Goal: Contribute content: Contribute content

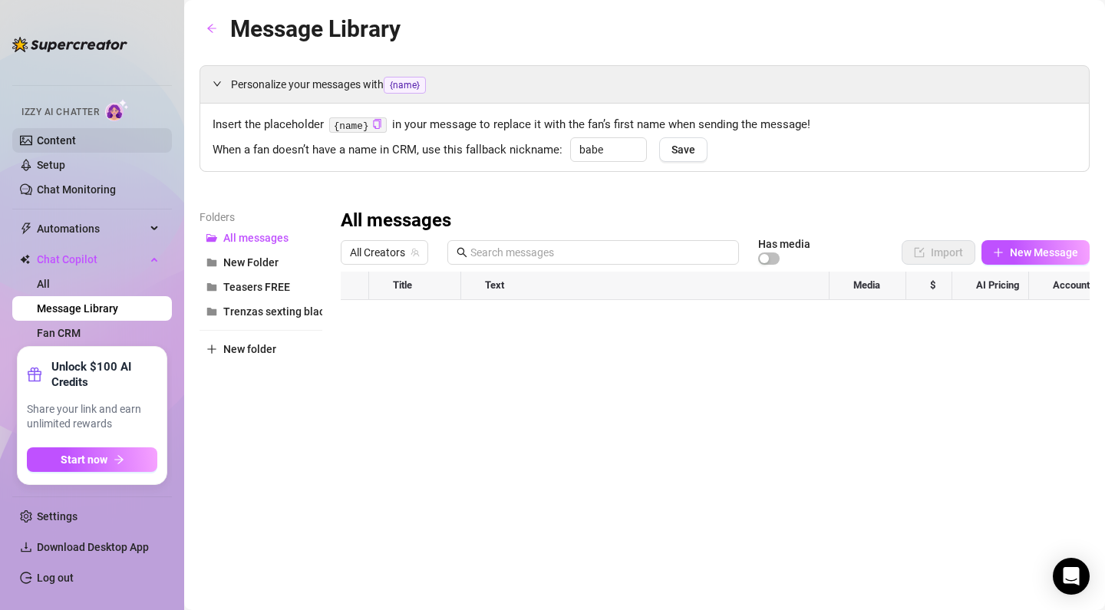
click at [55, 141] on link "Content" at bounding box center [56, 140] width 39 height 12
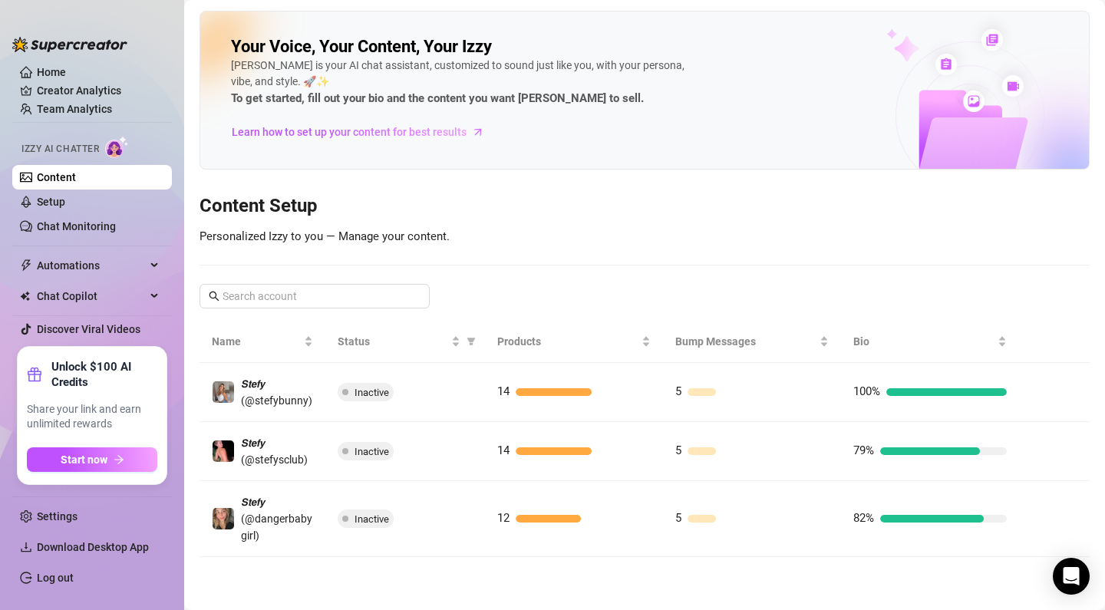
click at [69, 177] on link "Content" at bounding box center [56, 177] width 39 height 12
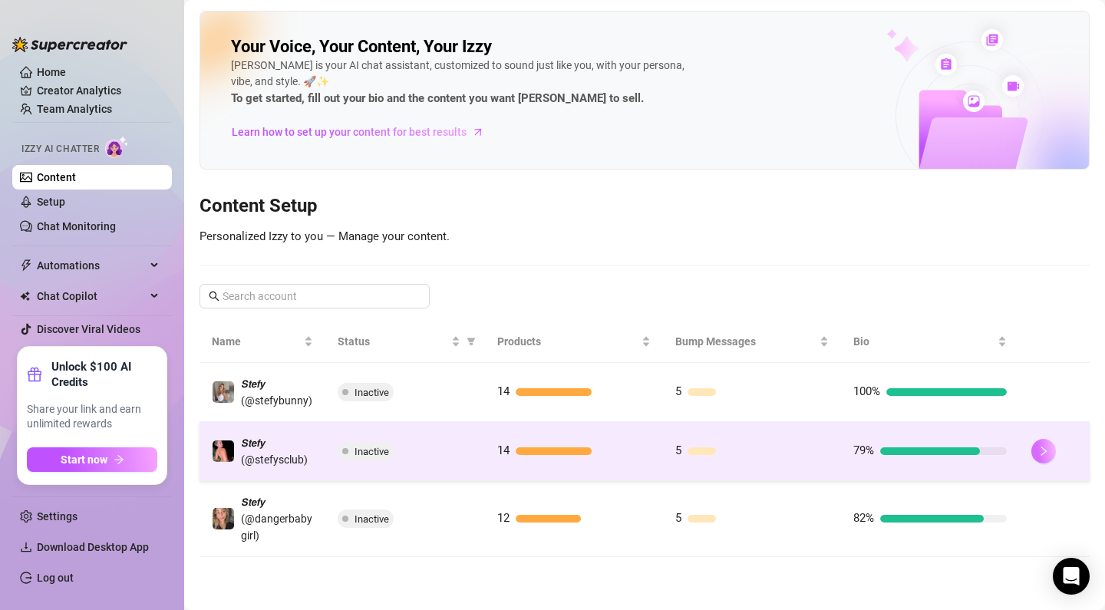
click at [1051, 446] on button "button" at bounding box center [1044, 451] width 25 height 25
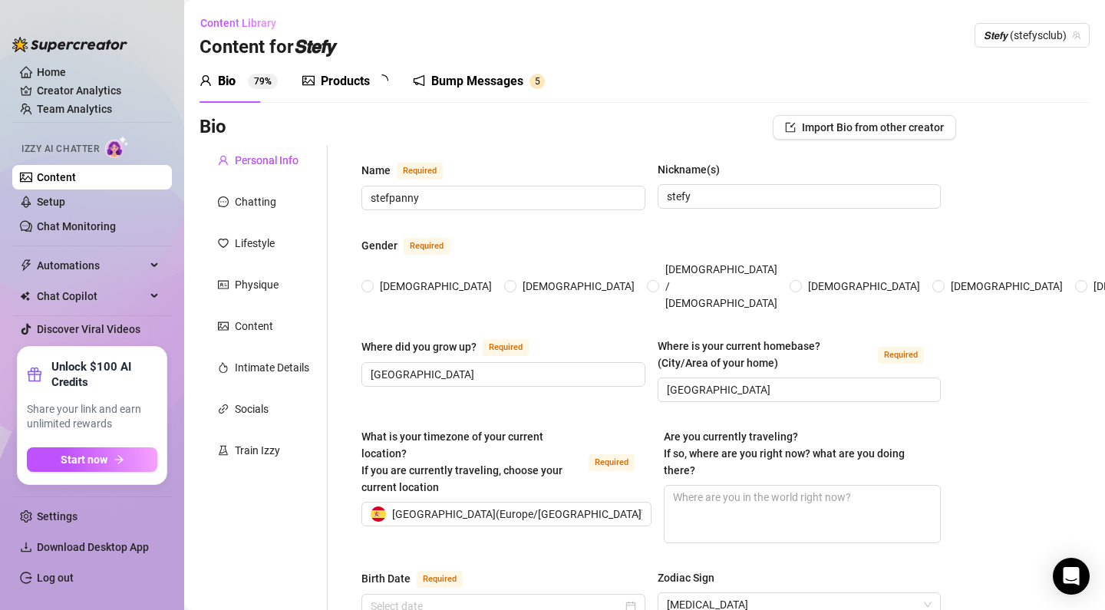
radio input "true"
type input "[DATE]"
click at [524, 85] on div "Bump Messages" at bounding box center [488, 81] width 92 height 18
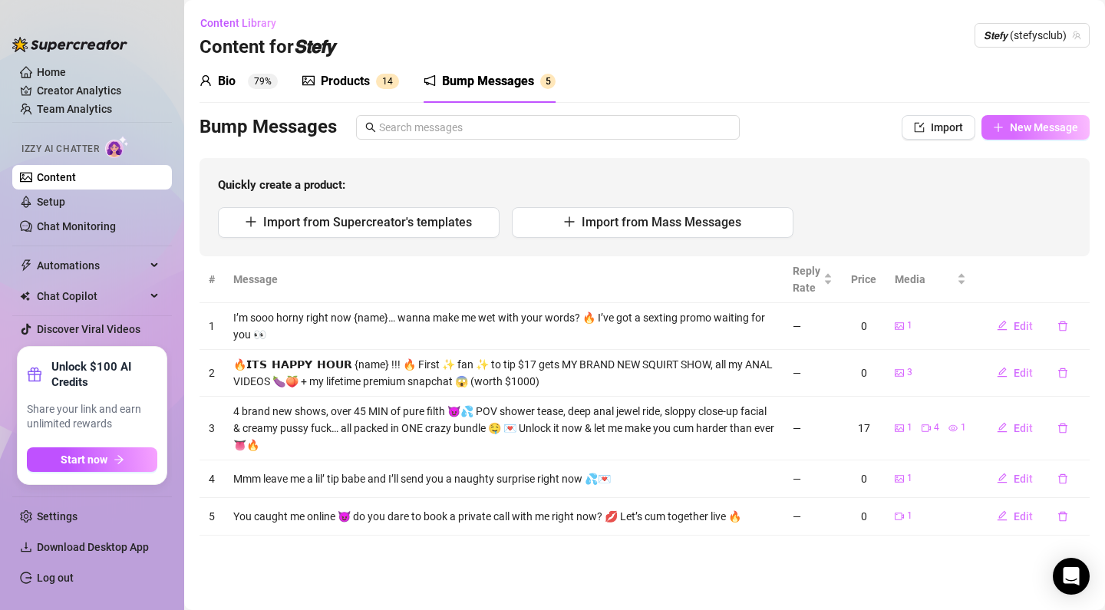
click at [1047, 135] on button "New Message" at bounding box center [1036, 127] width 108 height 25
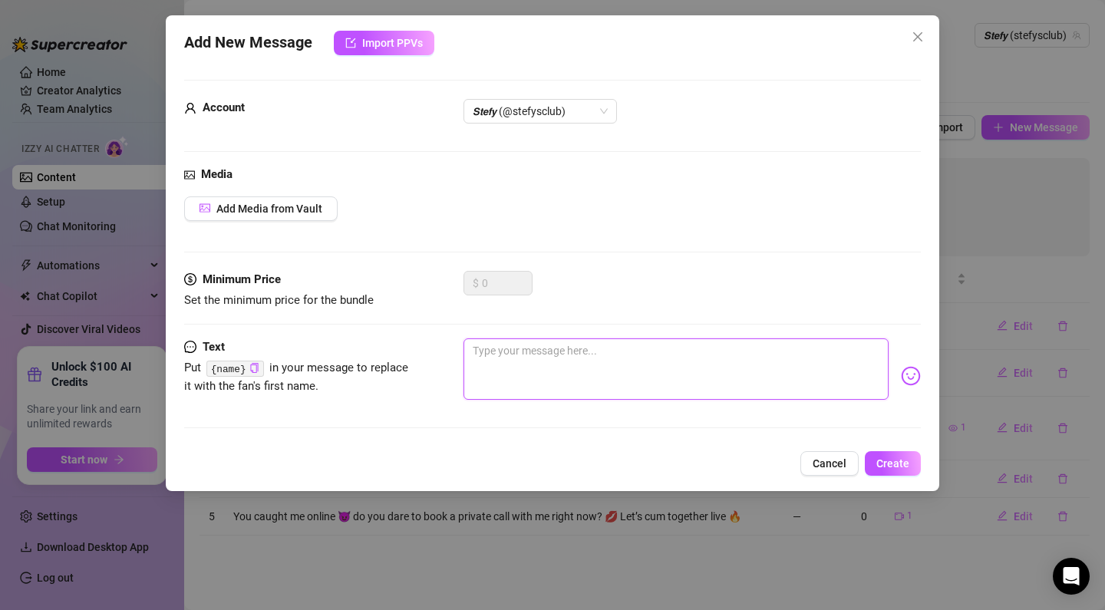
click at [527, 356] on textarea at bounding box center [676, 369] width 425 height 61
paste textarea "I’m feeling sooo naughty right now… but only the first 3 guys who tip me tonigh…"
type textarea "I’m feeling sooo naughty right now… but only the first 3 guys who tip me tonigh…"
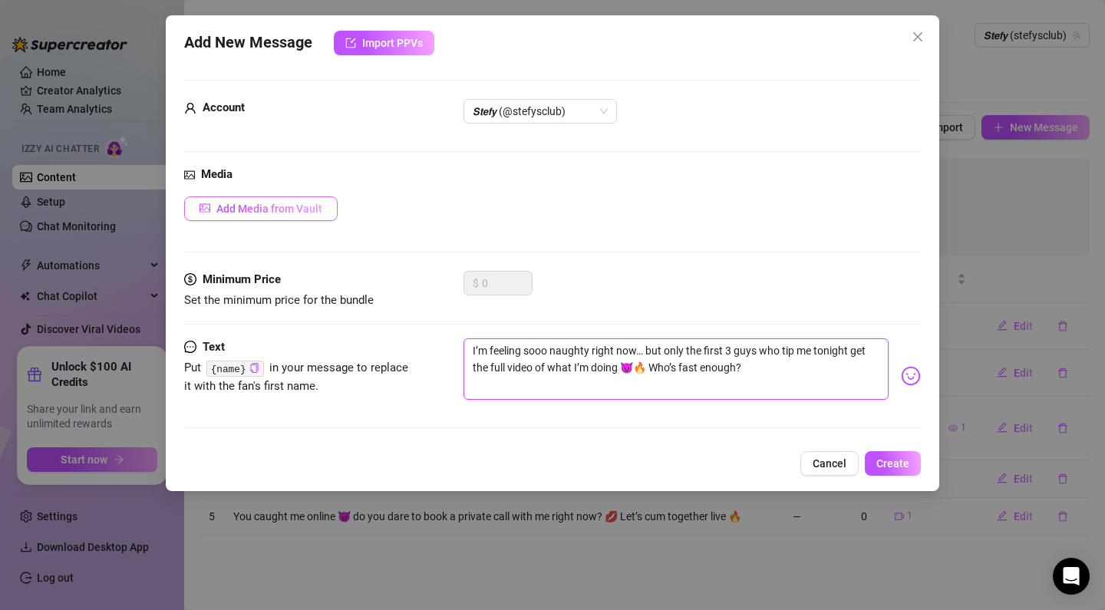
type textarea "I’m feeling sooo naughty right now… but only the first 3 guys who tip me tonigh…"
click at [263, 203] on span "Add Media from Vault" at bounding box center [269, 209] width 106 height 12
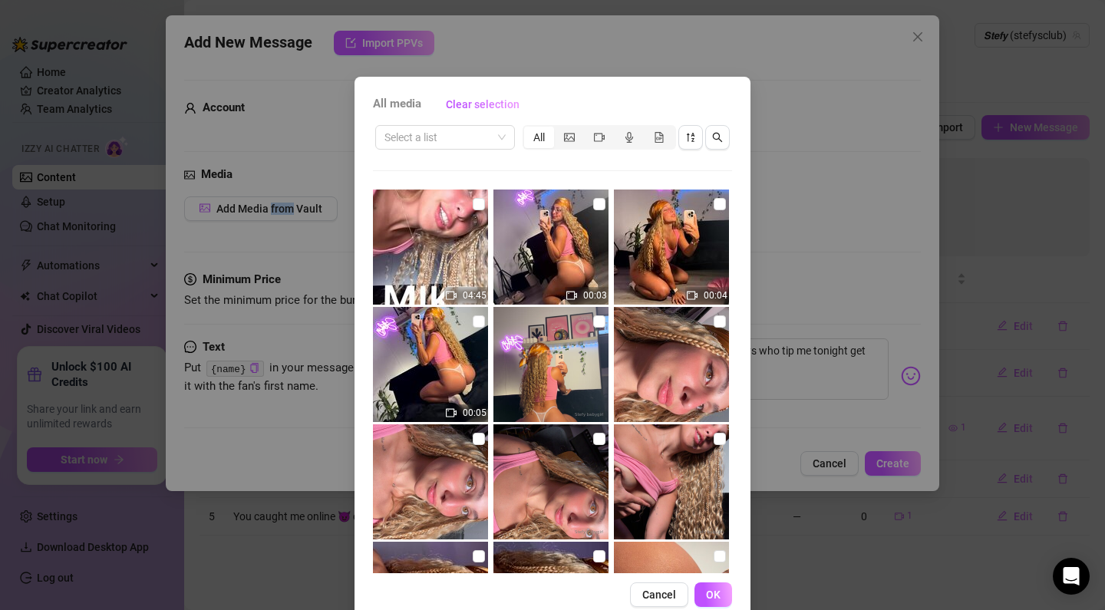
scroll to position [0, 0]
click at [472, 446] on img at bounding box center [430, 482] width 115 height 115
click at [479, 438] on input "checkbox" at bounding box center [479, 439] width 12 height 12
checkbox input "true"
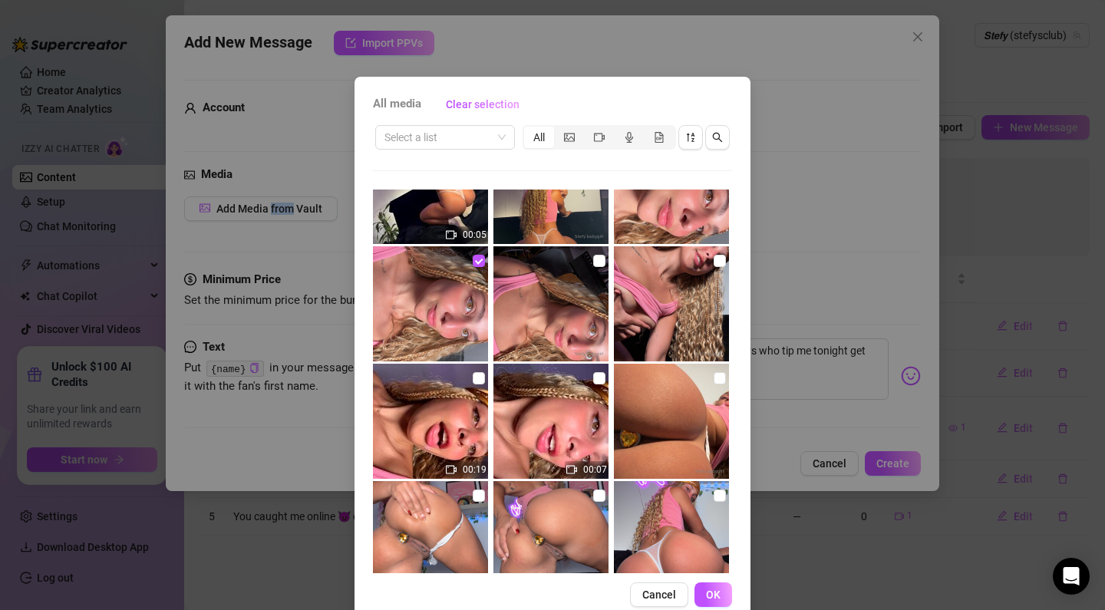
scroll to position [180, 0]
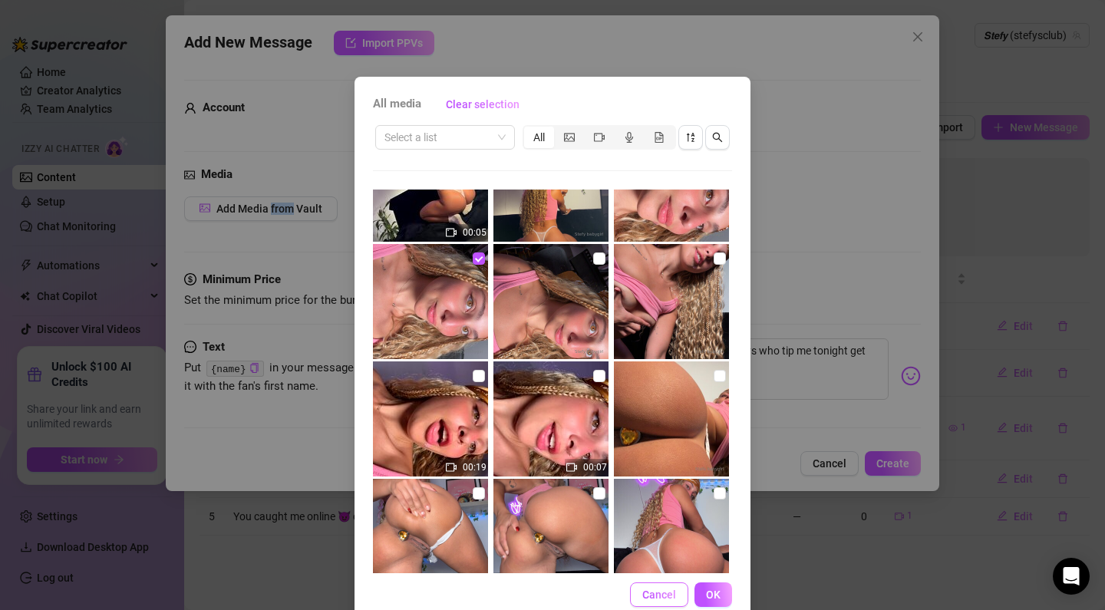
click at [650, 596] on span "Cancel" at bounding box center [660, 595] width 34 height 12
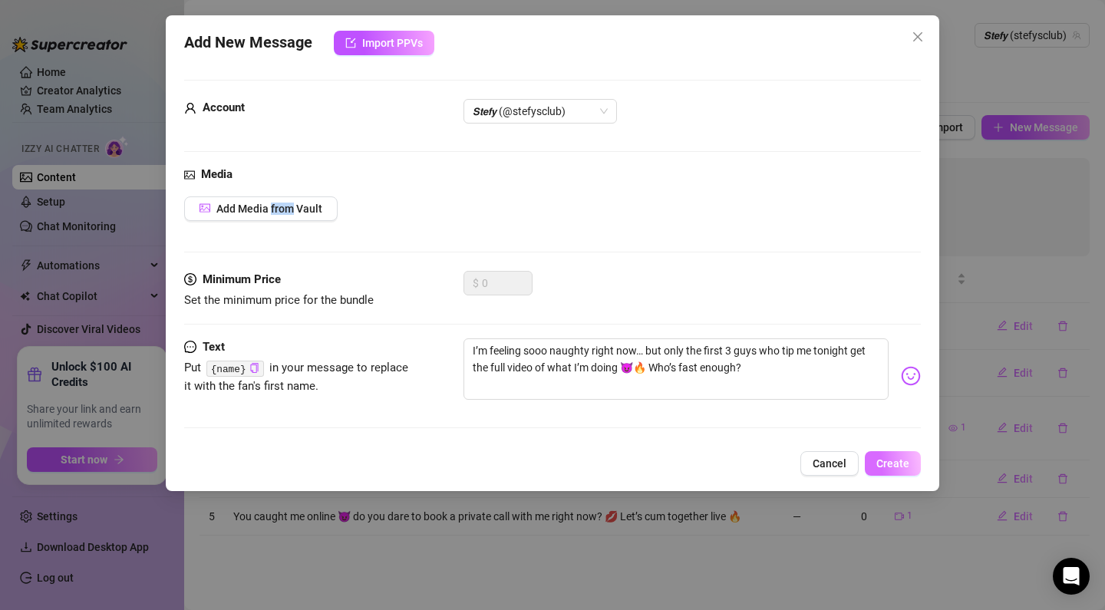
click at [893, 459] on span "Create" at bounding box center [893, 464] width 33 height 12
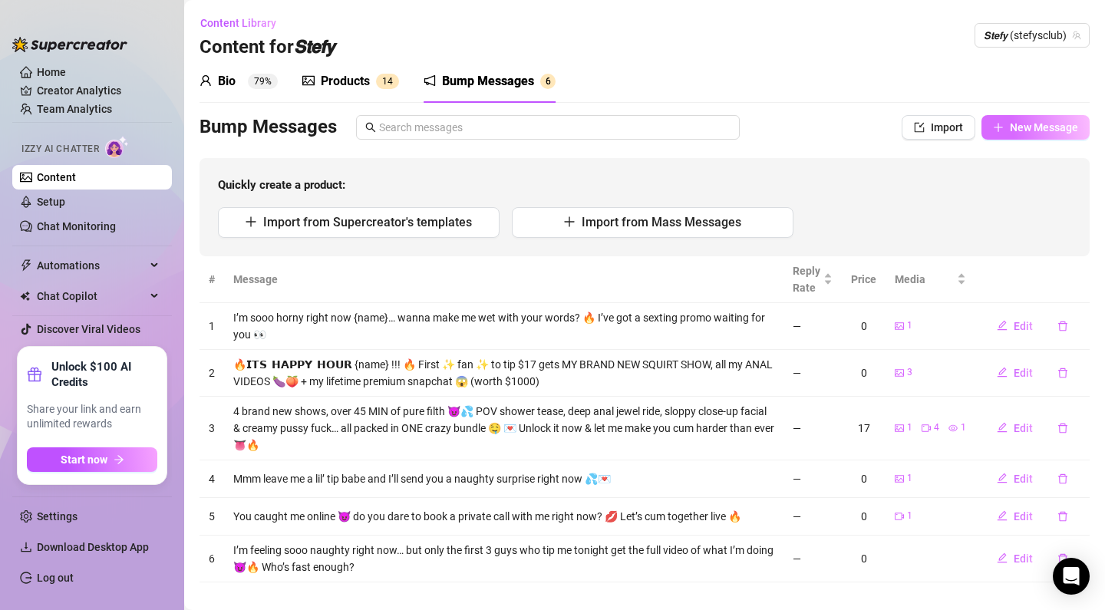
click at [1010, 128] on span "New Message" at bounding box center [1044, 127] width 68 height 12
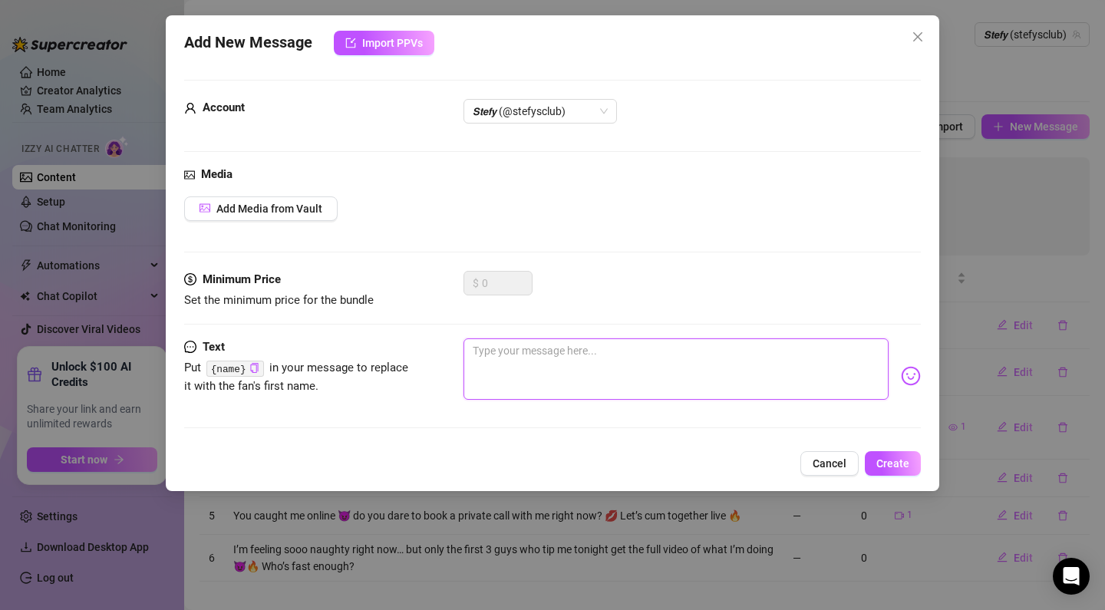
click at [527, 352] on textarea at bounding box center [676, 369] width 425 height 61
paste textarea "You’re not just here for pics… you’re here for me. Let me spoil you with a priv…"
type textarea "You’re not just here for pics… you’re here for me. Let me spoil you with a priv…"
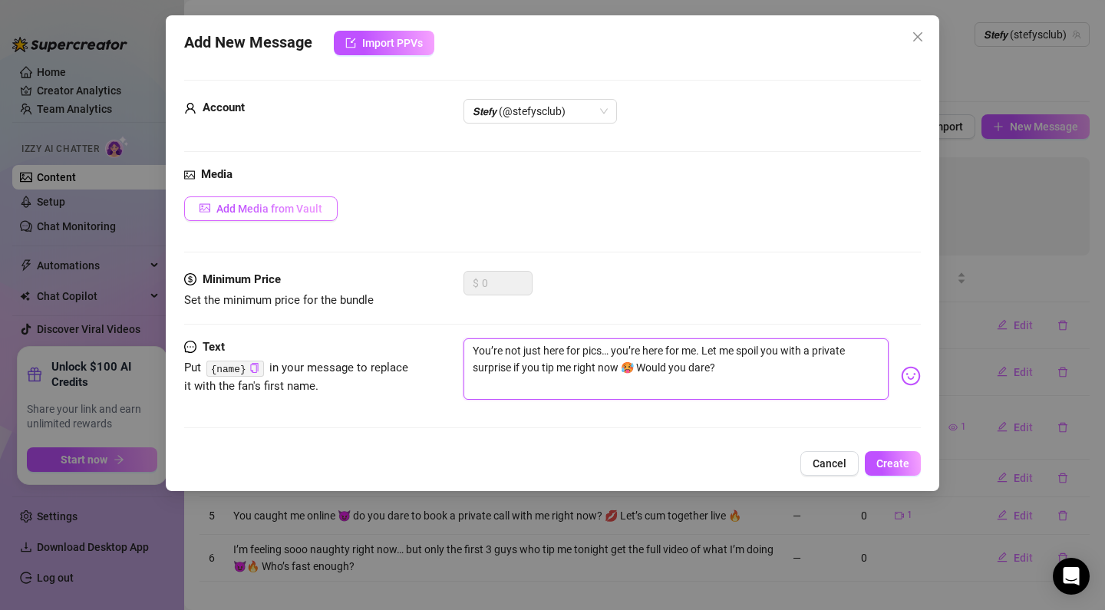
type textarea "You’re not just here for pics… you’re here for me. Let me spoil you with a priv…"
click at [296, 214] on button "Add Media from Vault" at bounding box center [261, 209] width 154 height 25
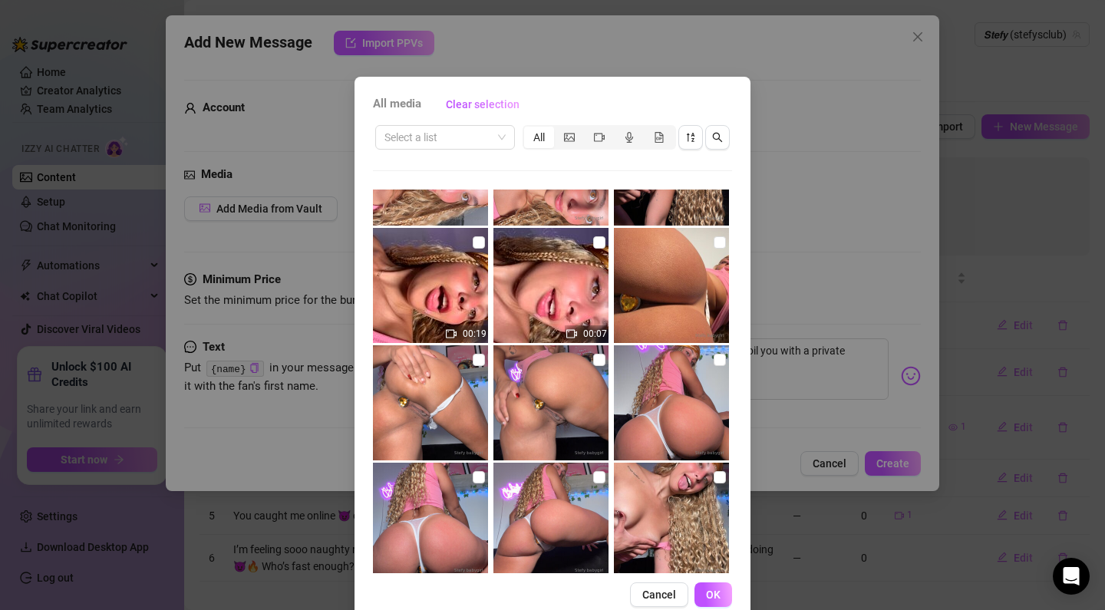
scroll to position [315, 0]
click at [718, 361] on input "checkbox" at bounding box center [720, 359] width 12 height 12
checkbox input "true"
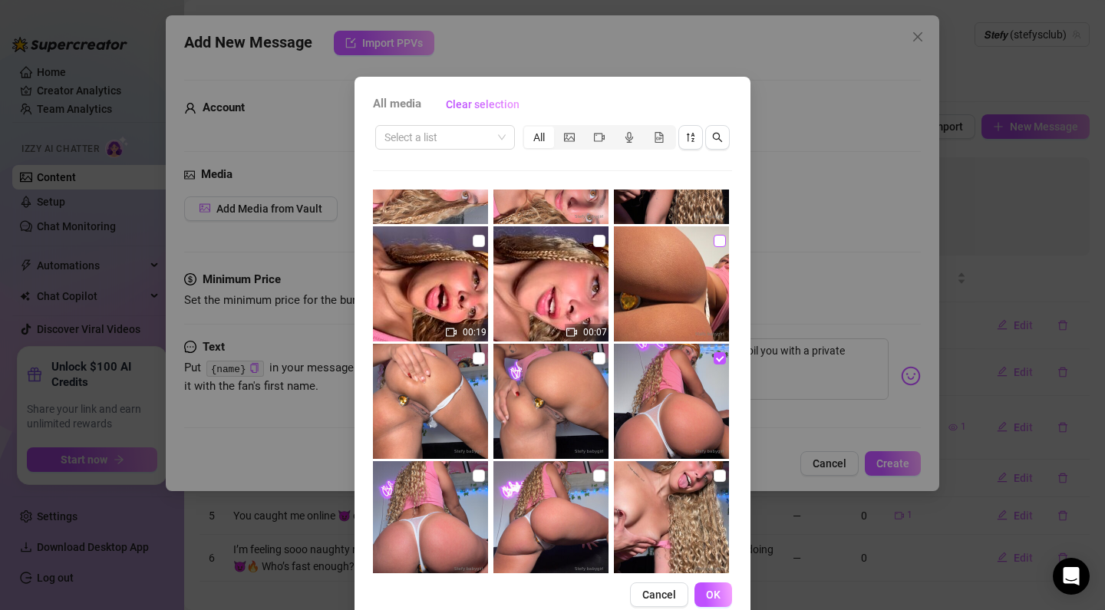
click at [719, 238] on input "checkbox" at bounding box center [720, 241] width 12 height 12
checkbox input "true"
click at [709, 590] on span "OK" at bounding box center [713, 595] width 15 height 12
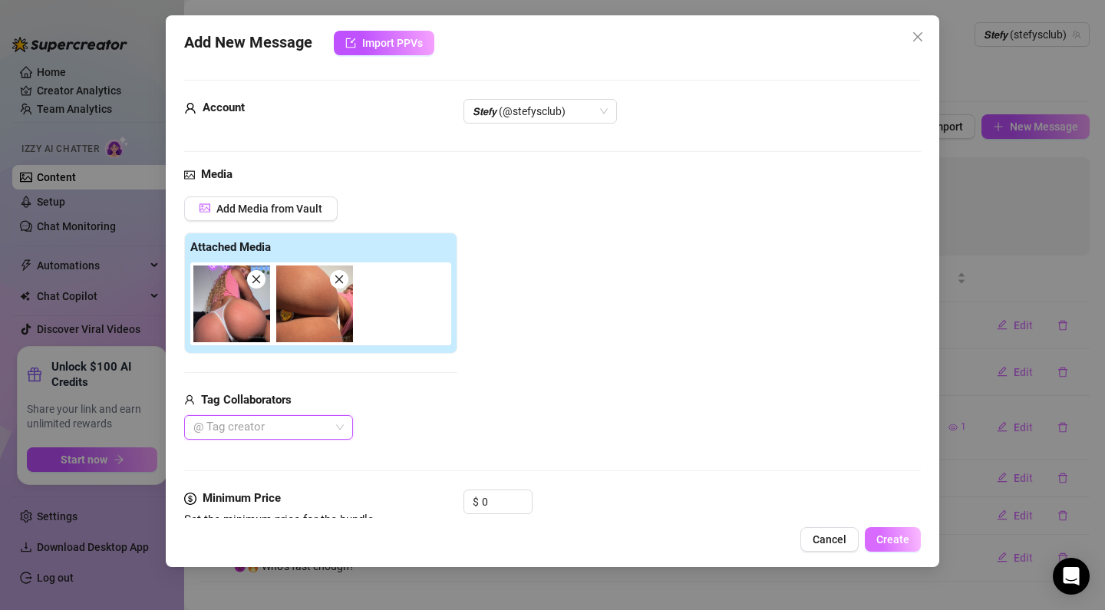
click at [892, 540] on span "Create" at bounding box center [893, 540] width 33 height 12
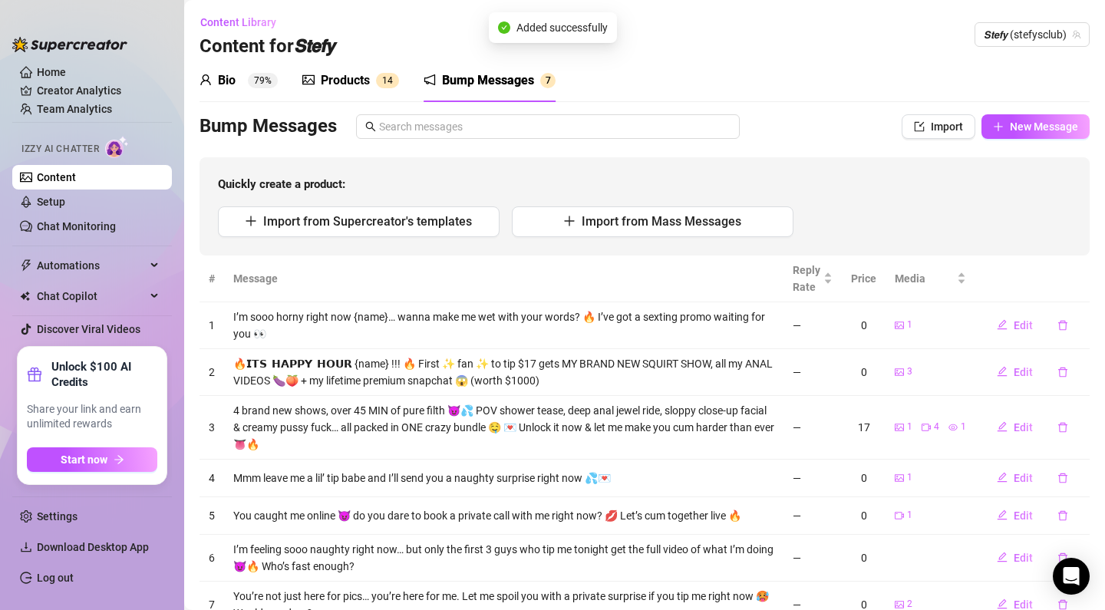
scroll to position [0, 0]
click at [1062, 130] on span "New Message" at bounding box center [1044, 127] width 68 height 12
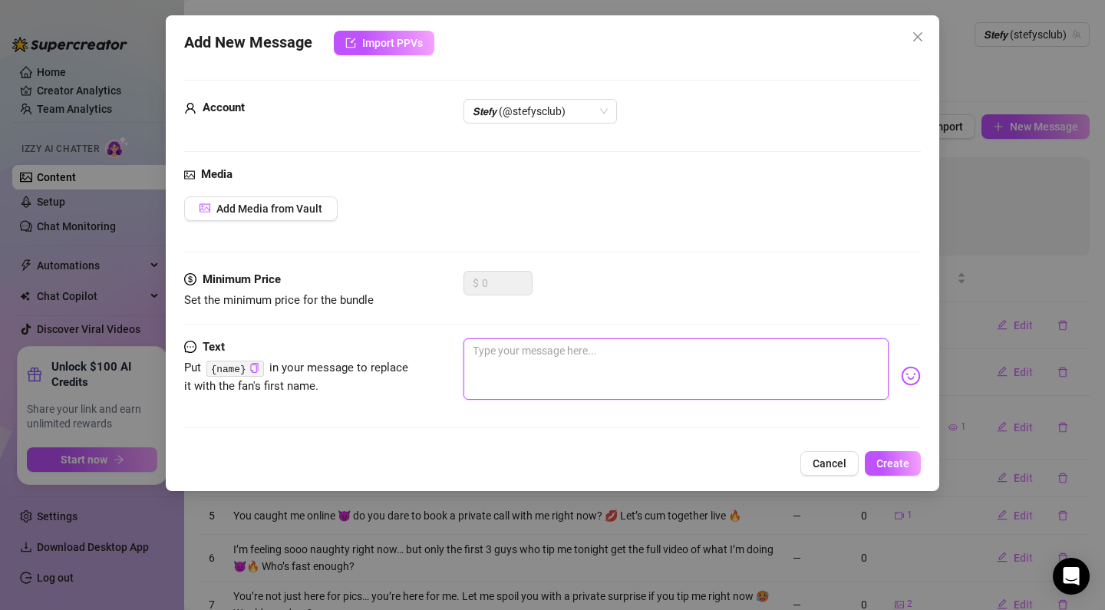
click at [542, 342] on textarea at bounding box center [676, 369] width 425 height 61
paste textarea "Baby I’m dripping wet already… all I need is a good reason to show you exactly …"
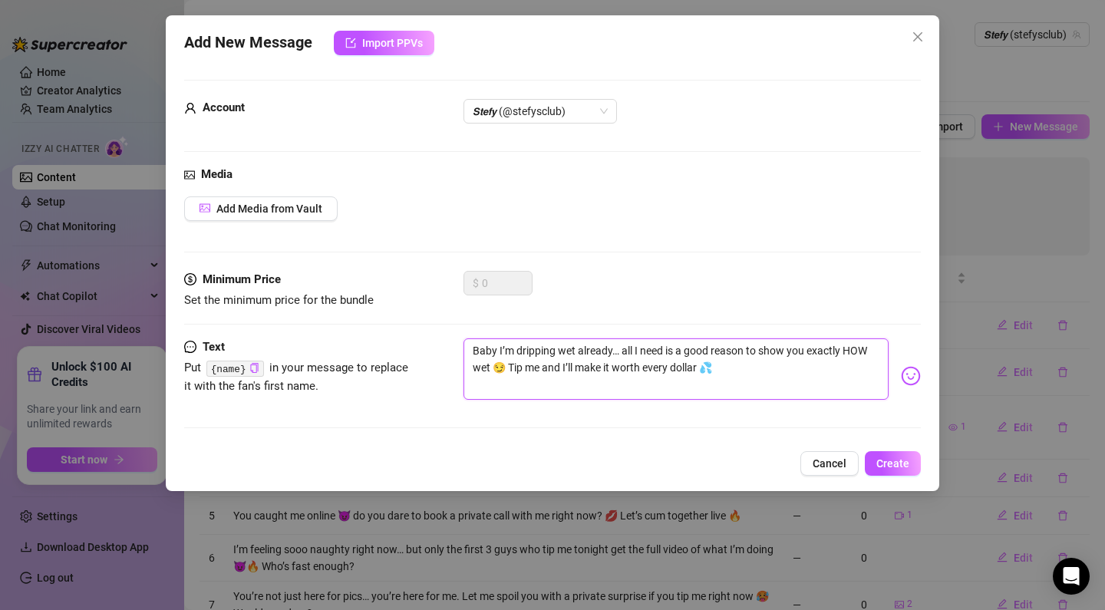
type textarea "Baby I’m dripping wet already… all I need is a good reason to show you exactly …"
click at [270, 200] on button "Add Media from Vault" at bounding box center [261, 209] width 154 height 25
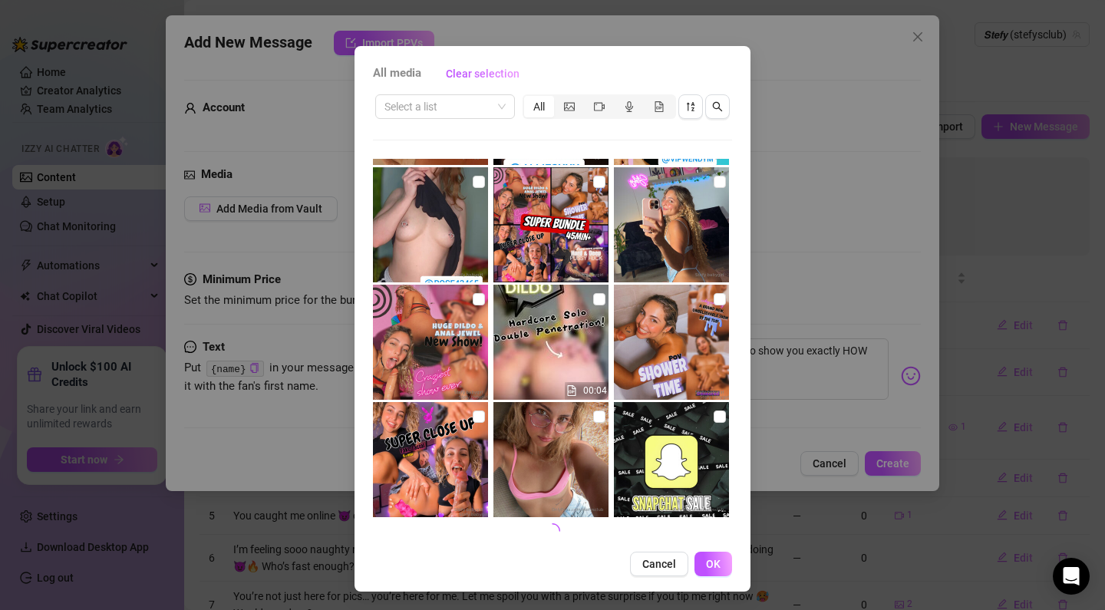
scroll to position [31, 0]
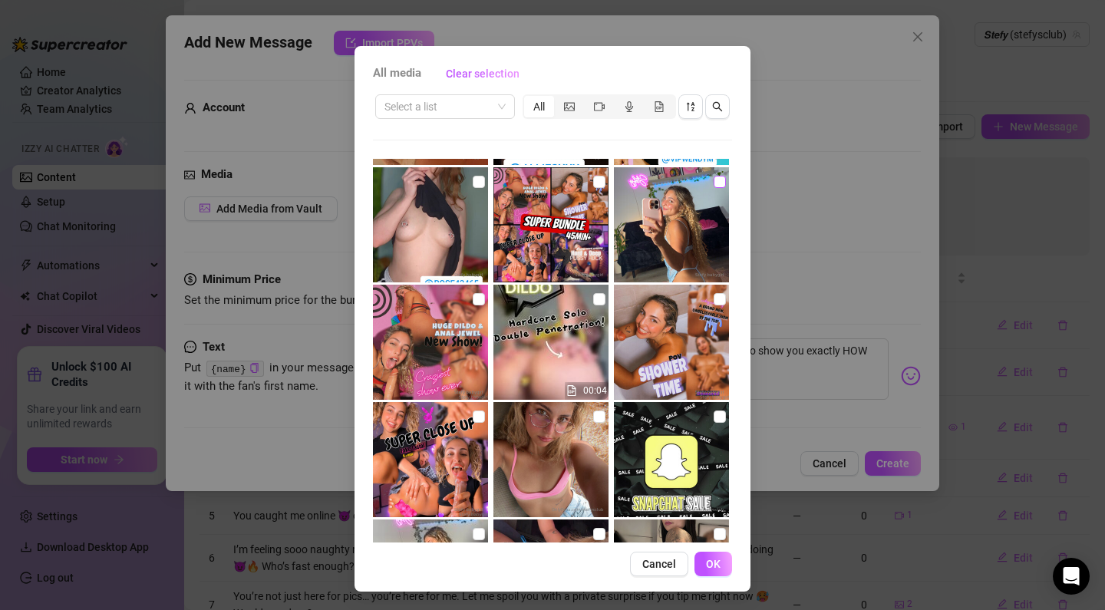
click at [715, 175] on label at bounding box center [720, 181] width 12 height 17
click at [715, 176] on input "checkbox" at bounding box center [720, 182] width 12 height 12
checkbox input "true"
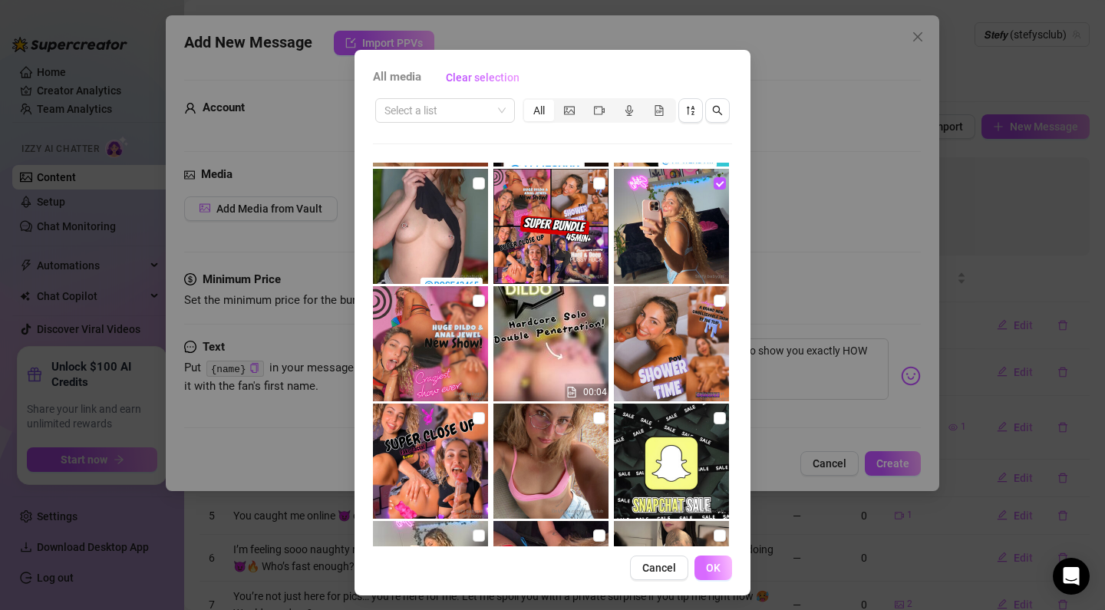
click at [703, 555] on div "All media Clear selection Select a list All 04:45 00:03 00:04 00:05 00:19 00:07…" at bounding box center [553, 323] width 396 height 546
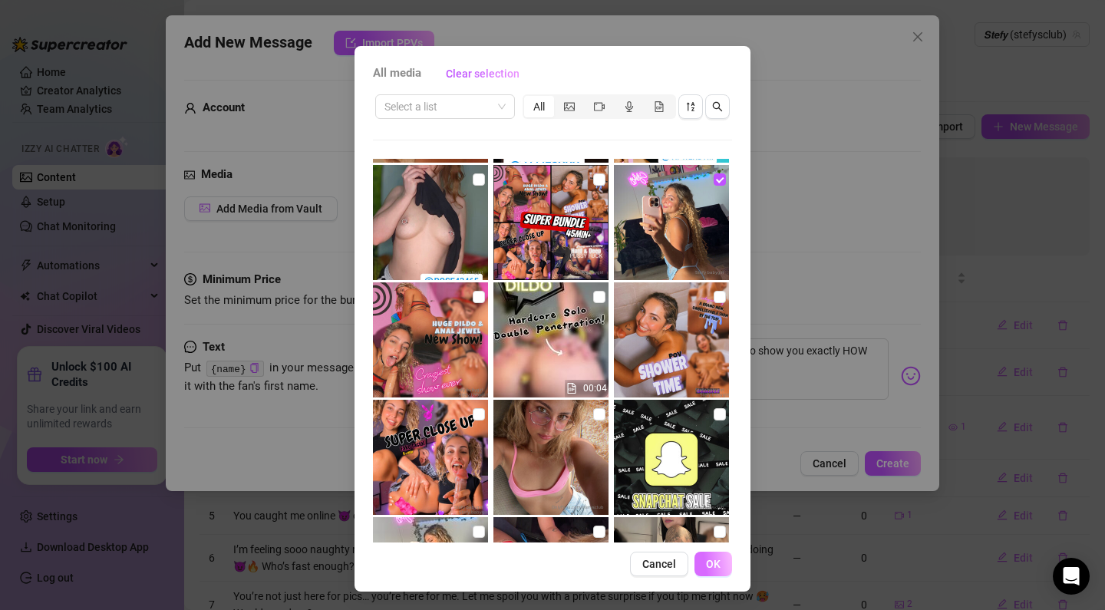
scroll to position [29, 0]
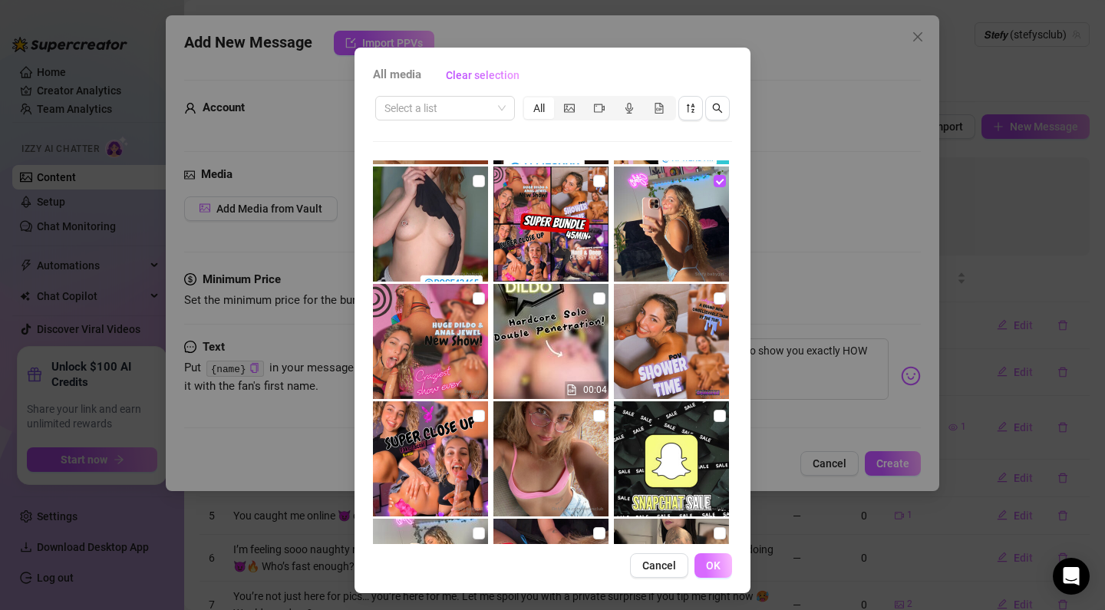
click at [714, 569] on span "OK" at bounding box center [713, 566] width 15 height 12
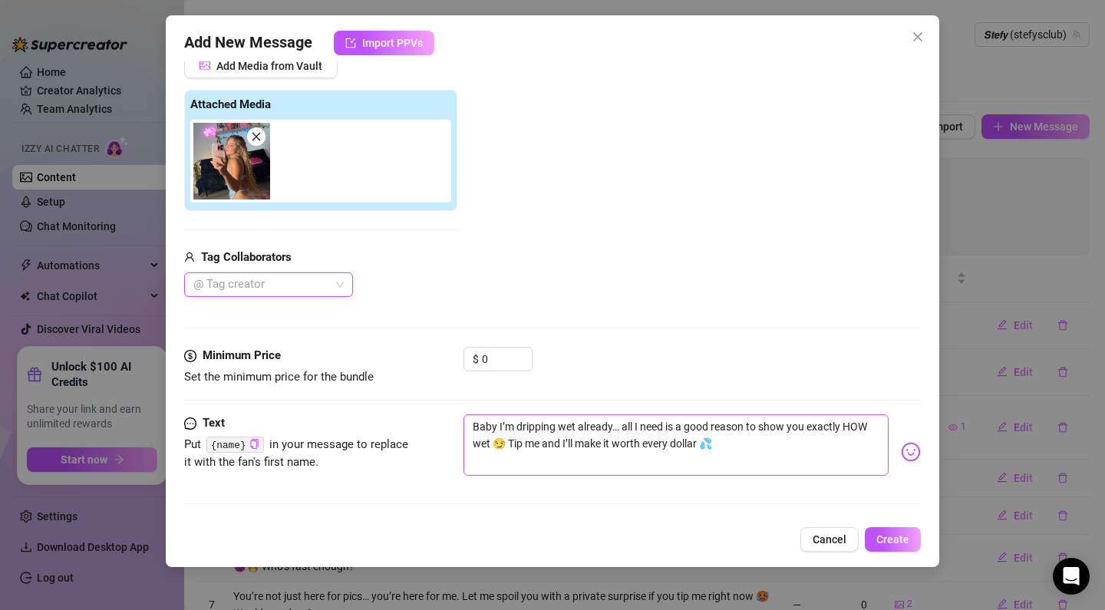
scroll to position [143, 0]
click at [887, 534] on span "Create" at bounding box center [893, 540] width 33 height 12
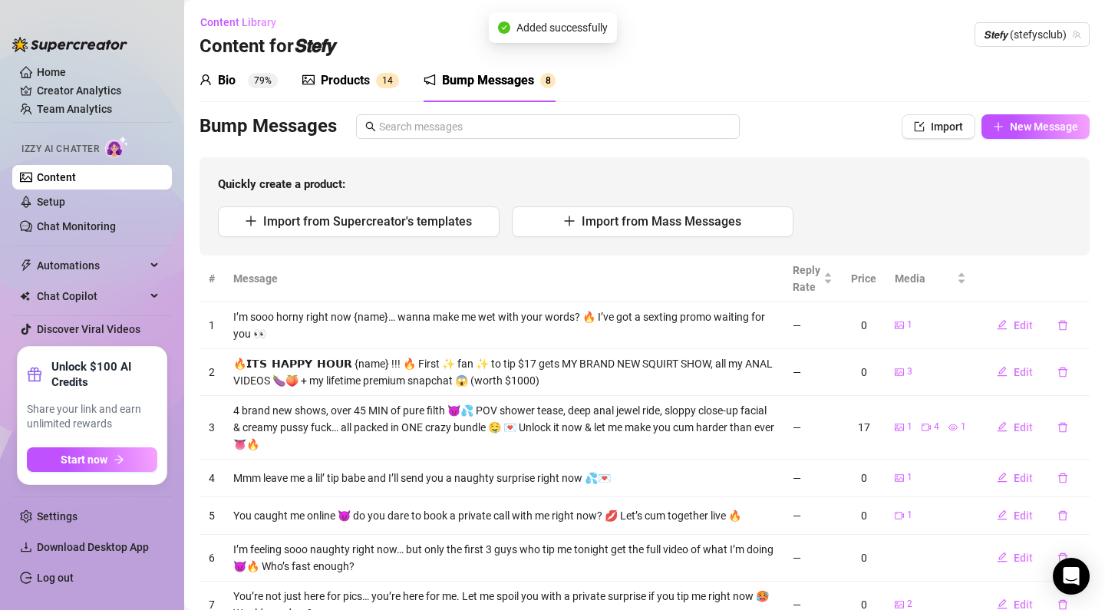
scroll to position [0, 0]
click at [1027, 123] on span "New Message" at bounding box center [1044, 127] width 68 height 12
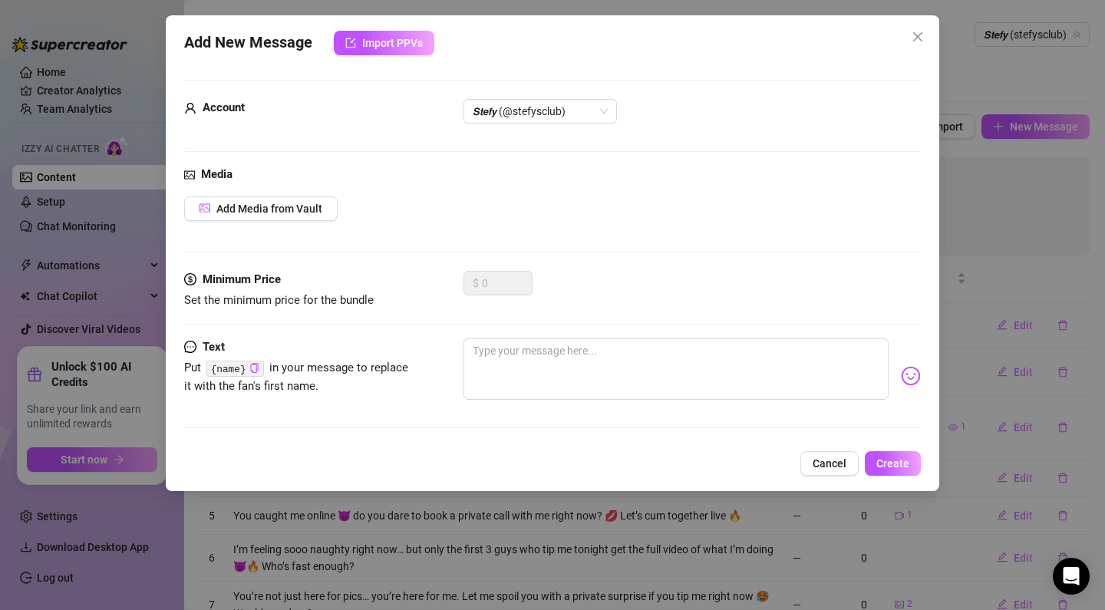
click at [544, 334] on div "Minimum Price Set the minimum price for the bundle $ 0" at bounding box center [552, 305] width 737 height 68
click at [534, 358] on textarea at bounding box center [676, 369] width 425 height 61
paste textarea "I’m free right now for a naughty videocall or sexting session 😈 Don’t be shy, I…"
type textarea "I’m free right now for a naughty videocall or sexting session 😈 Don’t be shy, I…"
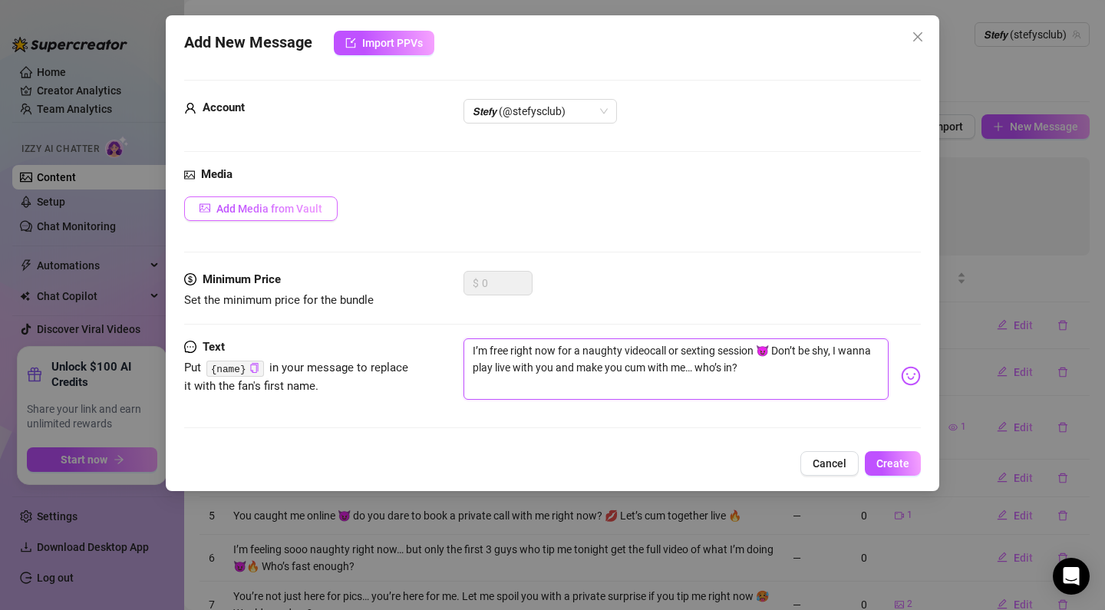
type textarea "I’m free right now for a naughty videocall or sexting session 😈 Don’t be shy, I…"
click at [285, 213] on span "Add Media from Vault" at bounding box center [269, 209] width 106 height 12
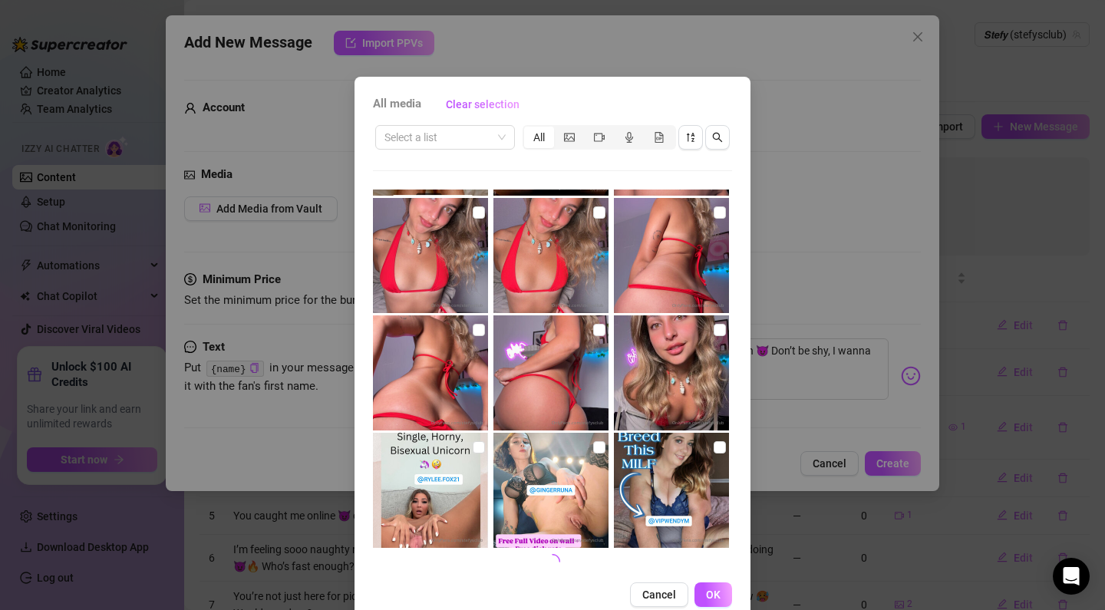
scroll to position [2458, 0]
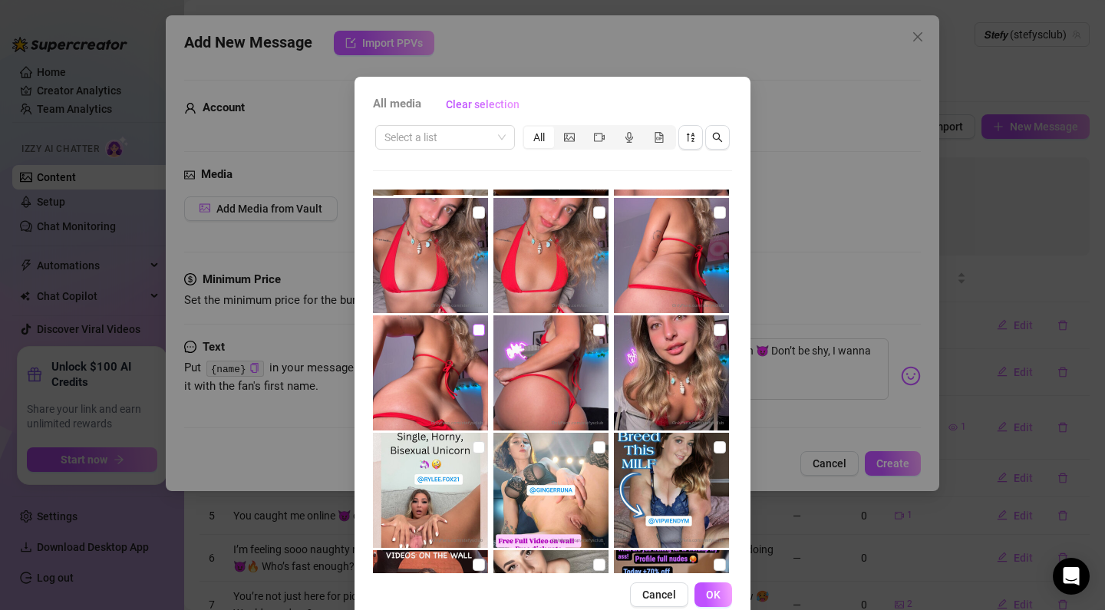
click at [481, 332] on input "checkbox" at bounding box center [479, 330] width 12 height 12
checkbox input "true"
click at [597, 325] on input "checkbox" at bounding box center [599, 330] width 12 height 12
checkbox input "false"
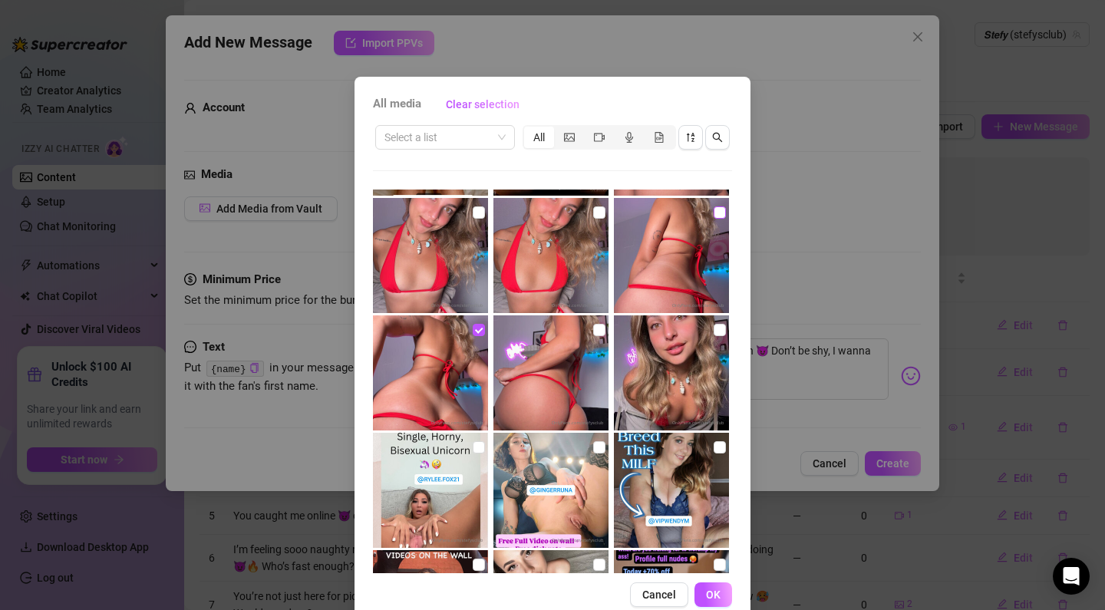
click at [723, 209] on span at bounding box center [720, 212] width 12 height 12
click at [723, 209] on input "checkbox" at bounding box center [720, 212] width 12 height 12
checkbox input "true"
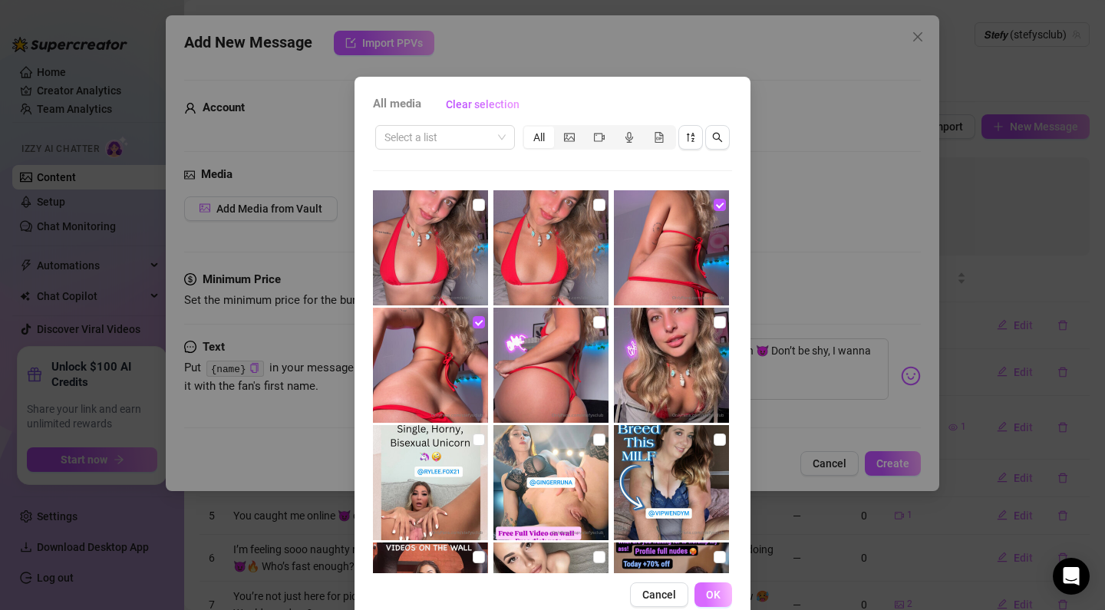
click at [712, 593] on span "OK" at bounding box center [713, 595] width 15 height 12
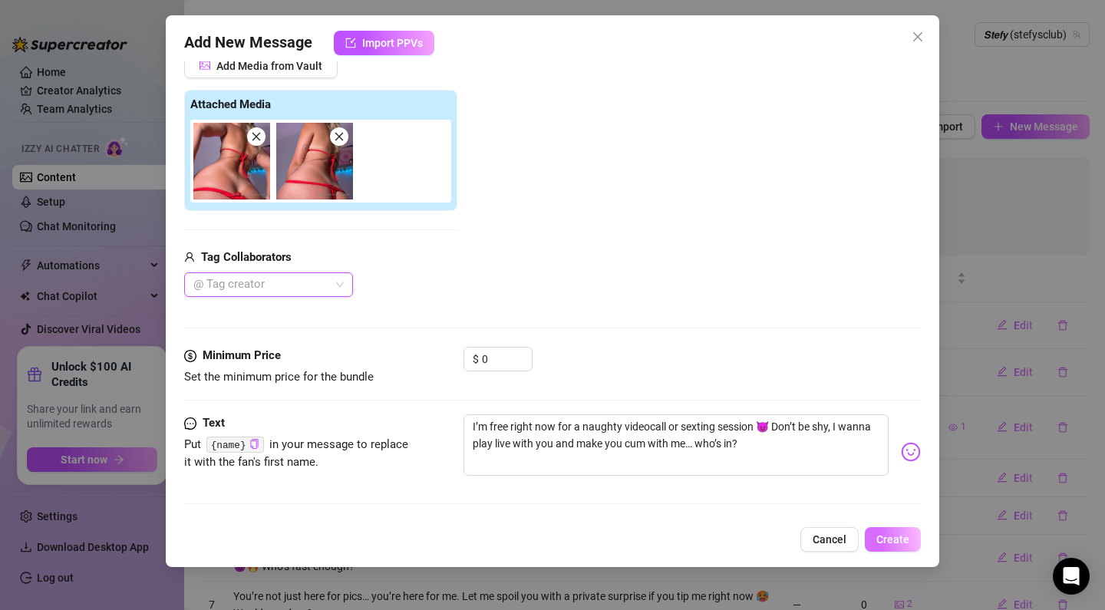
scroll to position [143, 0]
click at [889, 536] on span "Create" at bounding box center [893, 540] width 33 height 12
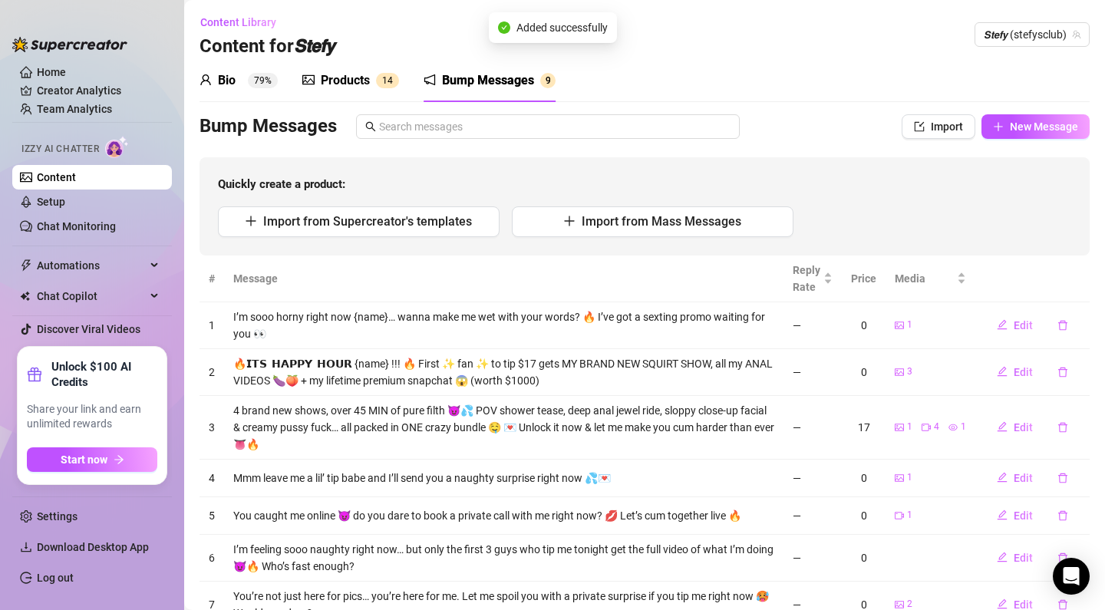
scroll to position [0, 0]
click at [1022, 125] on span "New Message" at bounding box center [1044, 127] width 68 height 12
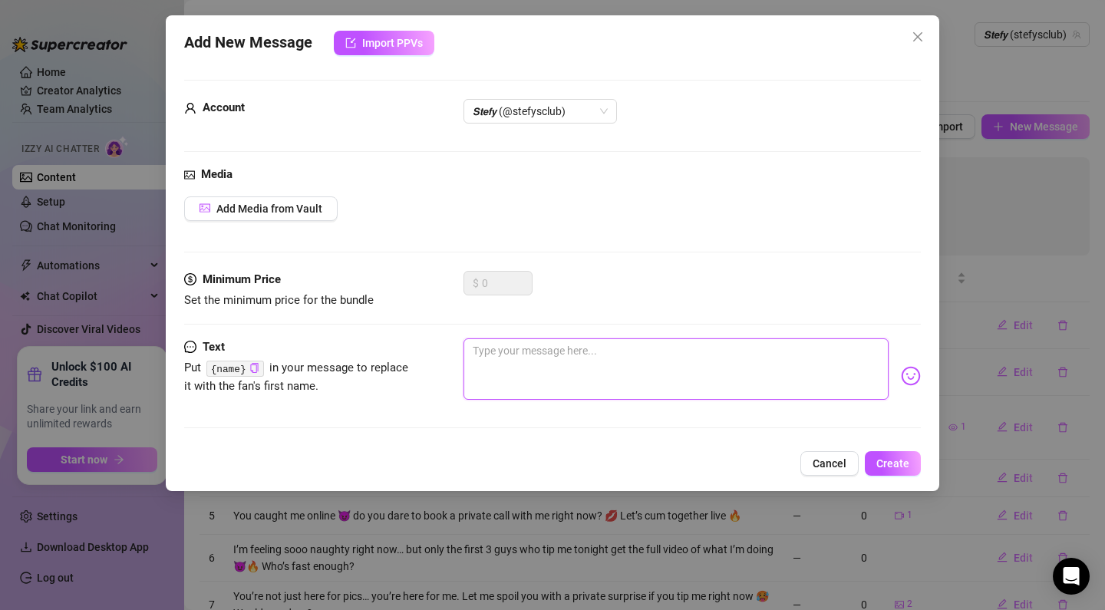
click at [502, 349] on textarea at bounding box center [676, 369] width 425 height 61
paste textarea "I love spoiling my favs… I’ve got a special dirty clip ready to unlock, just fo…"
type textarea "I love spoiling my favs… I’ve got a special dirty clip ready to unlock, just fo…"
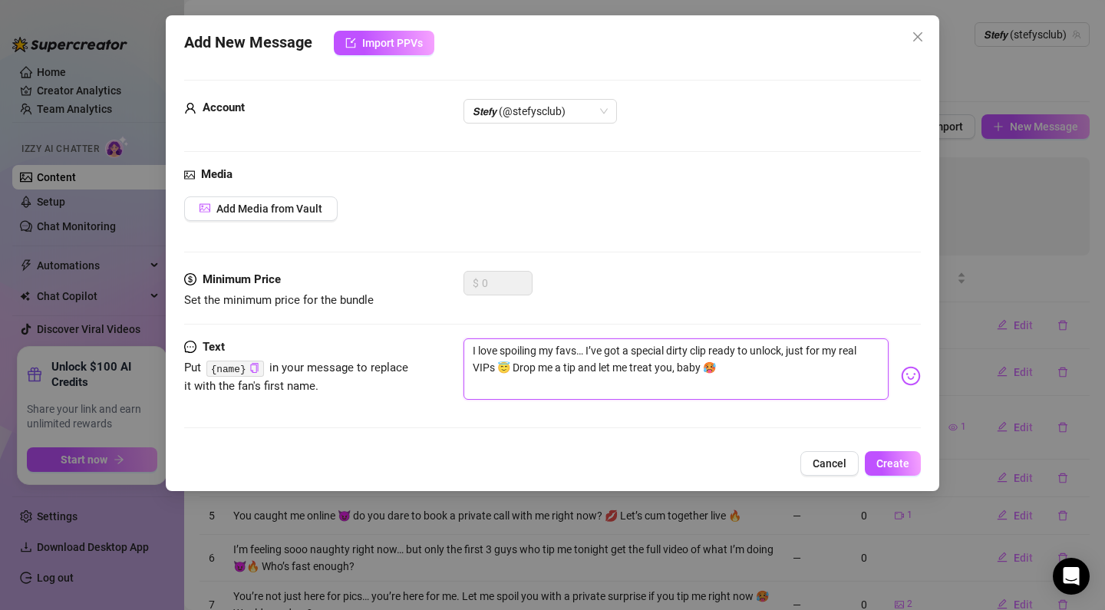
type textarea "I love spoiling my favs… I’ve got a special dirty clip ready to unlock, just fo…"
click at [299, 192] on div "Media Add Media from Vault" at bounding box center [552, 218] width 737 height 105
click at [296, 203] on span "Add Media from Vault" at bounding box center [269, 209] width 106 height 12
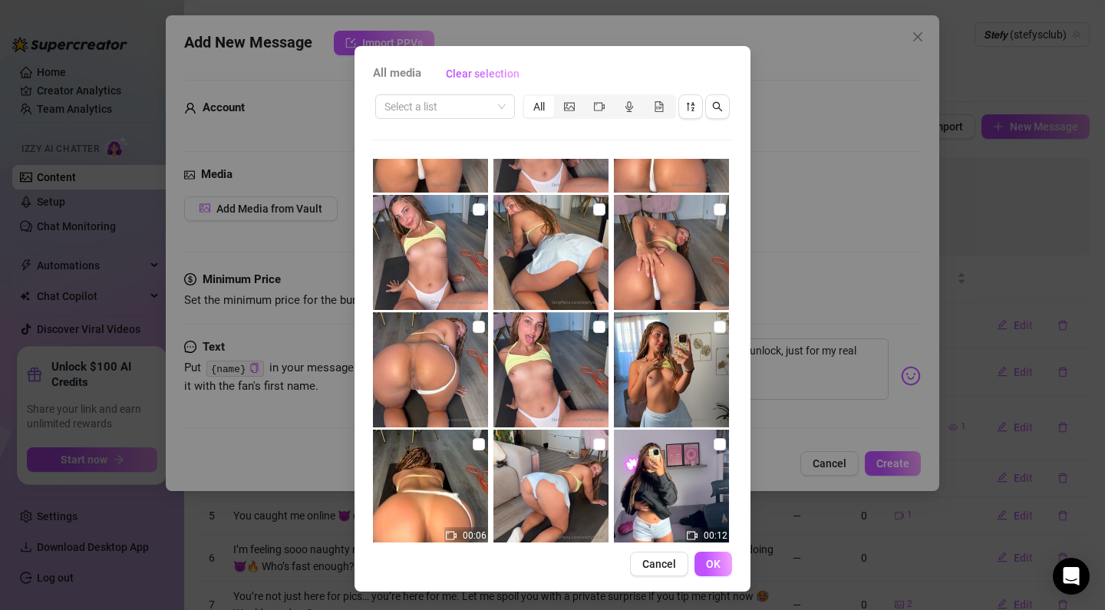
scroll to position [6913, 0]
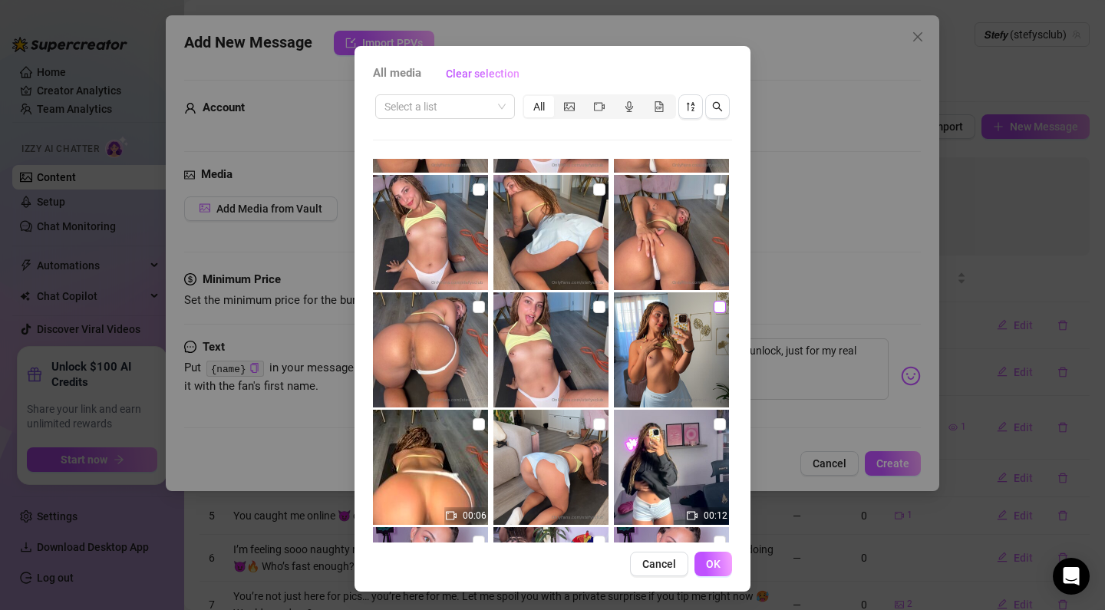
click at [719, 311] on span at bounding box center [720, 307] width 12 height 12
click at [719, 311] on input "checkbox" at bounding box center [720, 307] width 12 height 12
checkbox input "true"
click at [715, 191] on input "checkbox" at bounding box center [720, 189] width 12 height 12
checkbox input "true"
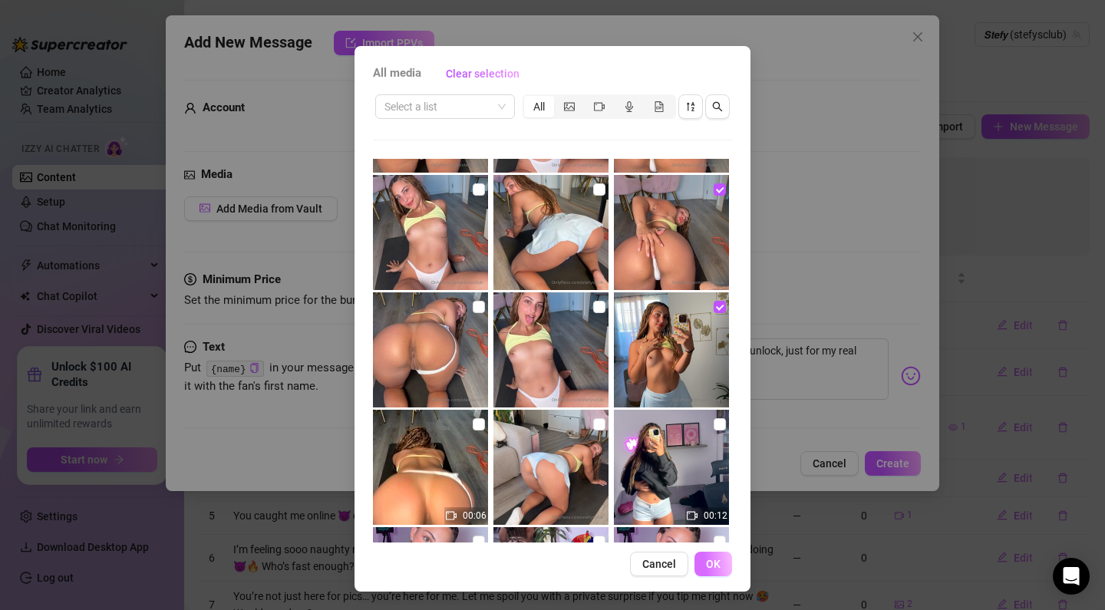
click at [732, 567] on button "OK" at bounding box center [714, 564] width 38 height 25
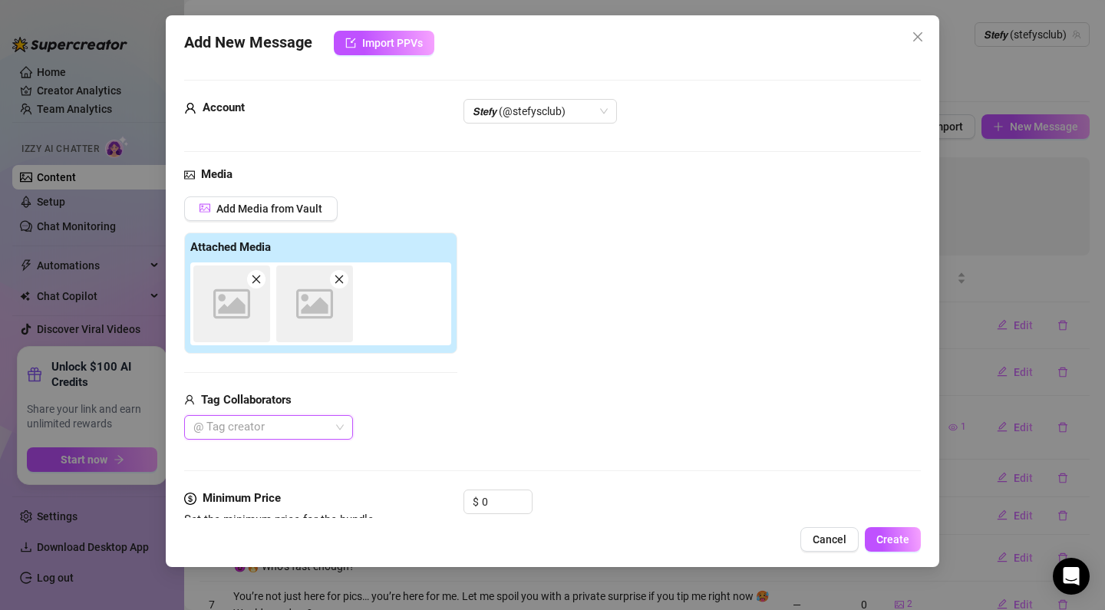
scroll to position [0, 0]
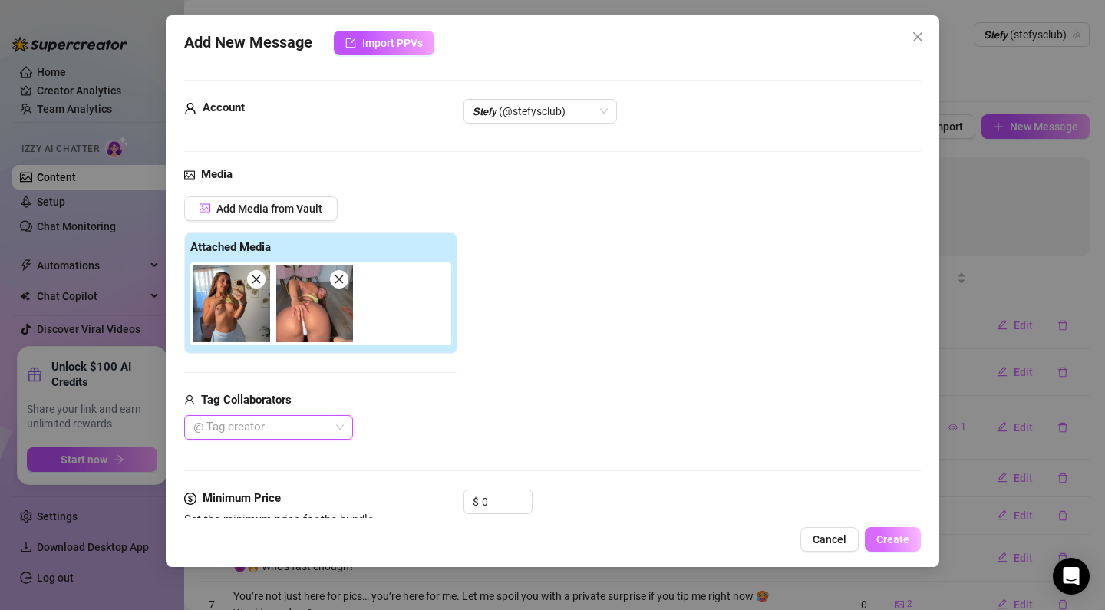
click at [900, 537] on span "Create" at bounding box center [893, 540] width 33 height 12
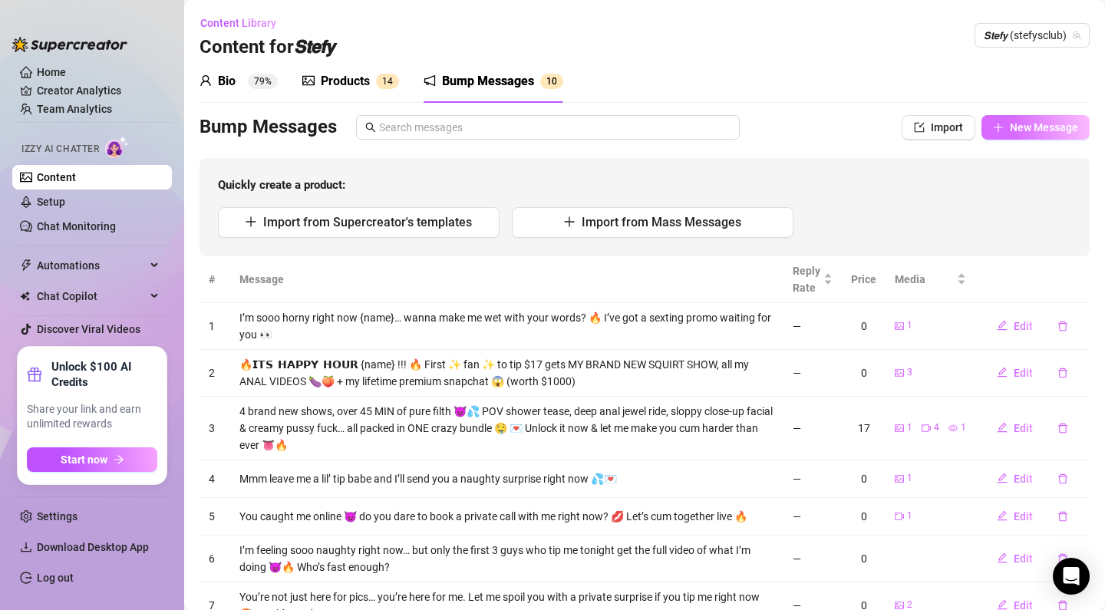
click at [1045, 128] on span "New Message" at bounding box center [1044, 127] width 68 height 12
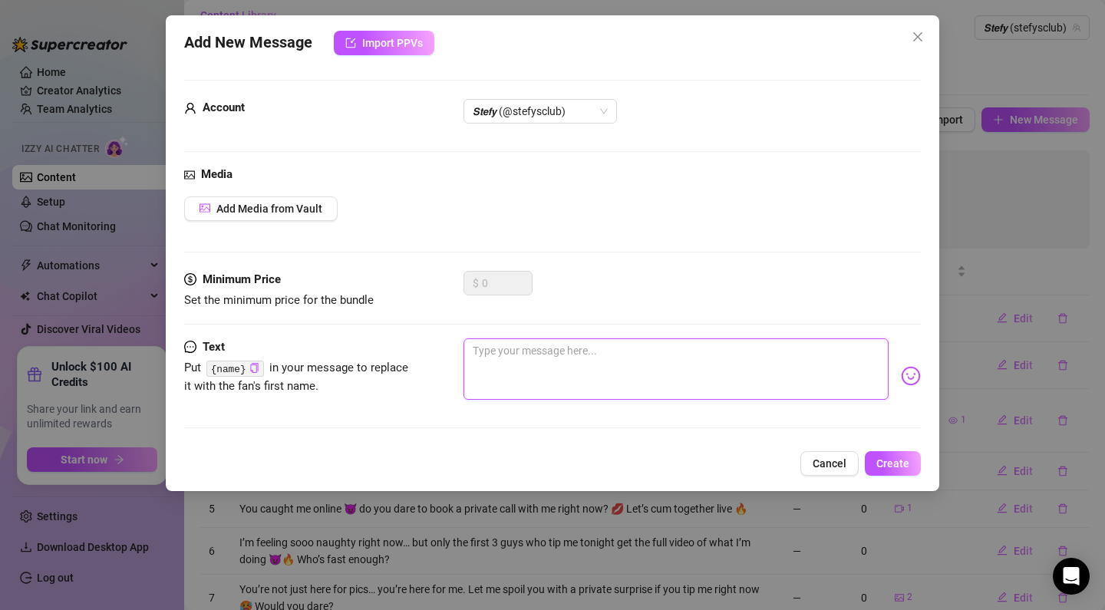
click at [546, 345] on textarea at bounding box center [676, 369] width 425 height 61
paste textarea "Couldn’t keep my hands off myself last night… here’s a little dirty sneak peek …"
type textarea "Couldn’t keep my hands off myself last night… here’s a little dirty sneak peek …"
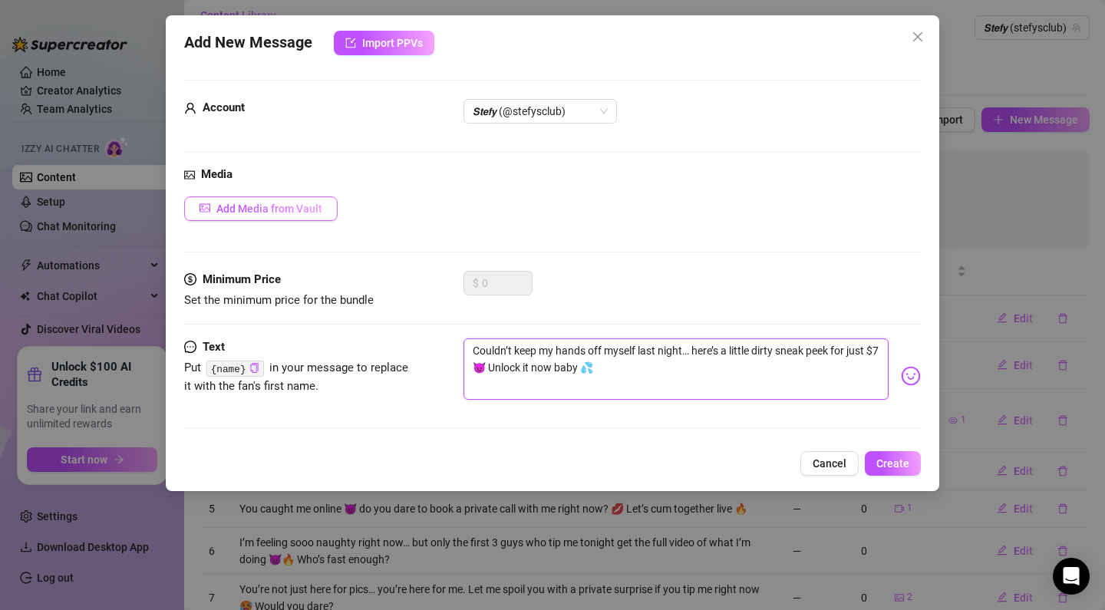
type textarea "Couldn’t keep my hands off myself last night… here’s a little dirty sneak peek …"
click at [308, 207] on span "Add Media from Vault" at bounding box center [269, 209] width 106 height 12
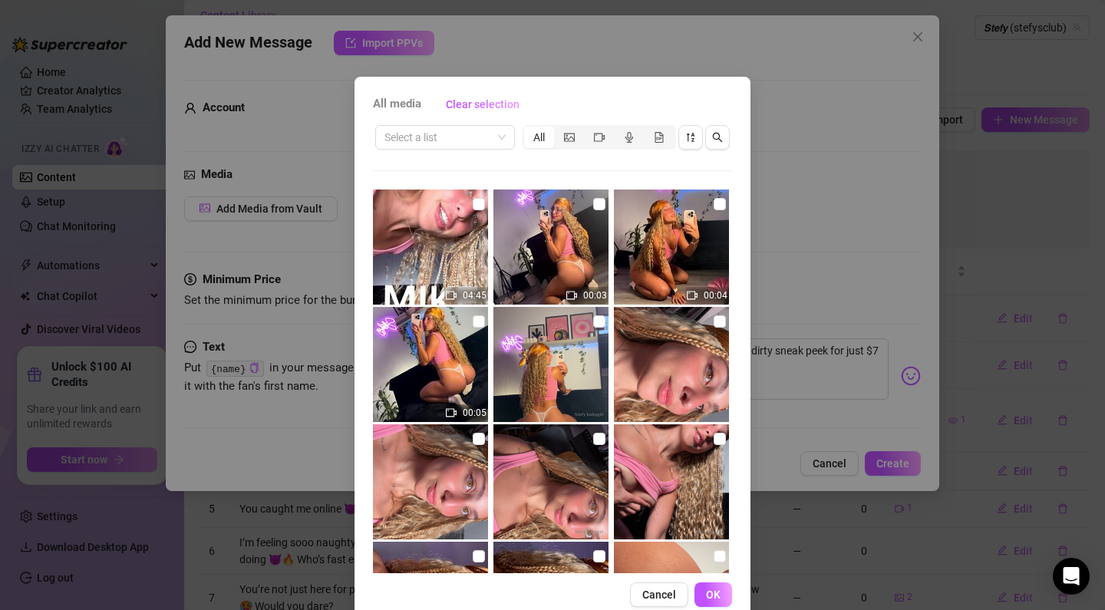
scroll to position [0, 0]
click at [598, 142] on icon "video-camera" at bounding box center [599, 137] width 11 height 11
click at [588, 129] on input "segmented control" at bounding box center [588, 129] width 0 height 0
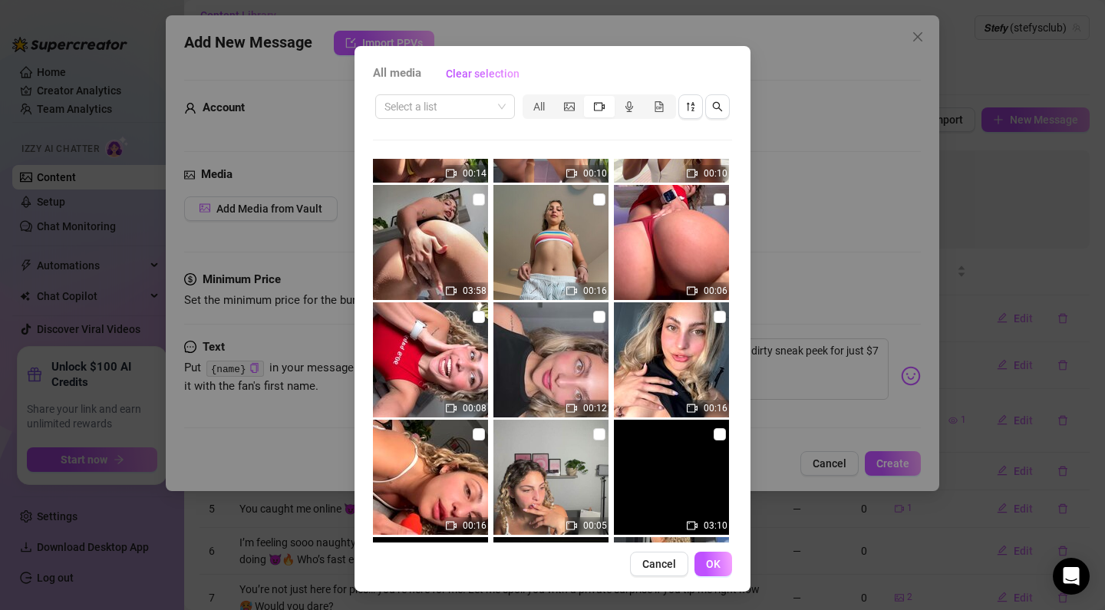
scroll to position [5118, 0]
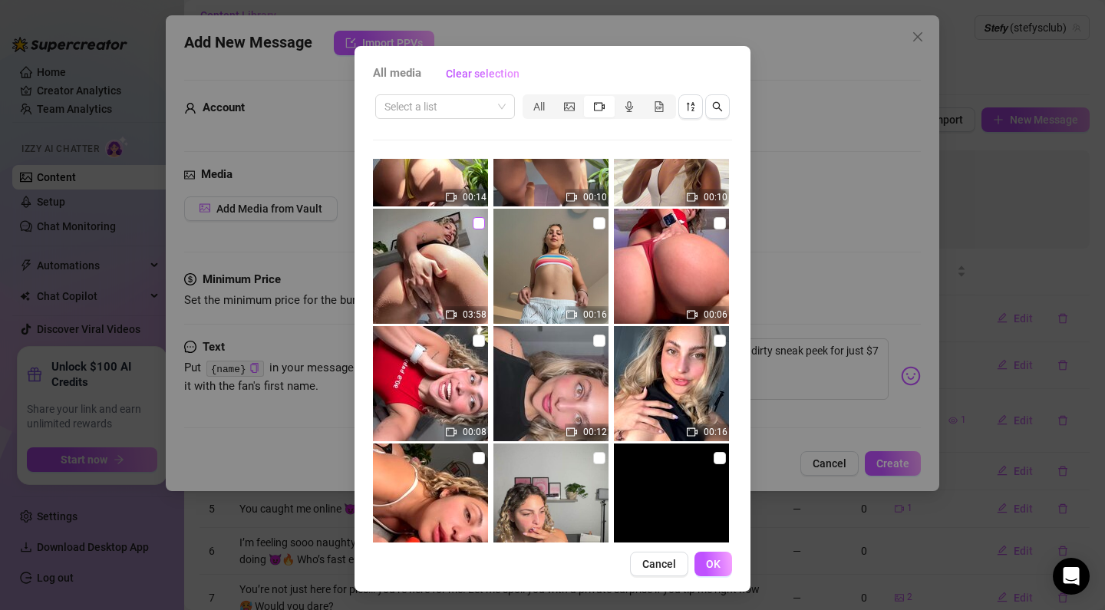
click at [480, 219] on input "checkbox" at bounding box center [479, 223] width 12 height 12
checkbox input "true"
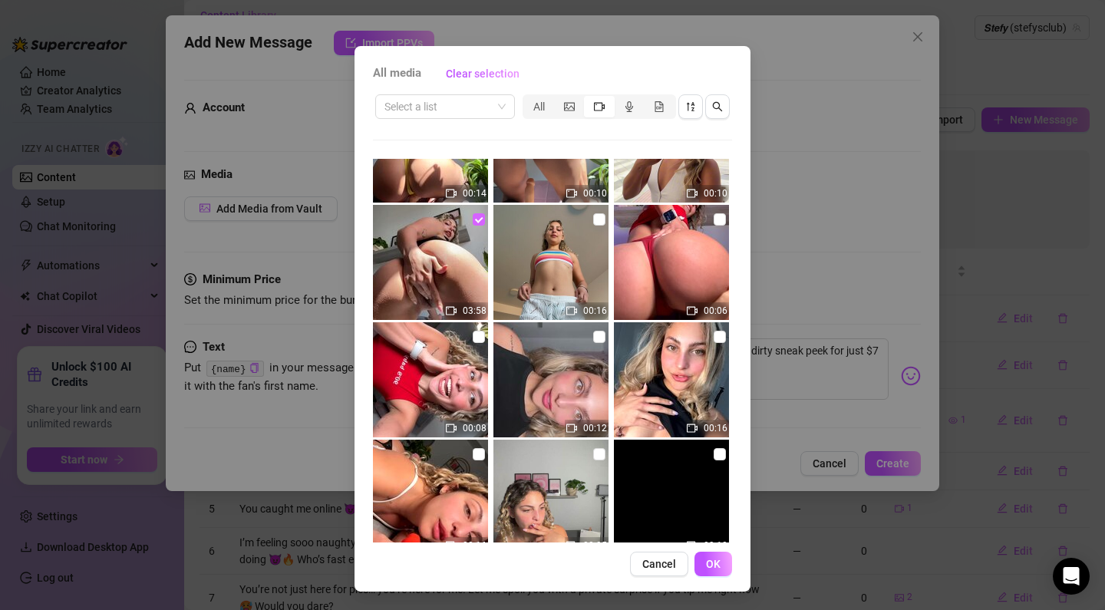
scroll to position [5124, 0]
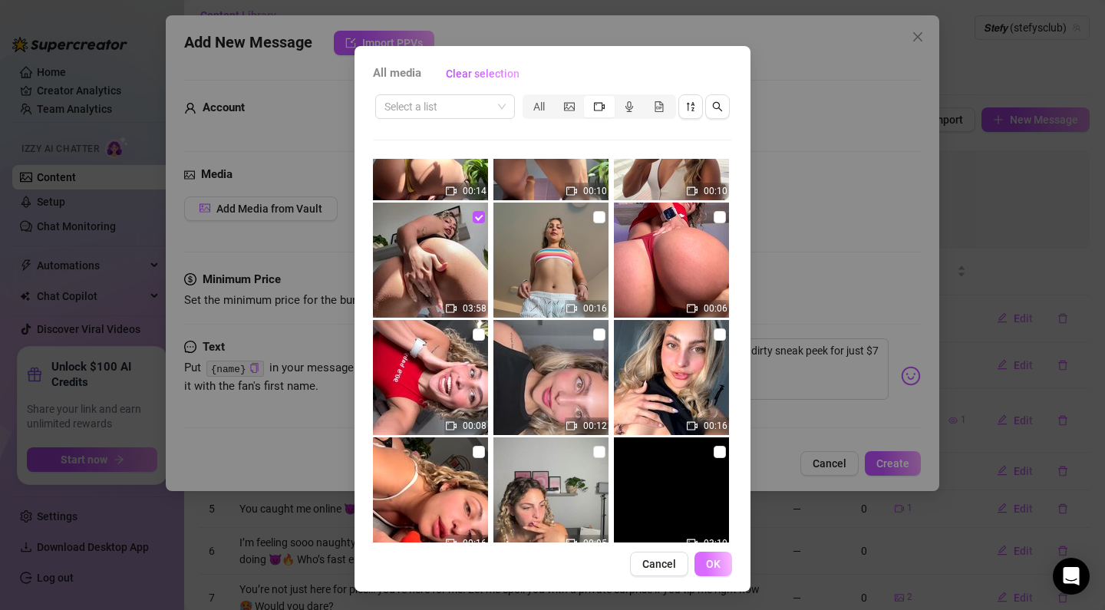
click at [704, 557] on button "OK" at bounding box center [714, 564] width 38 height 25
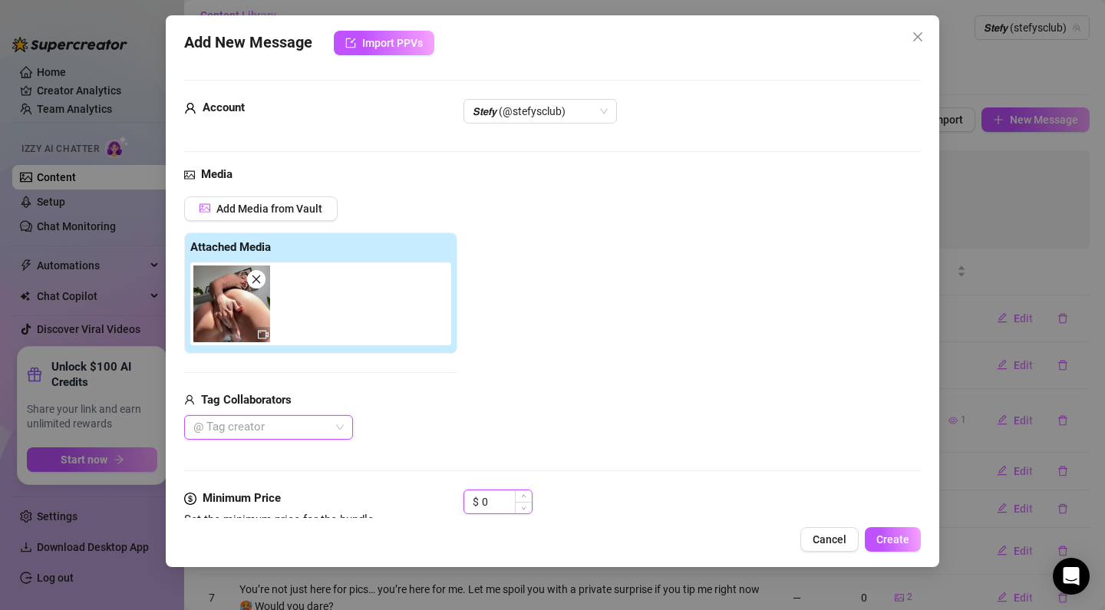
click at [491, 500] on input "0" at bounding box center [507, 502] width 50 height 23
drag, startPoint x: 491, startPoint y: 500, endPoint x: 443, endPoint y: 500, distance: 47.6
click at [443, 500] on div "Minimum Price Set the minimum price for the bundle $ 0" at bounding box center [552, 509] width 737 height 39
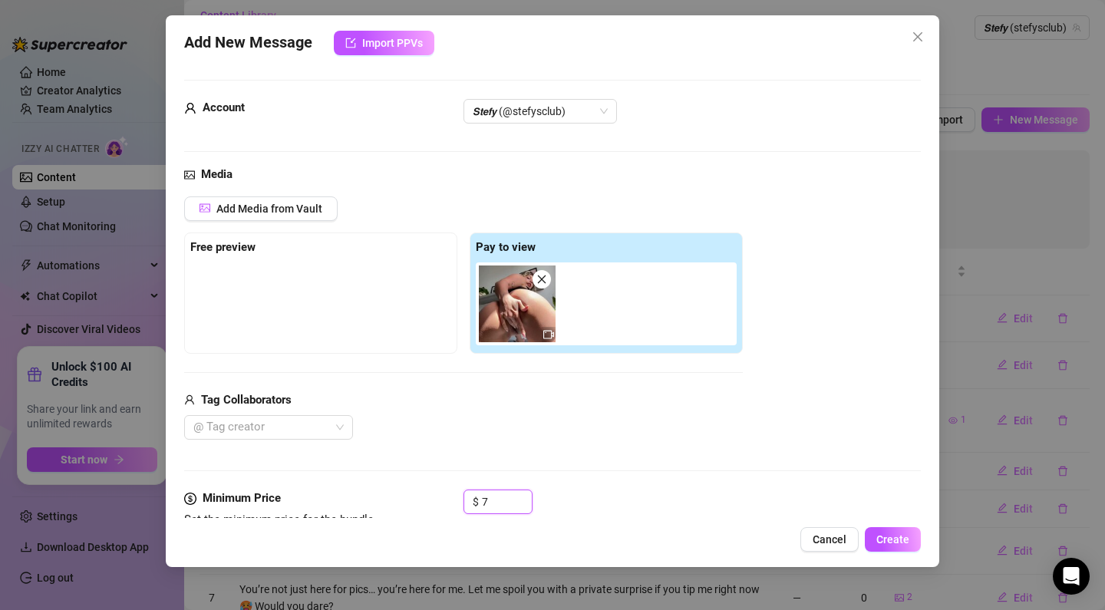
type input "7"
click at [582, 467] on div "Media Add Media from Vault Free preview Pay to view Tag Collaborators @ Tag cre…" at bounding box center [552, 328] width 737 height 324
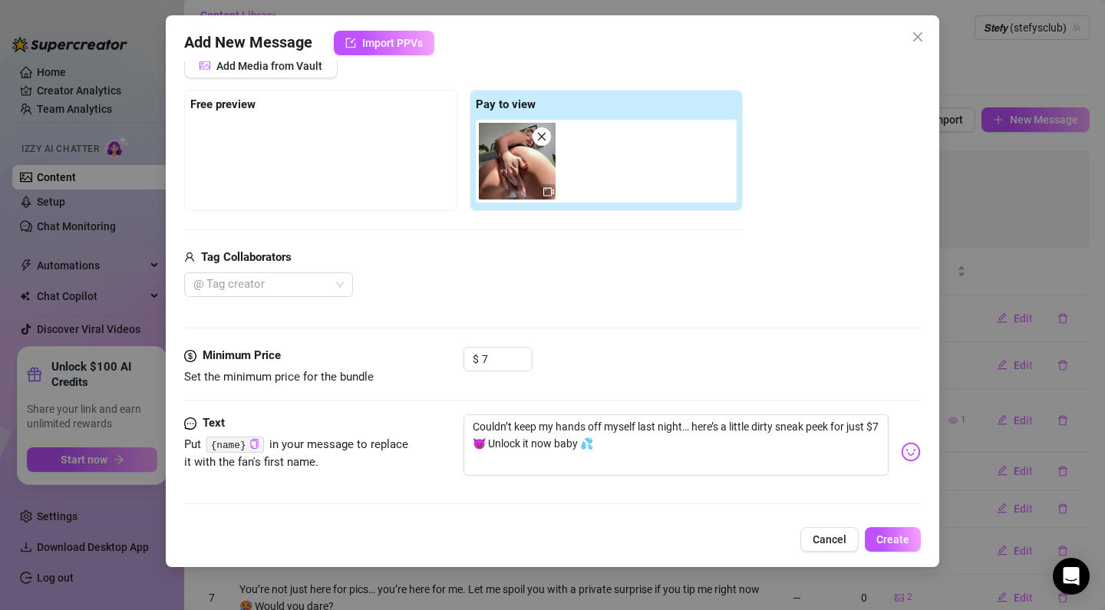
scroll to position [143, 0]
click at [897, 532] on button "Create" at bounding box center [893, 539] width 56 height 25
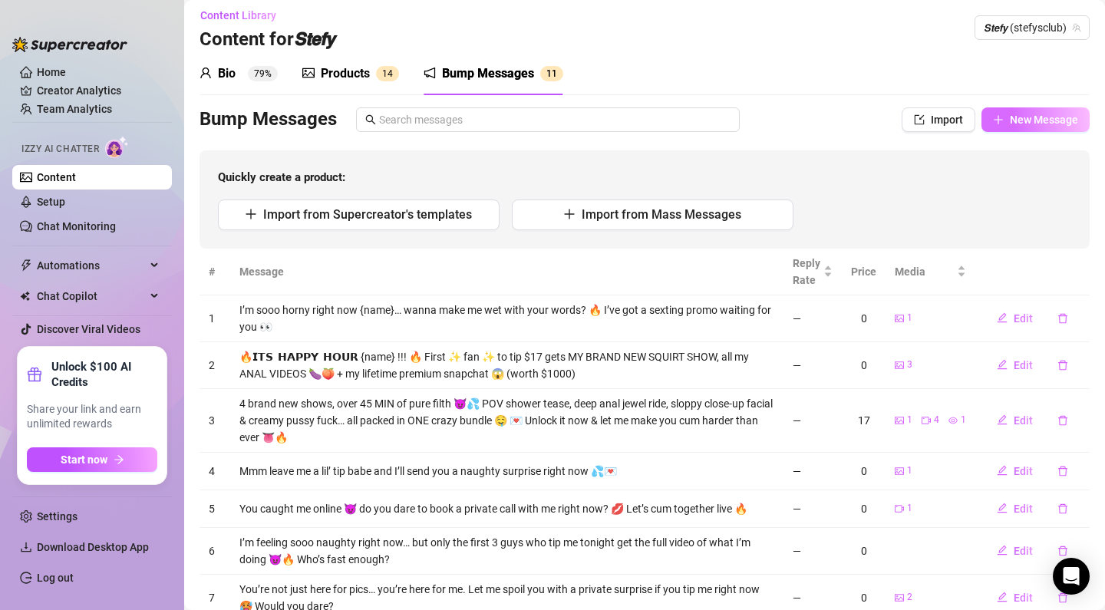
click at [1026, 109] on button "New Message" at bounding box center [1036, 119] width 108 height 25
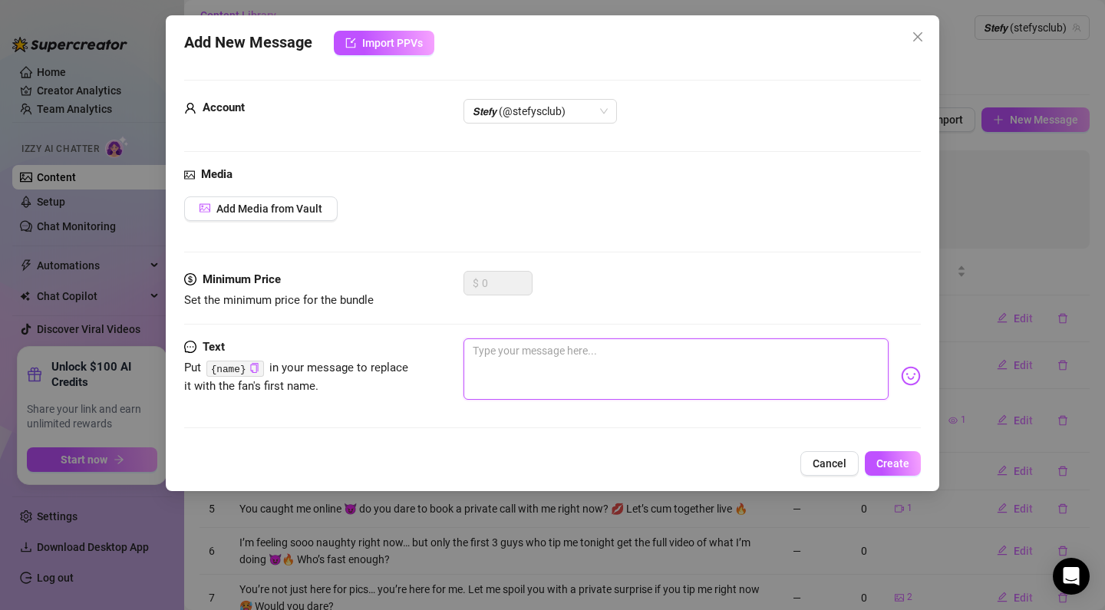
click at [539, 365] on textarea at bounding box center [676, 369] width 425 height 61
paste textarea "Imagine me on top of you, bouncing and moaning your name… this clip is yours fo…"
type textarea "Imagine me on top of you, bouncing and moaning your name… this clip is yours fo…"
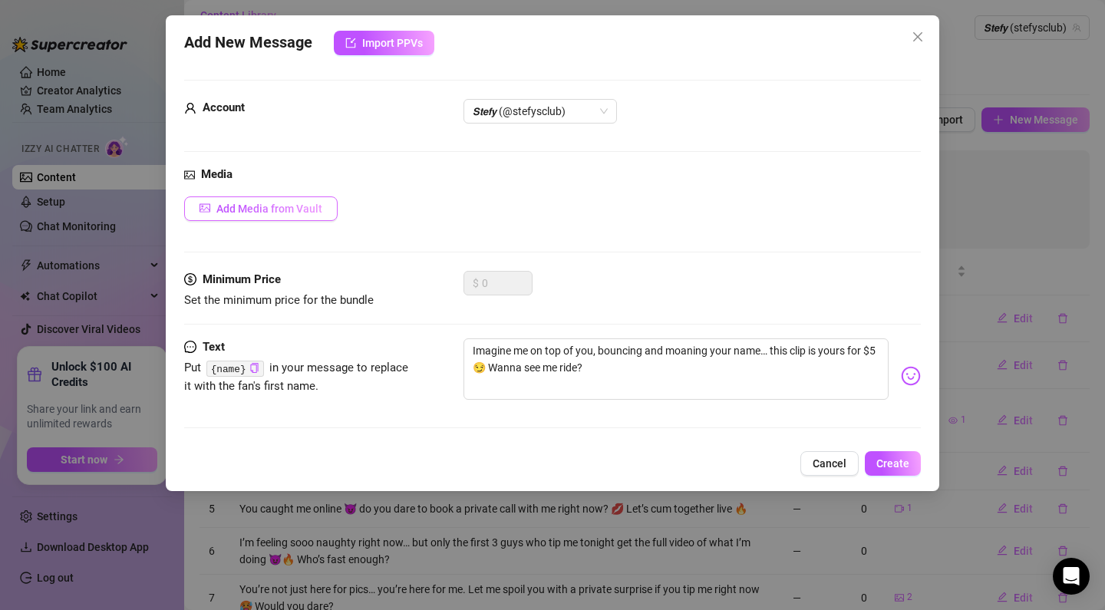
click at [285, 200] on button "Add Media from Vault" at bounding box center [261, 209] width 154 height 25
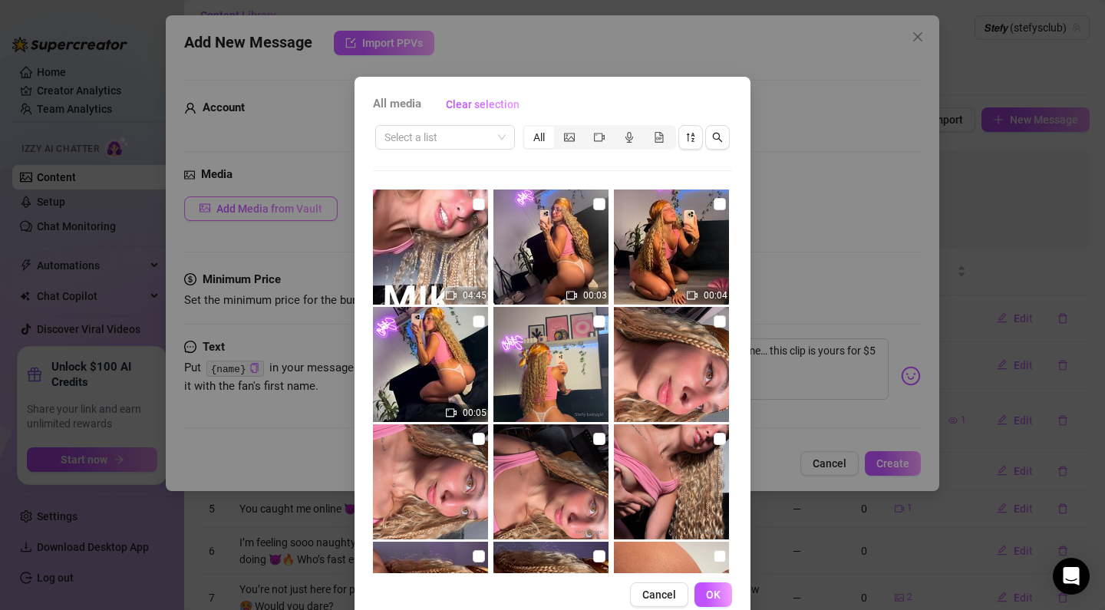
click at [285, 200] on div "All media Clear selection Select a list All 04:45 00:03 00:04 00:05 00:19 00:07…" at bounding box center [552, 305] width 1105 height 610
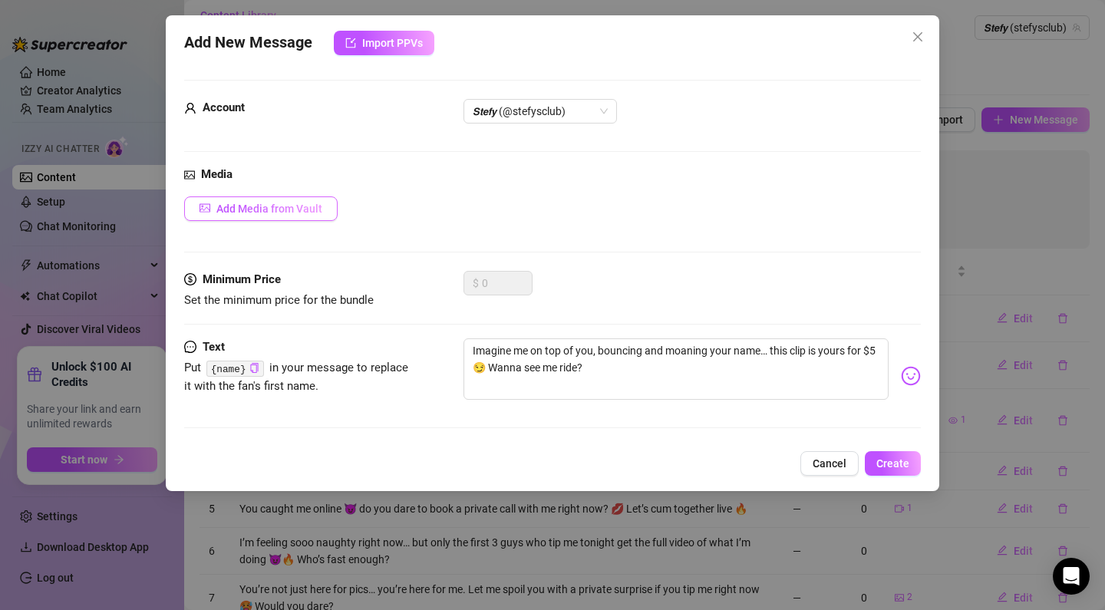
click at [301, 199] on button "Add Media from Vault" at bounding box center [261, 209] width 154 height 25
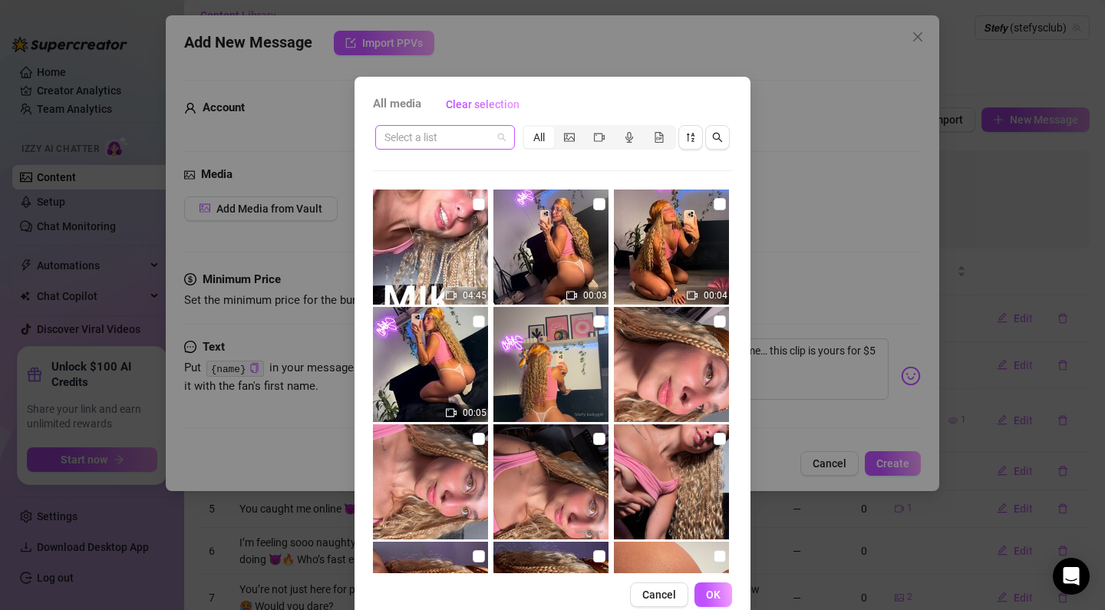
click at [465, 139] on input "search" at bounding box center [438, 137] width 107 height 23
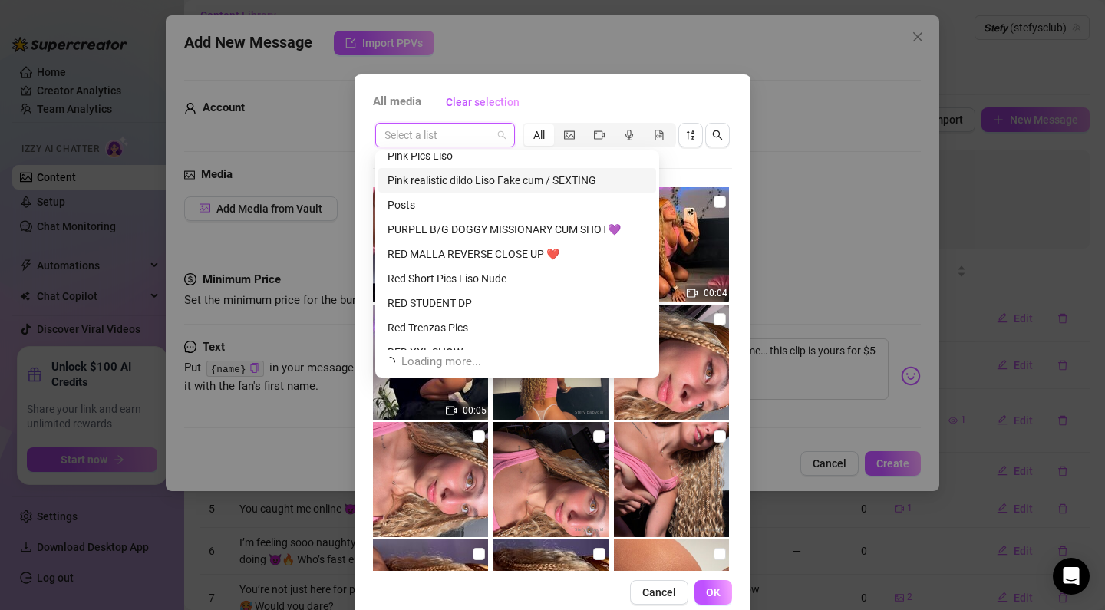
scroll to position [786, 0]
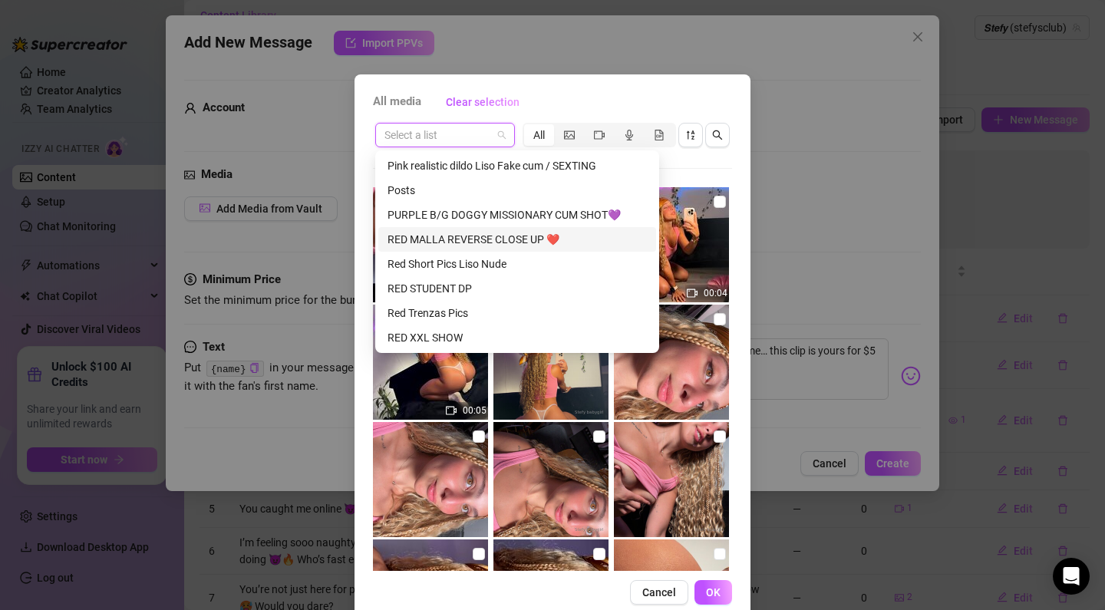
click at [540, 243] on div "RED MALLA REVERSE CLOSE UP ❤️" at bounding box center [517, 239] width 259 height 17
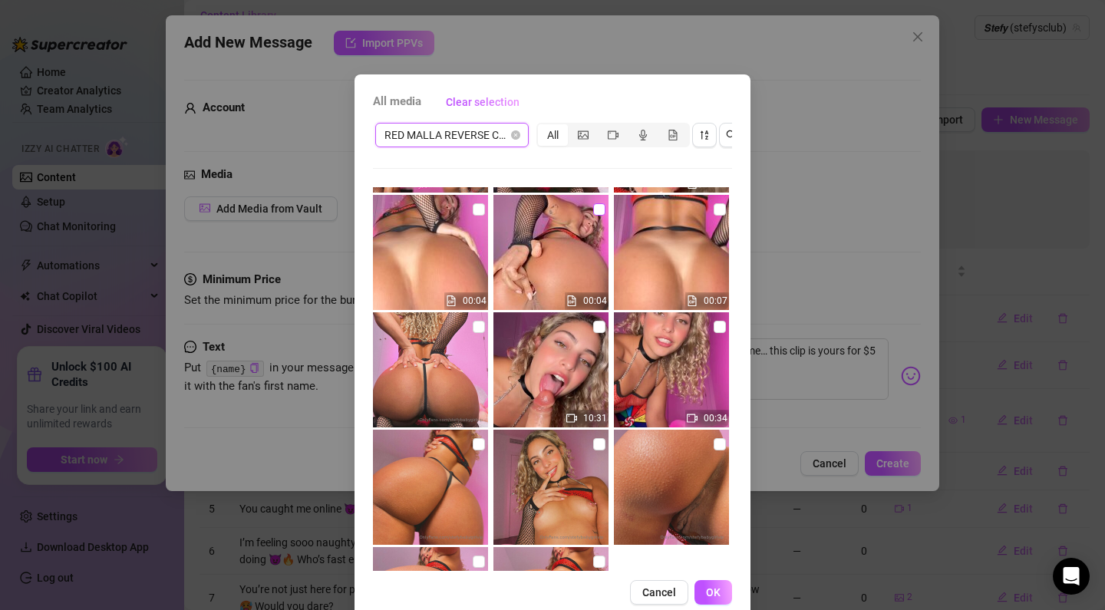
scroll to position [111, 0]
click at [596, 211] on input "checkbox" at bounding box center [599, 209] width 12 height 12
checkbox input "true"
click at [598, 325] on input "checkbox" at bounding box center [599, 326] width 12 height 12
checkbox input "true"
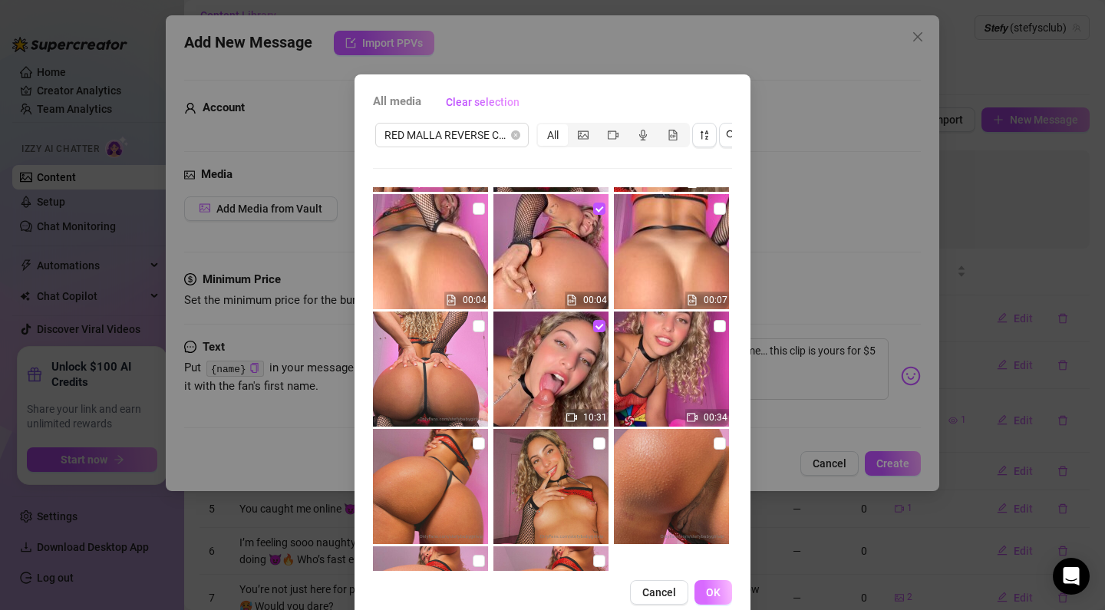
click at [710, 590] on span "OK" at bounding box center [713, 592] width 15 height 12
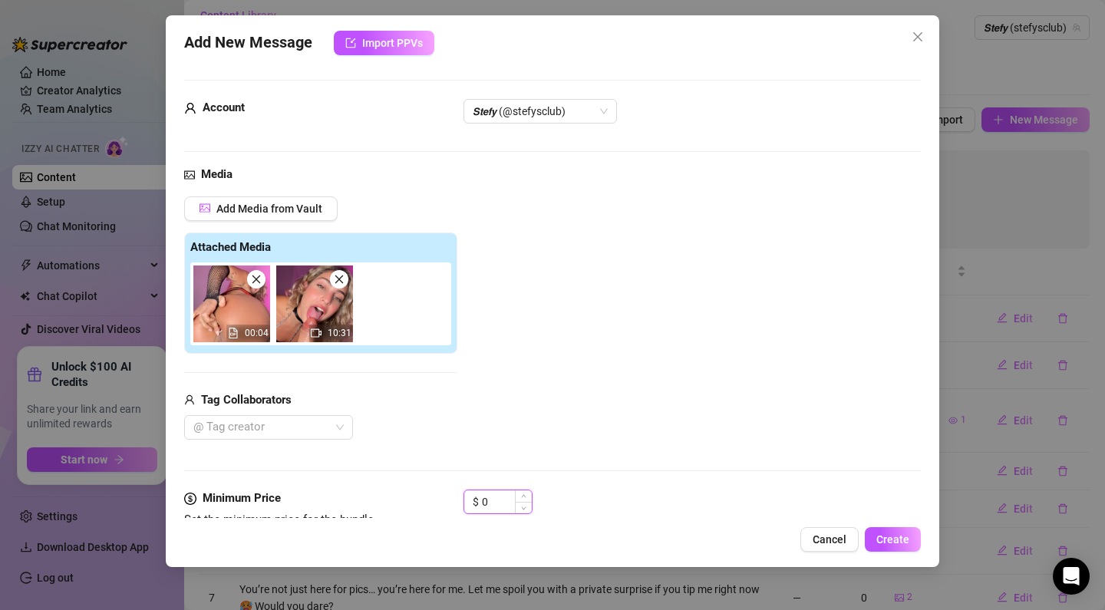
drag, startPoint x: 490, startPoint y: 500, endPoint x: 510, endPoint y: 499, distance: 20.0
click at [510, 499] on input "0" at bounding box center [507, 502] width 50 height 23
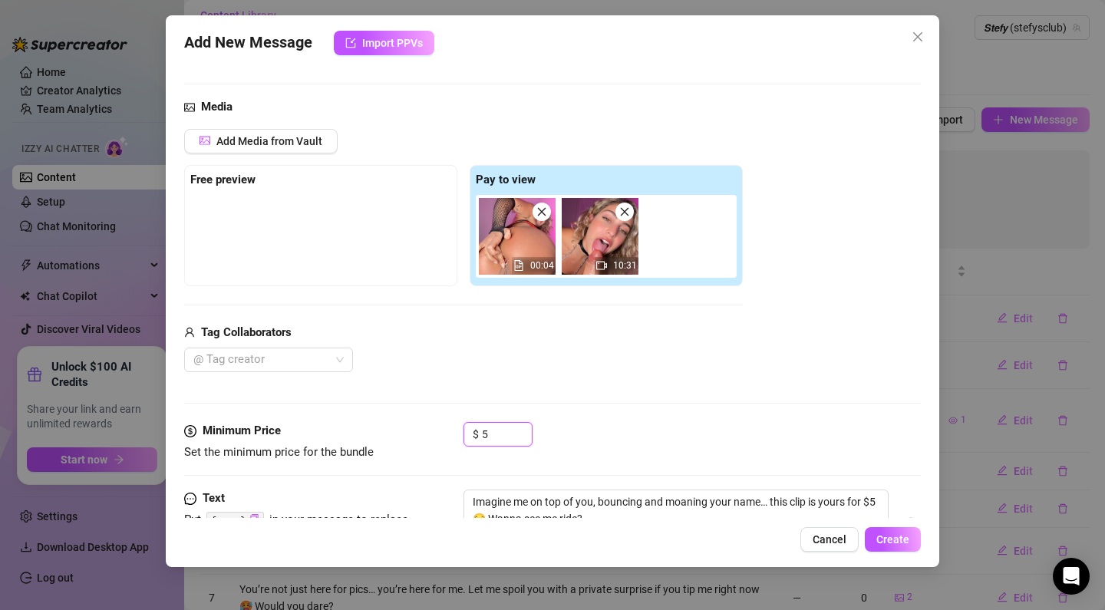
scroll to position [83, 0]
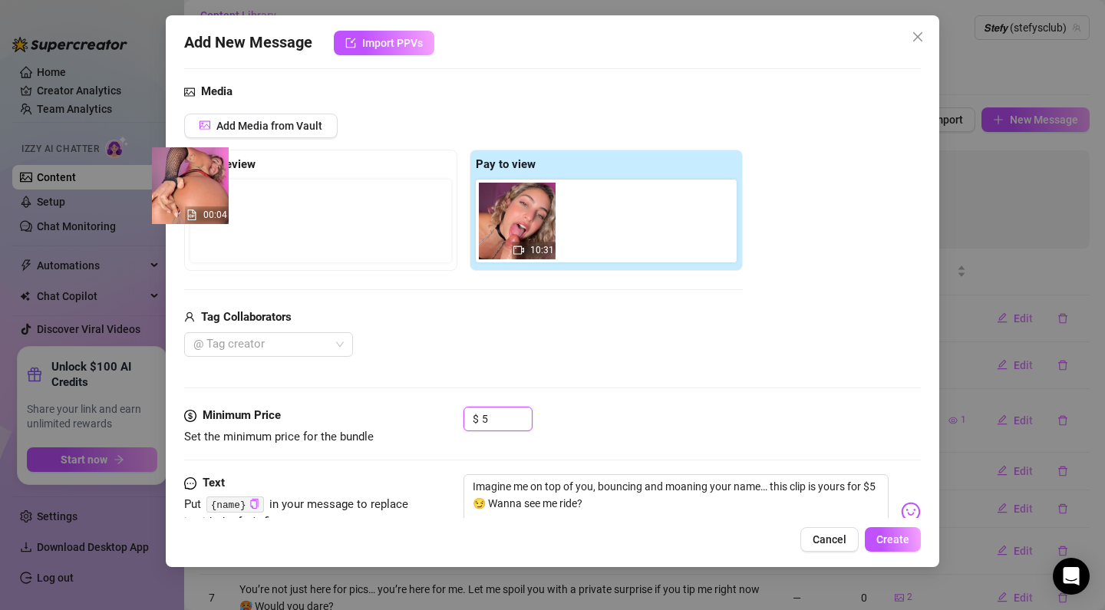
drag, startPoint x: 514, startPoint y: 235, endPoint x: 163, endPoint y: 203, distance: 353.1
click at [163, 203] on div "Add New Message Import PPVs Account 𝙎𝙩𝙚𝙛𝙮 (@stefysclub) Media Add Media from Va…" at bounding box center [552, 305] width 1105 height 610
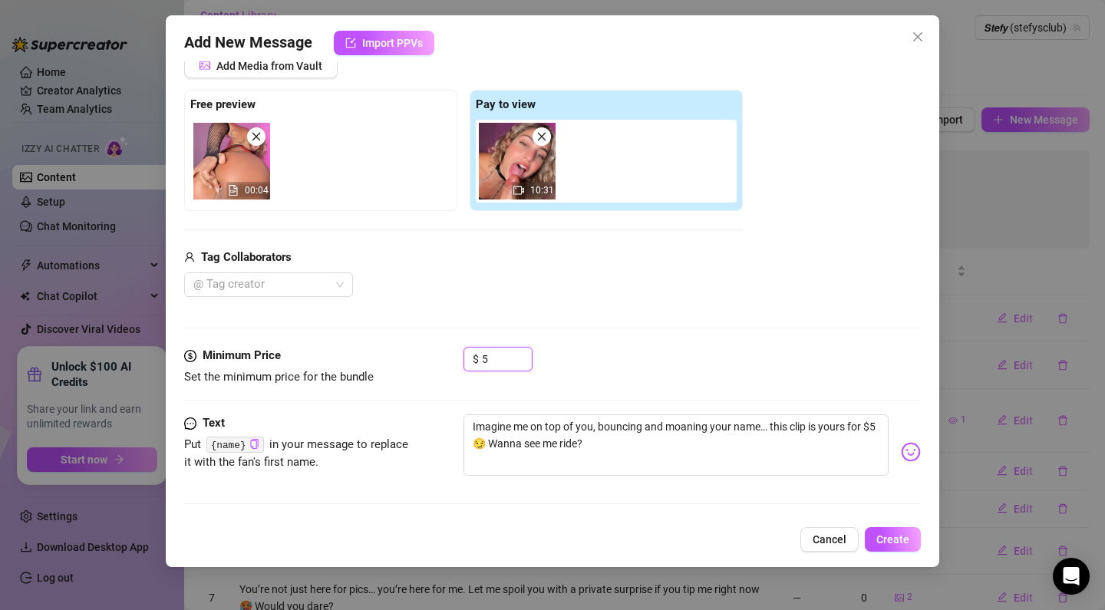
scroll to position [143, 0]
type input "5"
click at [899, 544] on span "Create" at bounding box center [893, 540] width 33 height 12
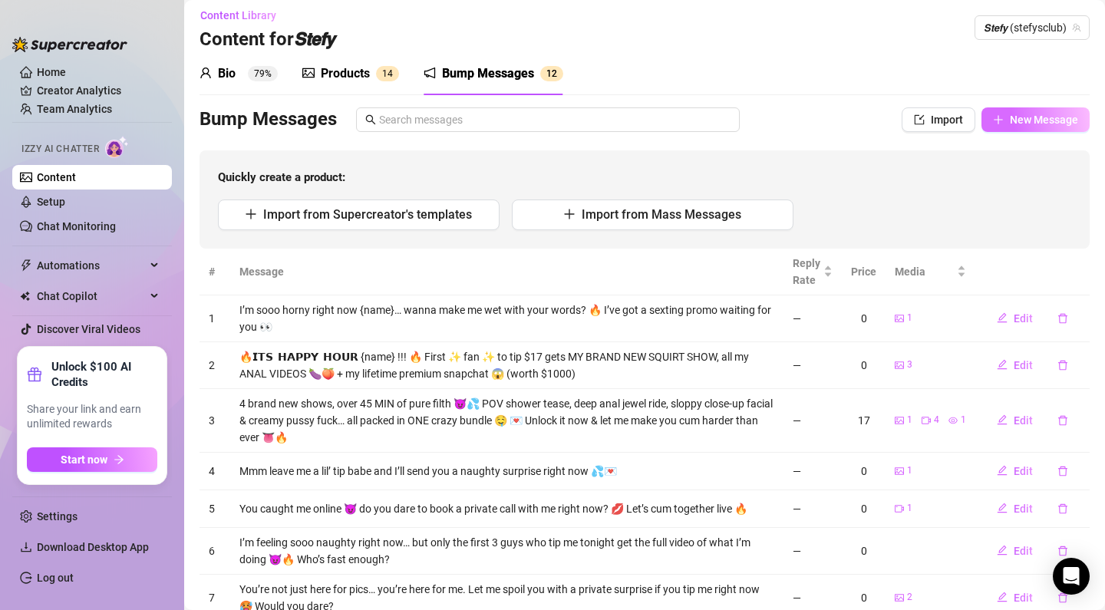
click at [1021, 127] on button "New Message" at bounding box center [1036, 119] width 108 height 25
type textarea "Type your message here..."
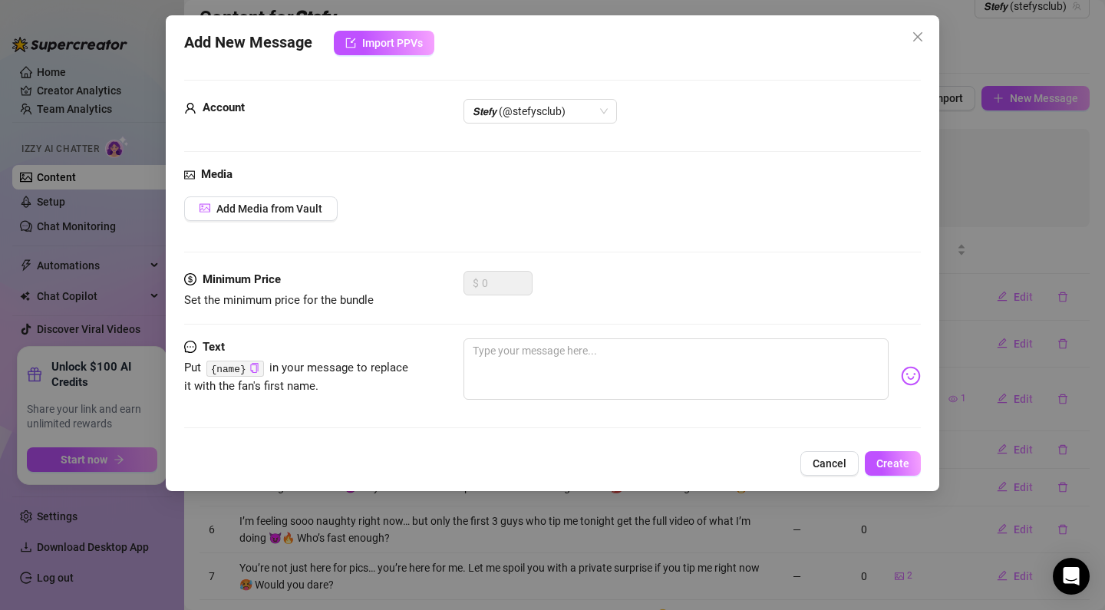
scroll to position [27, 0]
click at [317, 200] on button "Add Media from Vault" at bounding box center [261, 209] width 154 height 25
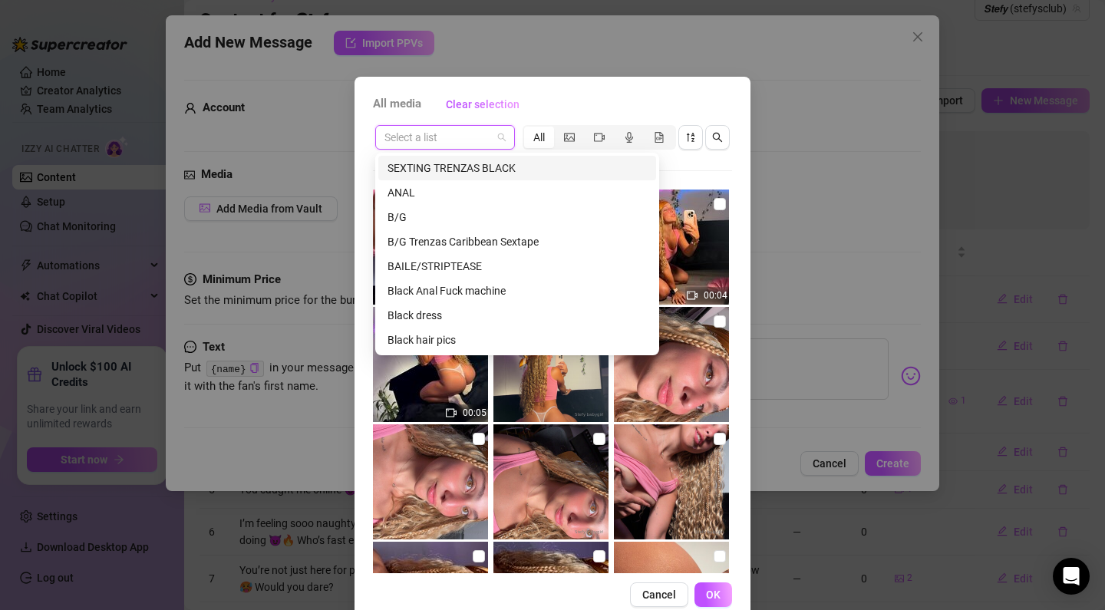
click at [456, 135] on input "search" at bounding box center [438, 137] width 107 height 23
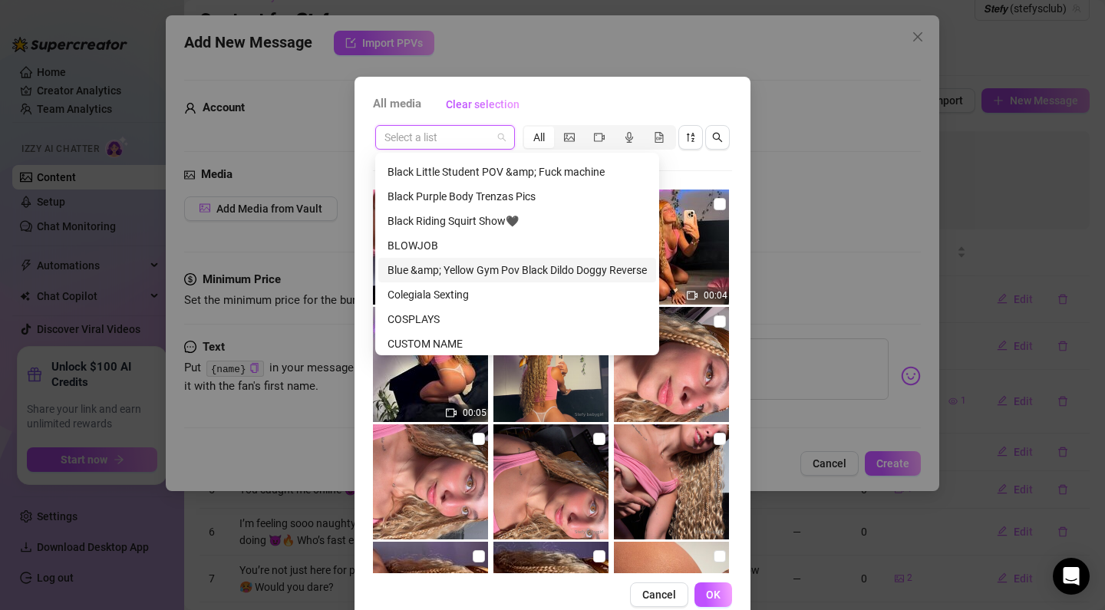
scroll to position [207, 0]
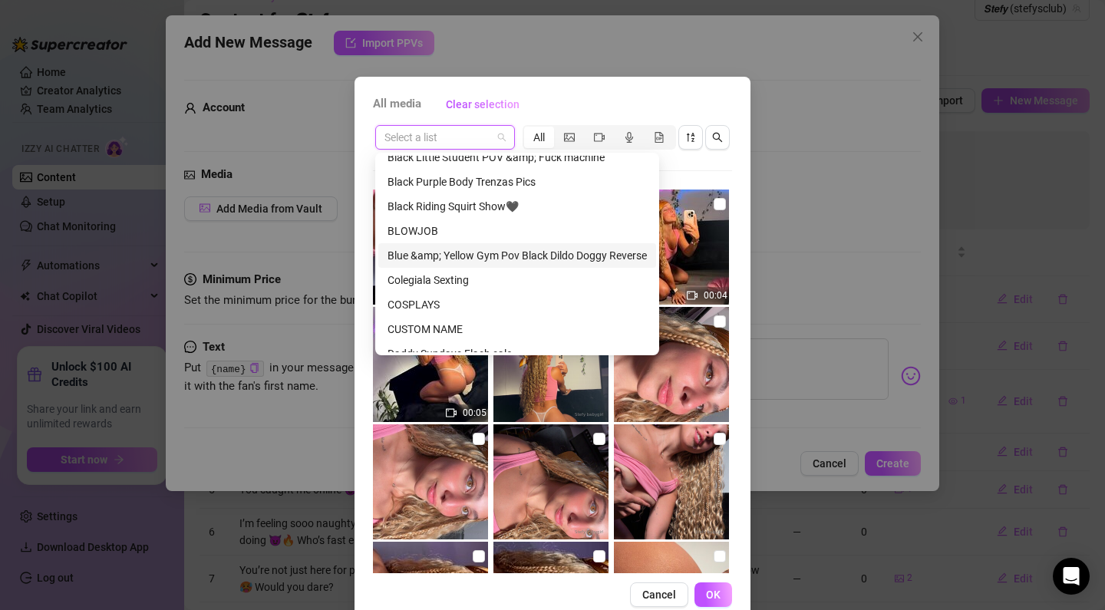
click at [556, 250] on div "Blue &amp; Yellow Gym Pov Black Dildo Doggy Reverse" at bounding box center [517, 255] width 259 height 17
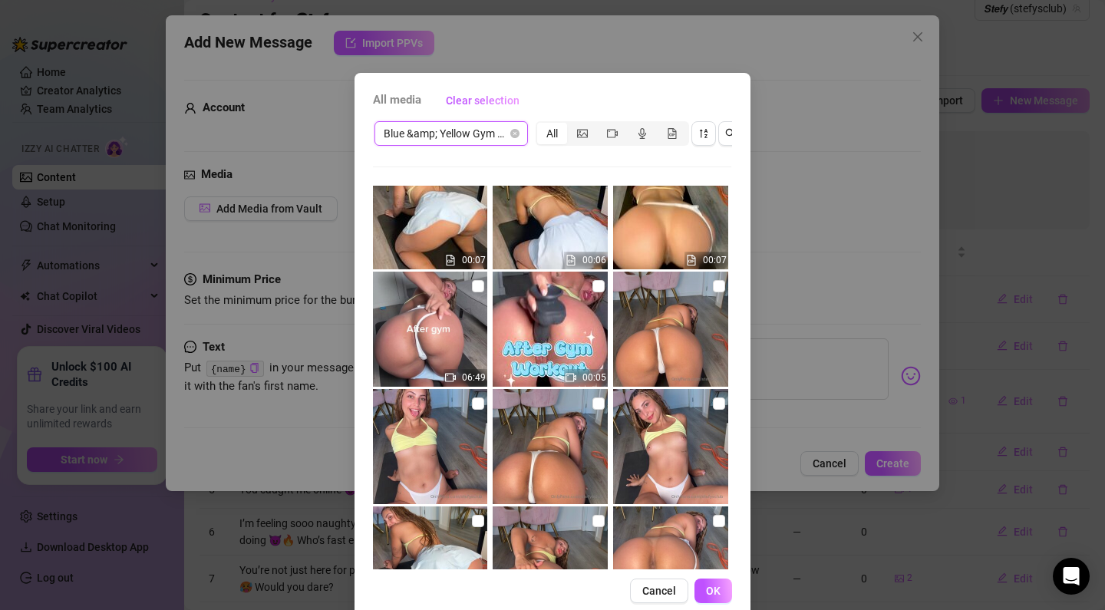
scroll to position [28, 0]
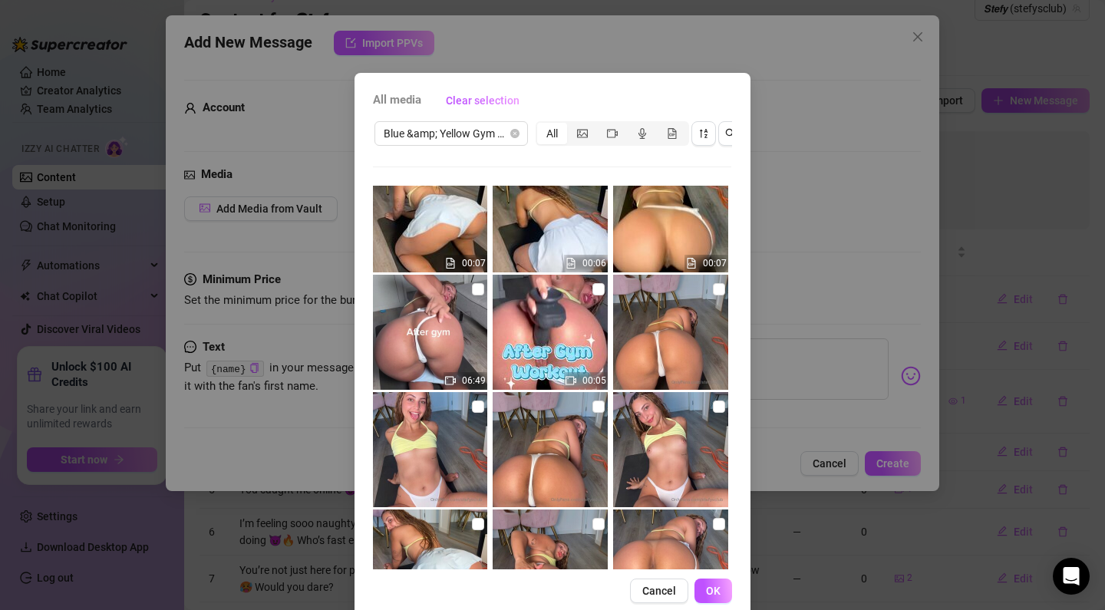
click at [468, 402] on img at bounding box center [429, 449] width 115 height 115
click at [481, 408] on input "checkbox" at bounding box center [478, 407] width 12 height 12
checkbox input "true"
click at [472, 284] on input "checkbox" at bounding box center [478, 289] width 12 height 12
checkbox input "true"
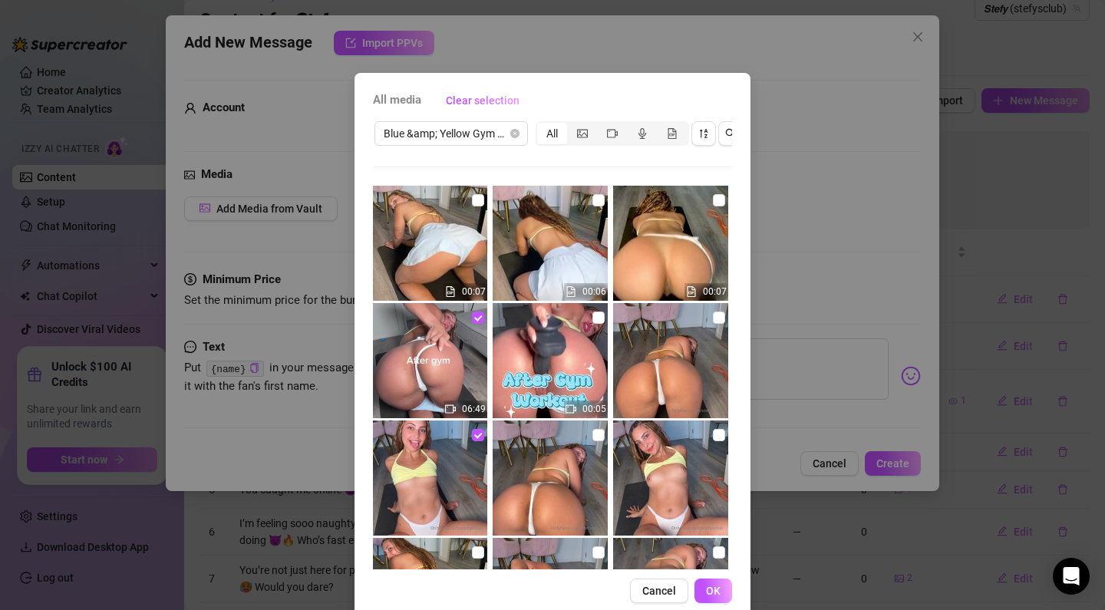
scroll to position [0, 0]
click at [481, 197] on span at bounding box center [478, 200] width 12 height 12
click at [481, 197] on input "checkbox" at bounding box center [478, 200] width 12 height 12
checkbox input "true"
click at [718, 588] on span "OK" at bounding box center [713, 591] width 15 height 12
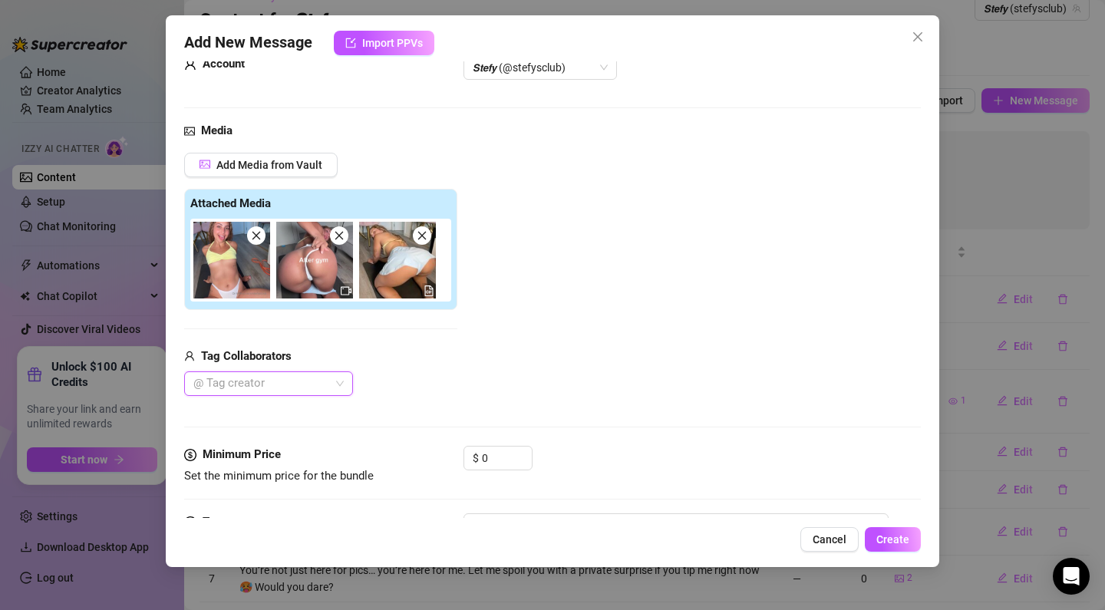
scroll to position [50, 0]
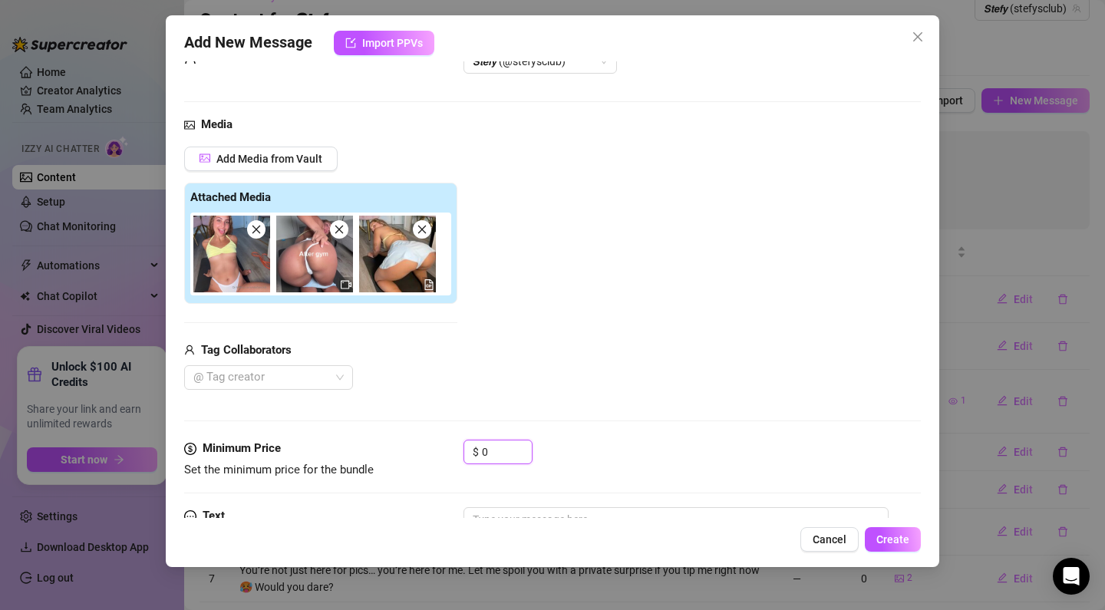
drag, startPoint x: 504, startPoint y: 458, endPoint x: 419, endPoint y: 455, distance: 84.5
click at [419, 455] on div "Minimum Price Set the minimum price for the bundle $ 0" at bounding box center [552, 459] width 737 height 39
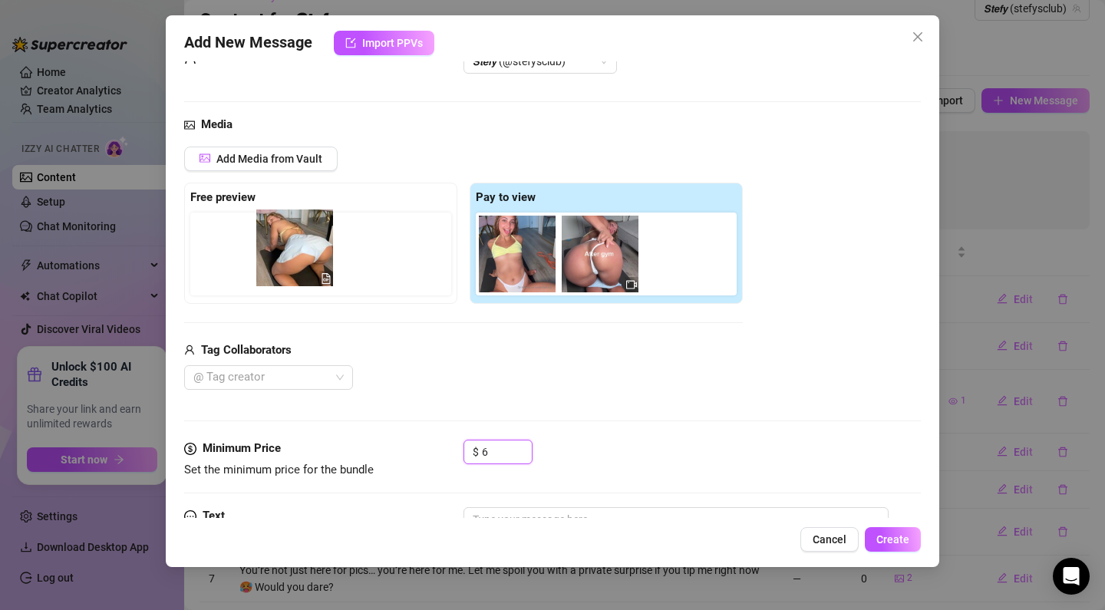
drag, startPoint x: 682, startPoint y: 266, endPoint x: 425, endPoint y: 266, distance: 256.4
click at [287, 261] on div "Free preview Pay to view" at bounding box center [463, 243] width 559 height 121
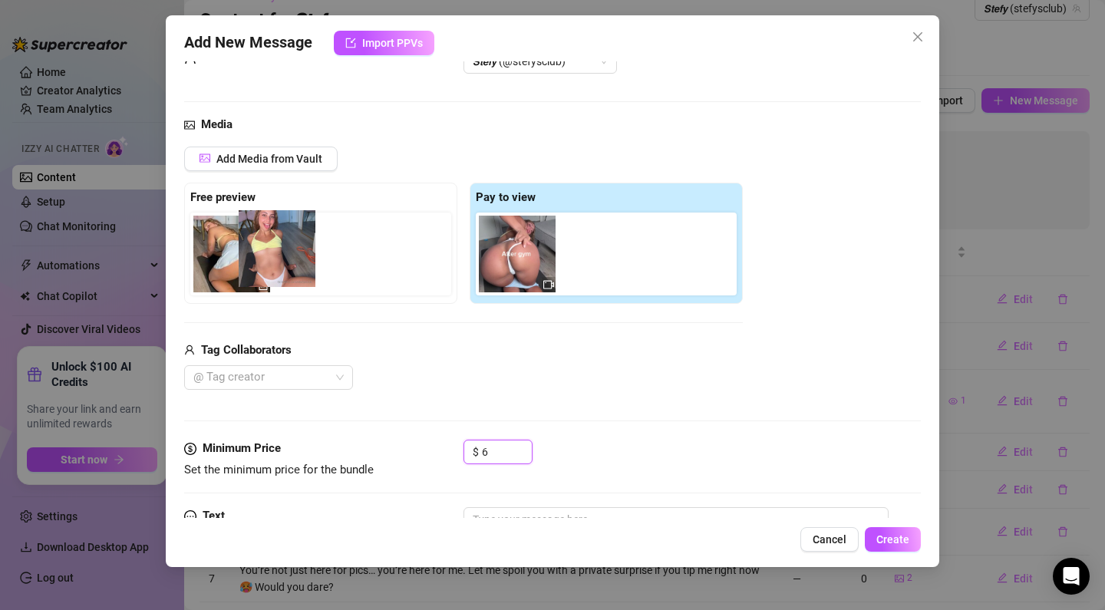
drag, startPoint x: 515, startPoint y: 266, endPoint x: 270, endPoint y: 262, distance: 244.9
click at [270, 262] on div "Free preview Pay to view" at bounding box center [463, 243] width 559 height 121
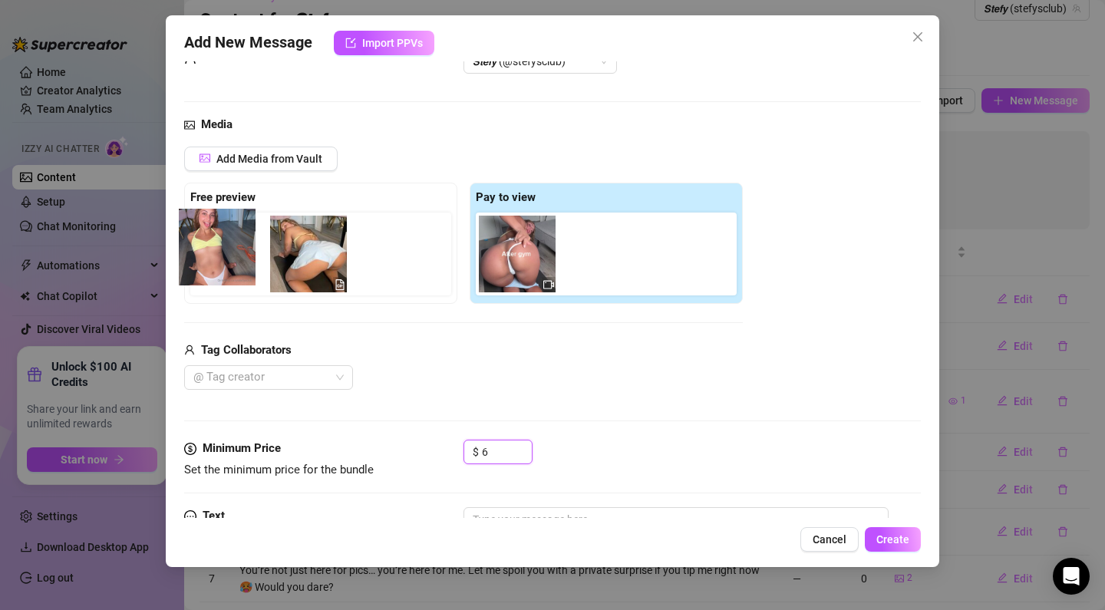
click at [206, 256] on div at bounding box center [323, 254] width 267 height 83
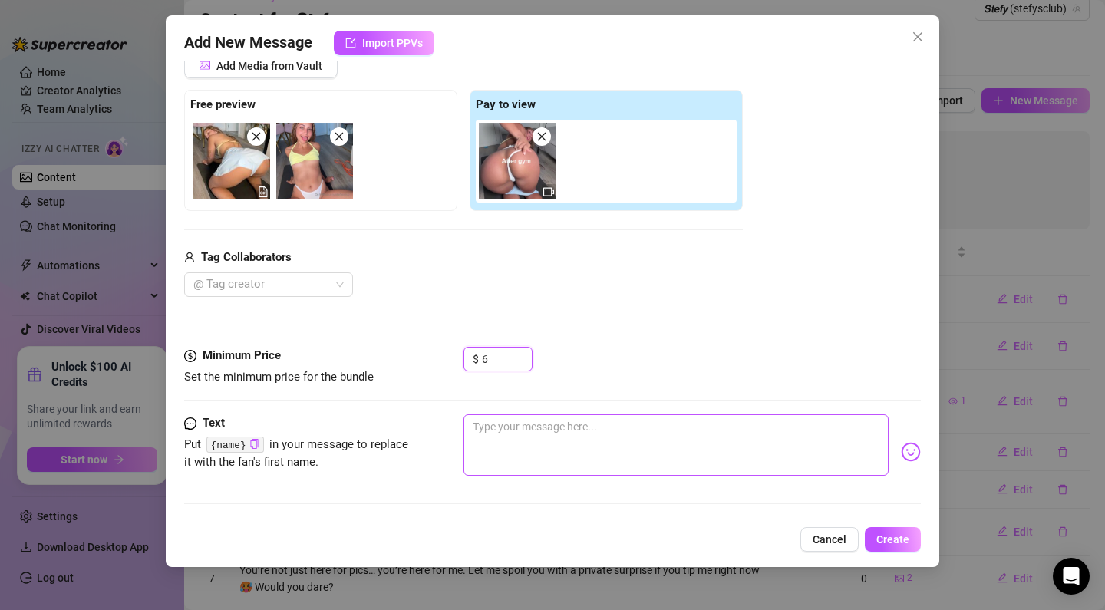
scroll to position [143, 0]
type input "6"
click at [493, 419] on textarea at bounding box center [676, 445] width 425 height 61
paste textarea "I made this just for you… kissing the camera like it’s your lips, getting wette…"
type textarea "I made this just for you… kissing the camera like it’s your lips, getting wette…"
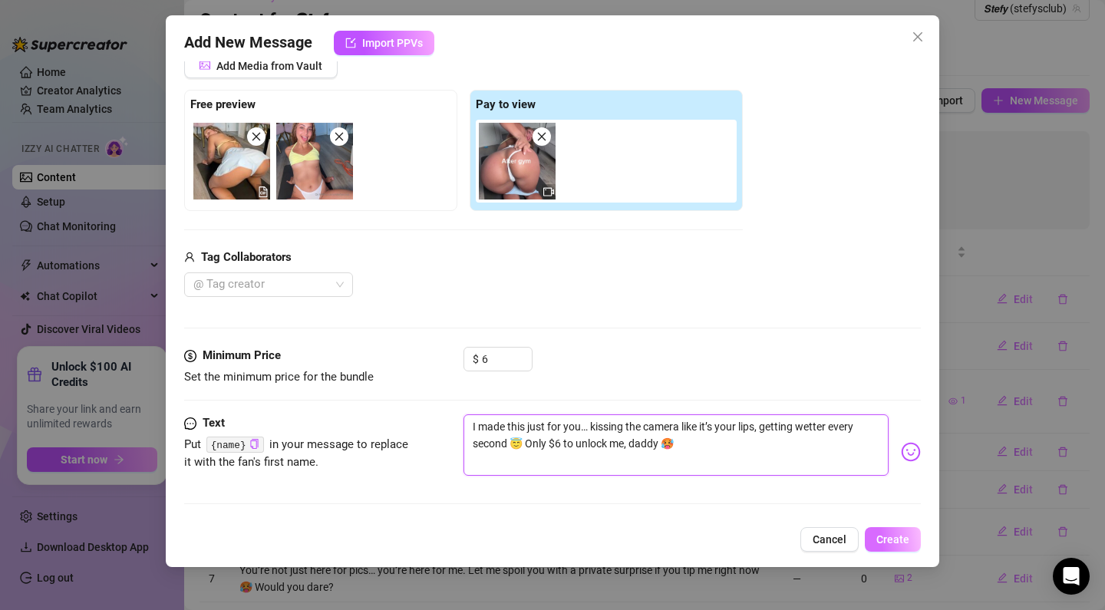
type textarea "I made this just for you… kissing the camera like it’s your lips, getting wette…"
click at [884, 546] on button "Create" at bounding box center [893, 539] width 56 height 25
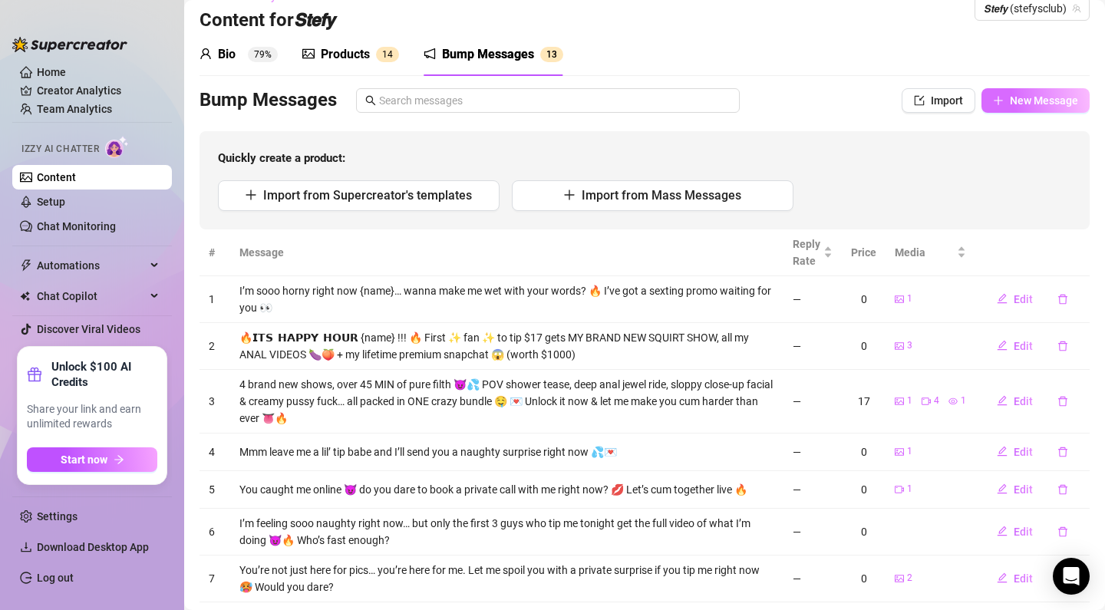
click at [1024, 101] on span "New Message" at bounding box center [1044, 100] width 68 height 12
type textarea "Type your message here..."
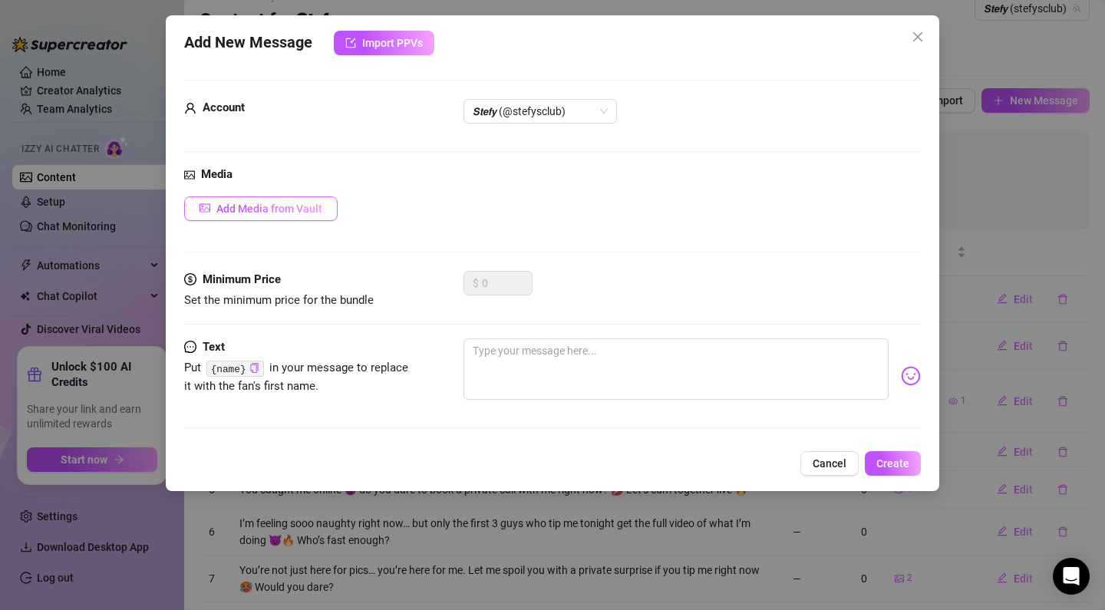
click at [291, 206] on span "Add Media from Vault" at bounding box center [269, 209] width 106 height 12
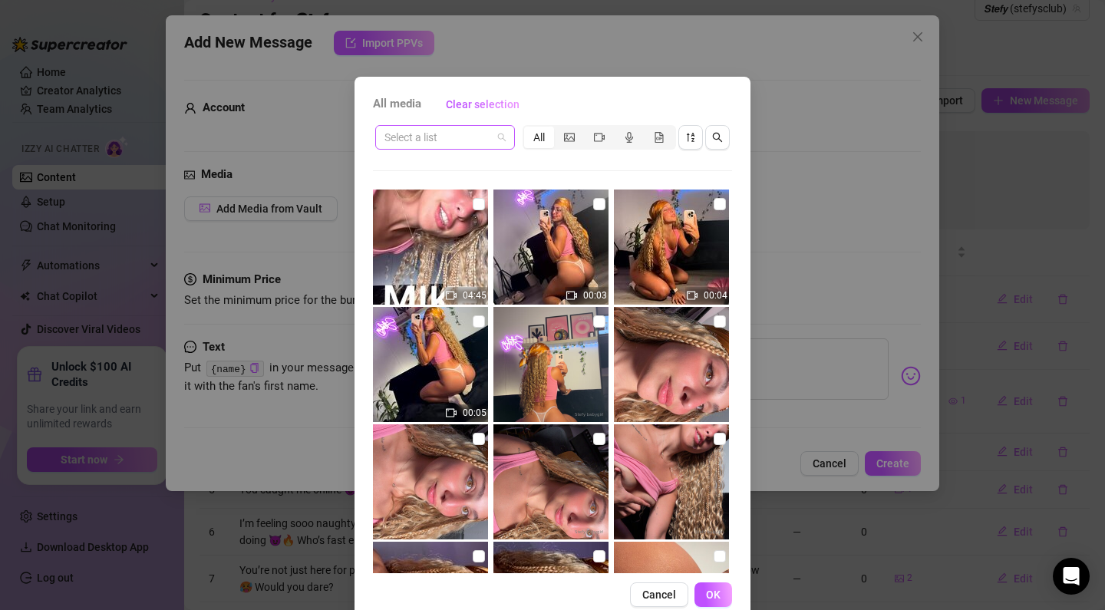
click at [442, 130] on input "search" at bounding box center [438, 137] width 107 height 23
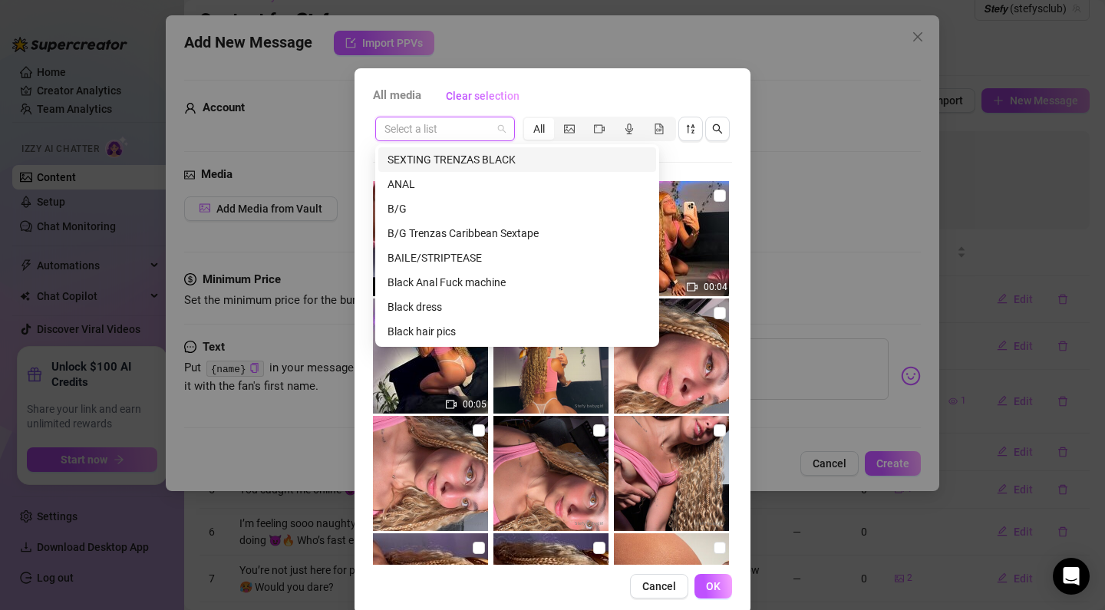
scroll to position [3, 0]
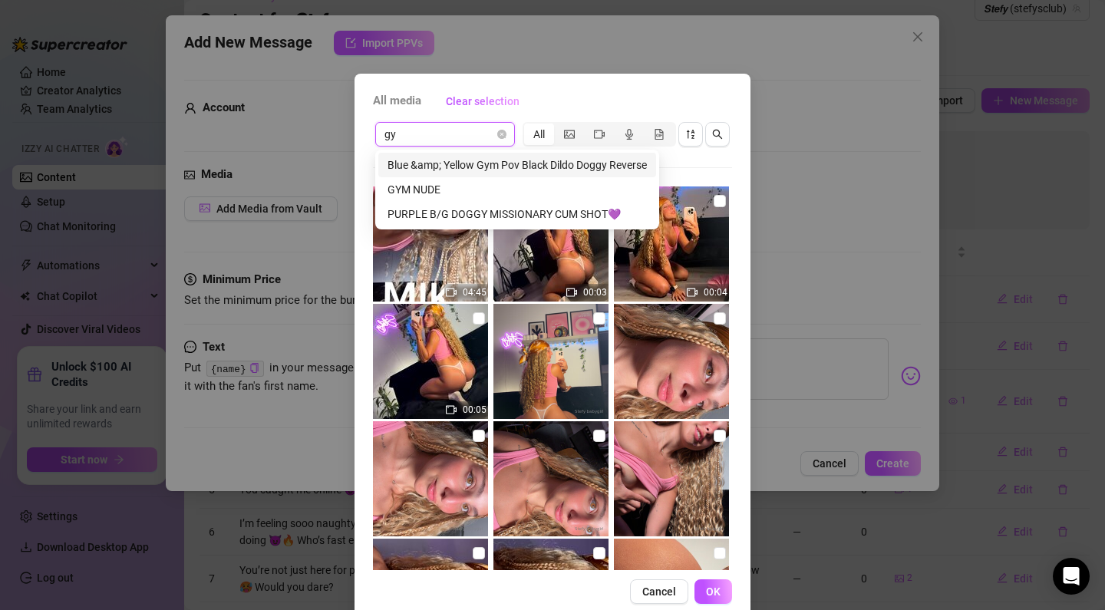
type input "gym"
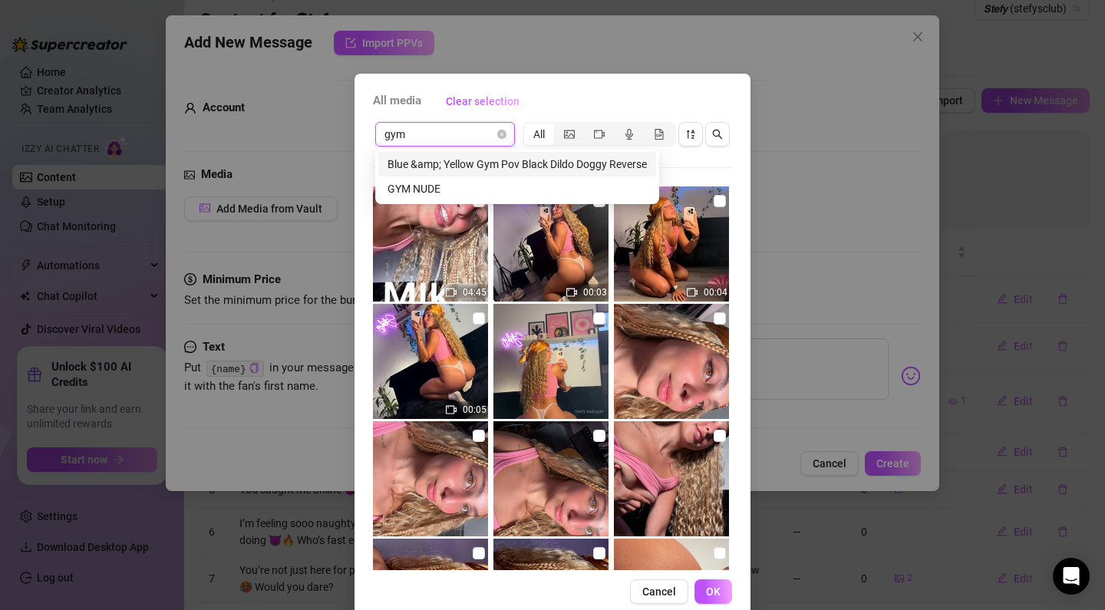
scroll to position [4, 0]
click at [401, 189] on div "GYM NUDE" at bounding box center [517, 188] width 259 height 17
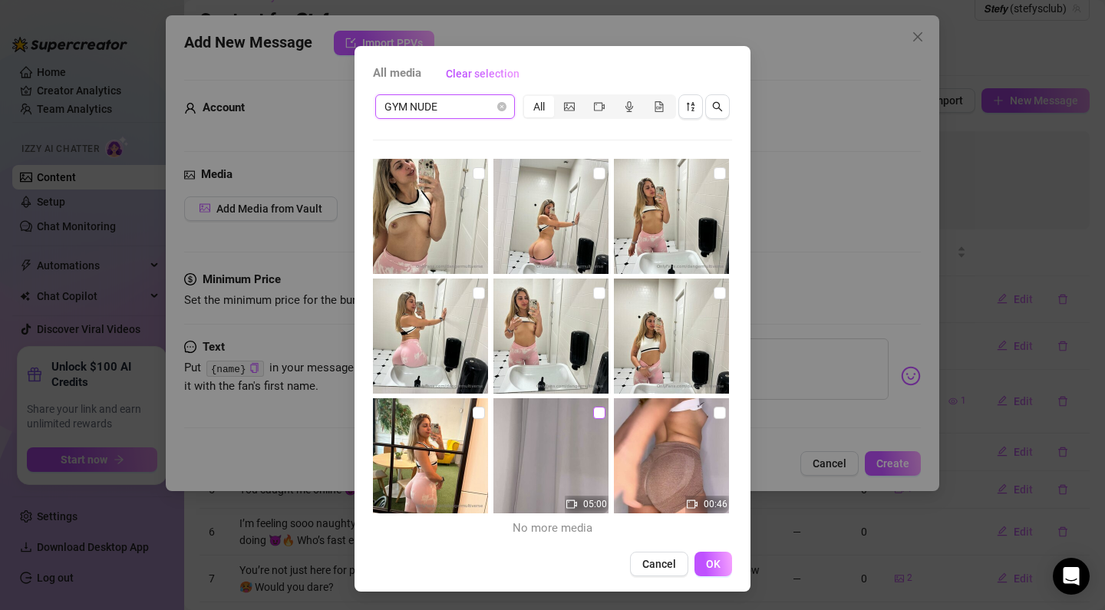
scroll to position [31, 0]
click at [593, 409] on input "checkbox" at bounding box center [599, 413] width 12 height 12
checkbox input "true"
click at [722, 573] on button "OK" at bounding box center [714, 564] width 38 height 25
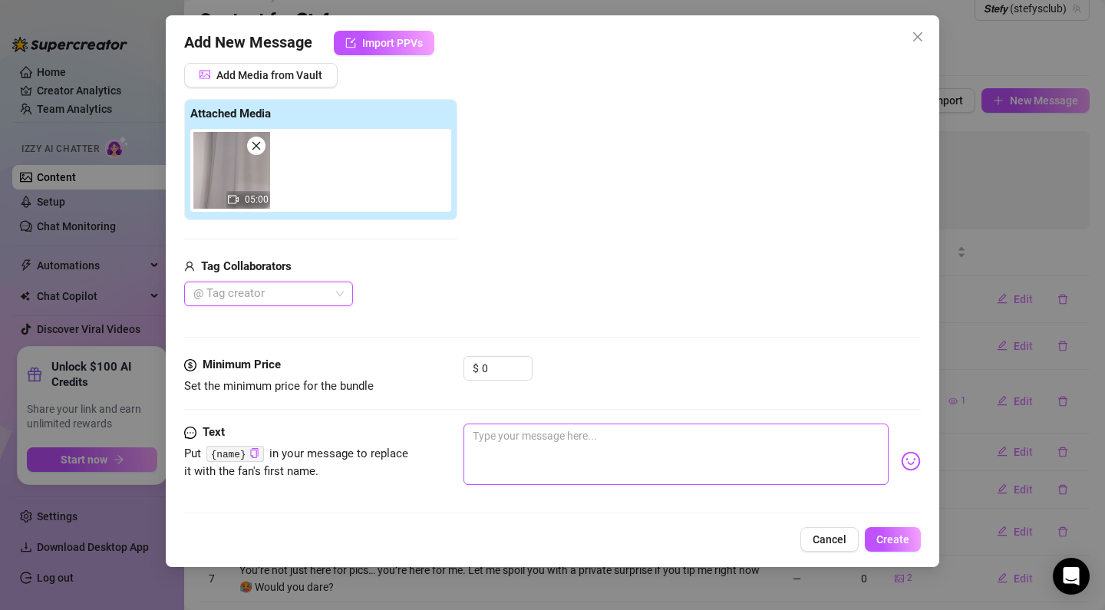
scroll to position [143, 0]
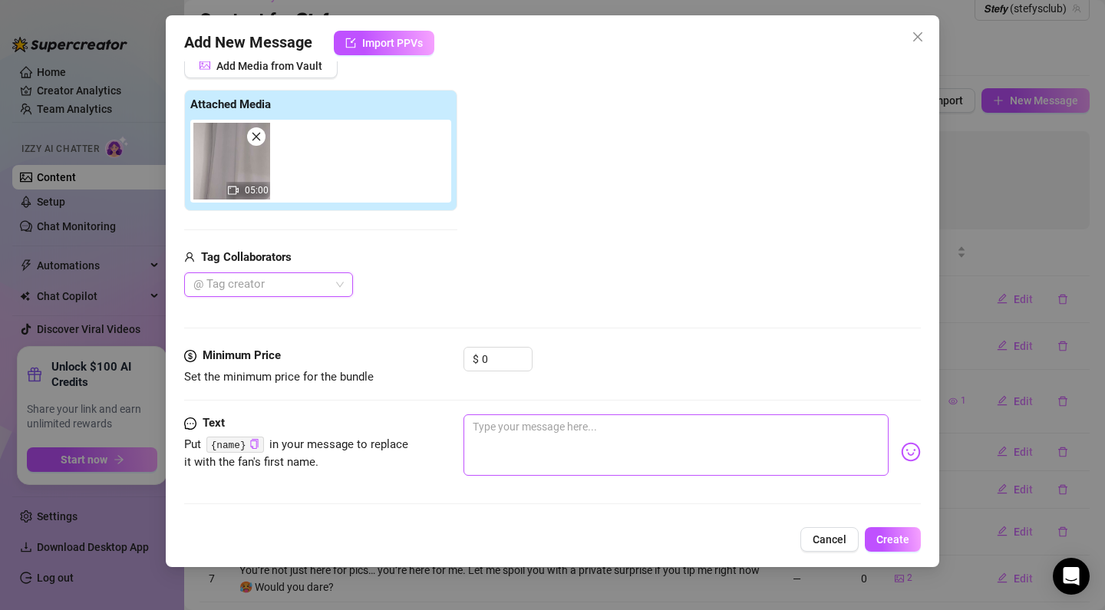
click at [541, 477] on div at bounding box center [693, 452] width 458 height 75
click at [559, 428] on textarea at bounding box center [676, 445] width 425 height 61
paste textarea "A naughty quickie vid I recorded this morning 👅 just $4 to see me playing with …"
type textarea "A naughty quickie vid I recorded this morning 👅 just $4 to see me playing with …"
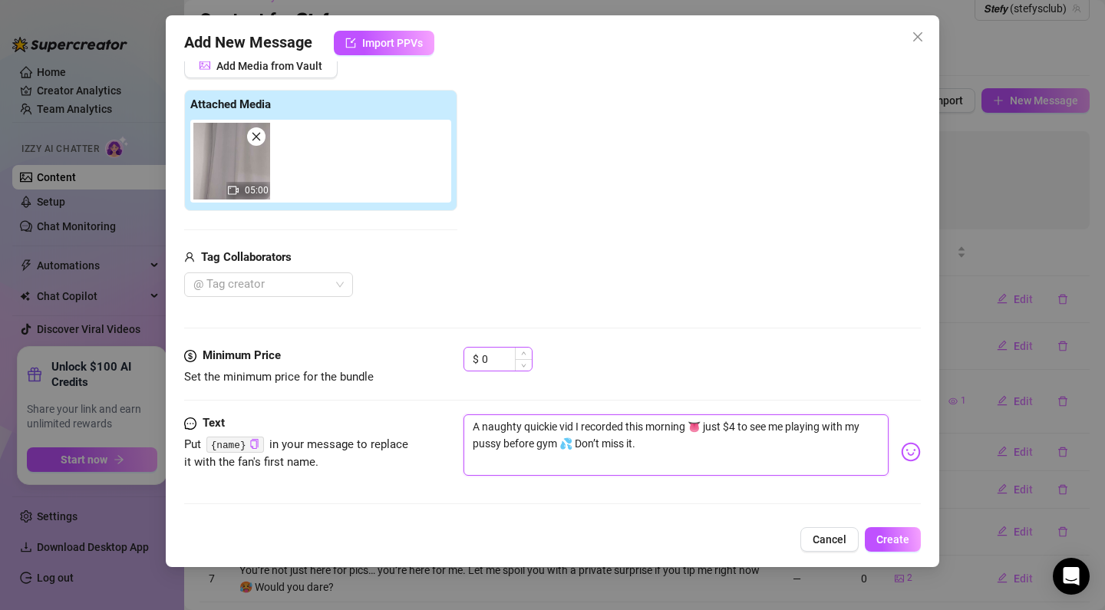
type textarea "A naughty quickie vid I recorded this morning 👅 just $4 to see me playing with …"
drag, startPoint x: 491, startPoint y: 362, endPoint x: 401, endPoint y: 358, distance: 89.9
click at [401, 358] on div "Minimum Price Set the minimum price for the bundle $ 0" at bounding box center [552, 366] width 737 height 39
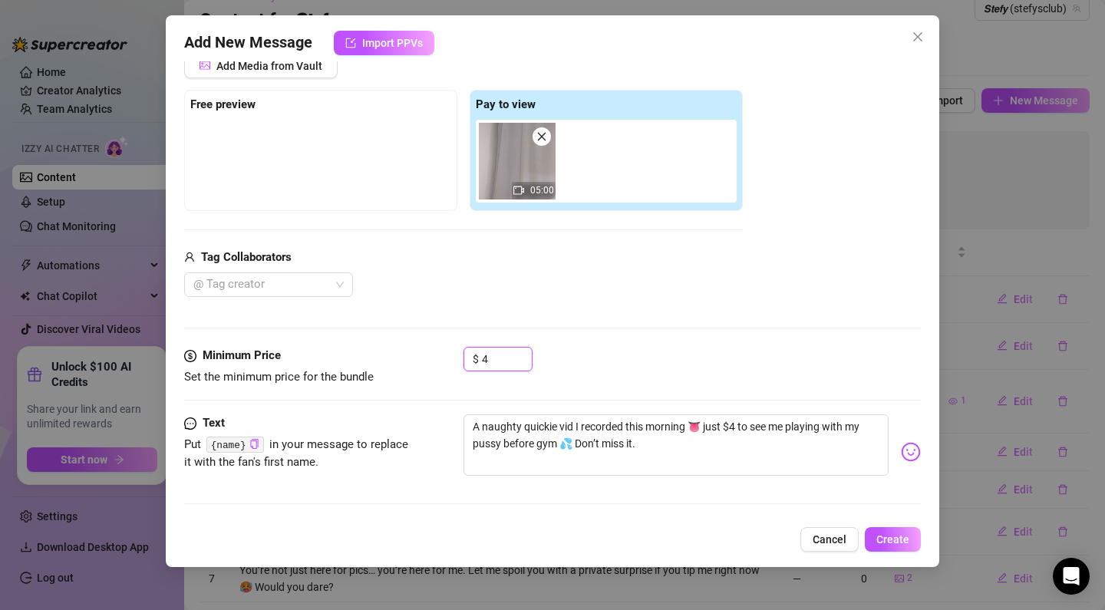
scroll to position [0, 0]
type input "4"
click at [902, 536] on span "Create" at bounding box center [893, 540] width 33 height 12
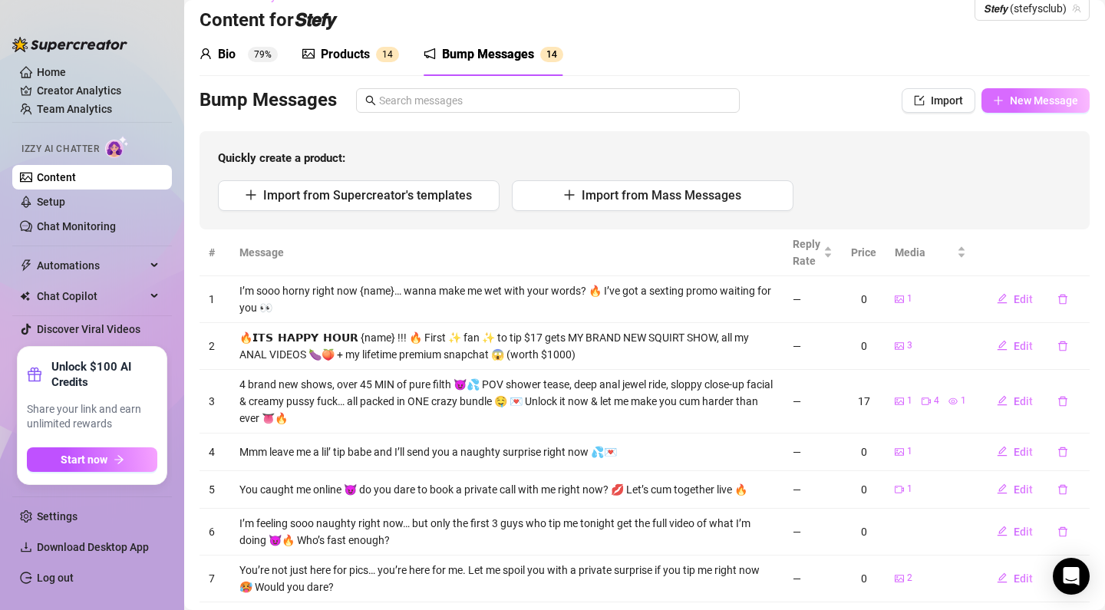
click at [1032, 97] on span "New Message" at bounding box center [1044, 100] width 68 height 12
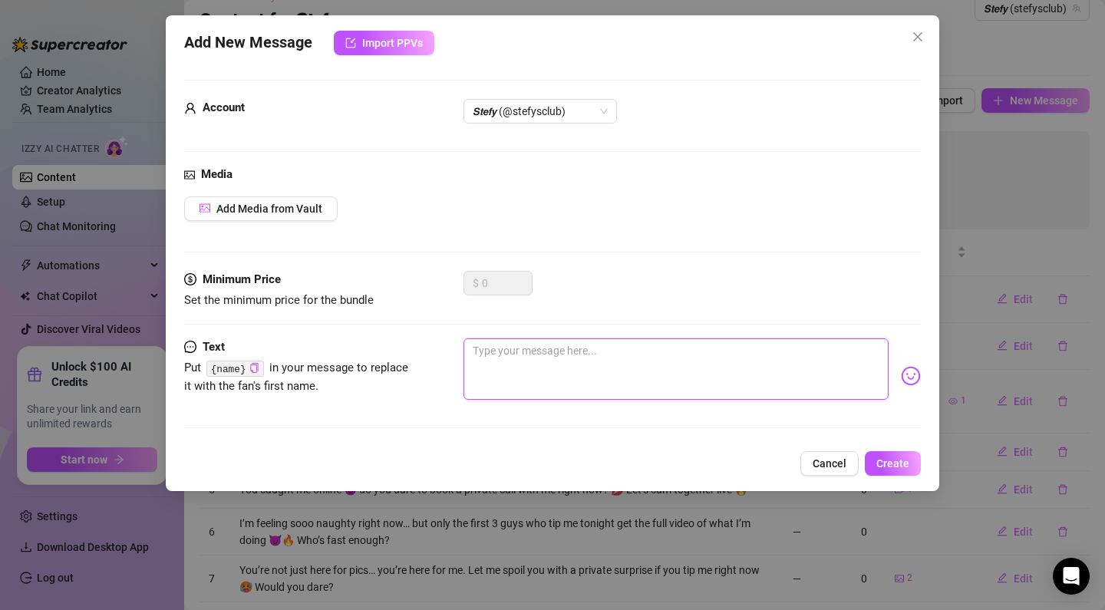
click at [543, 360] on textarea at bounding box center [676, 369] width 425 height 61
paste textarea "Spoil yourself with something cheap & dirty 😏 I’ll show you a close-up you won’…"
type textarea "Spoil yourself with something cheap & dirty 😏 I’ll show you a close-up you won’…"
click at [281, 192] on div "Media Add Media from Vault" at bounding box center [552, 218] width 737 height 105
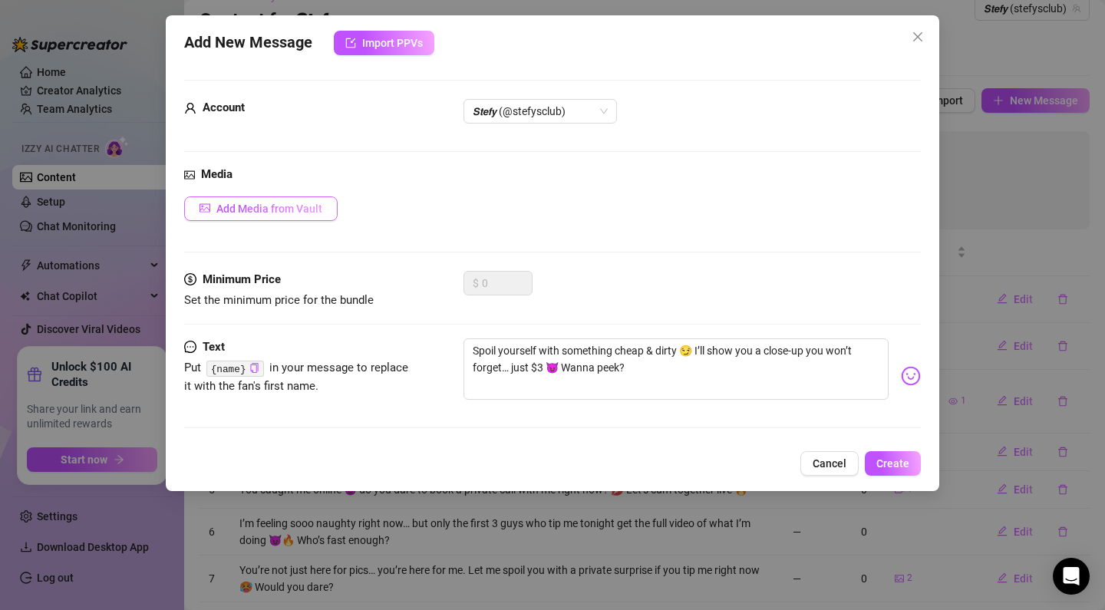
click at [273, 203] on span "Add Media from Vault" at bounding box center [269, 209] width 106 height 12
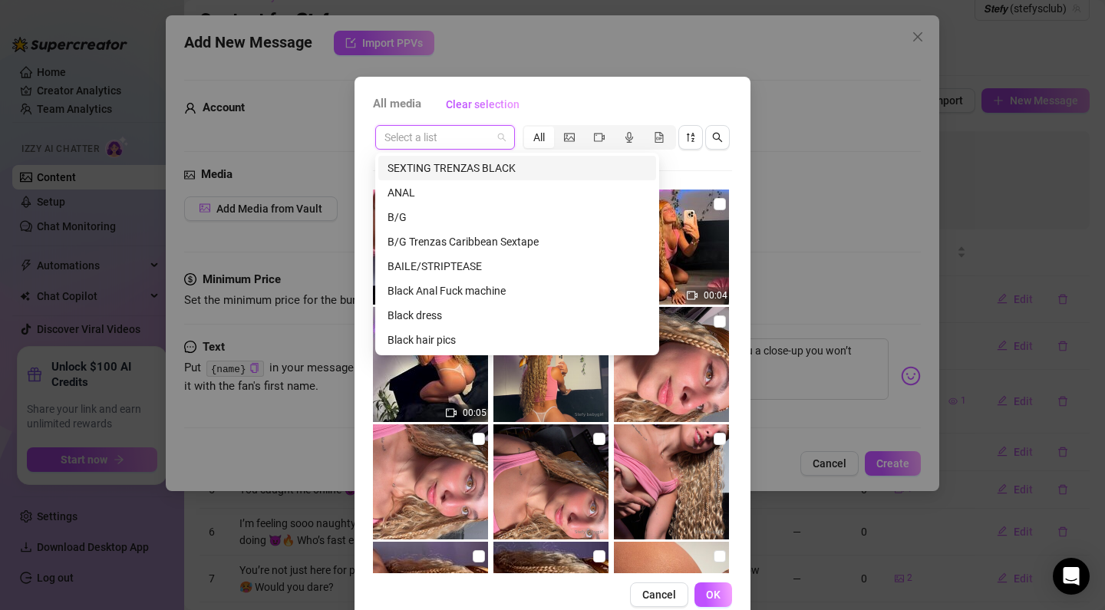
click at [454, 138] on input "search" at bounding box center [438, 137] width 107 height 23
click at [471, 191] on div "ANAL" at bounding box center [517, 192] width 259 height 17
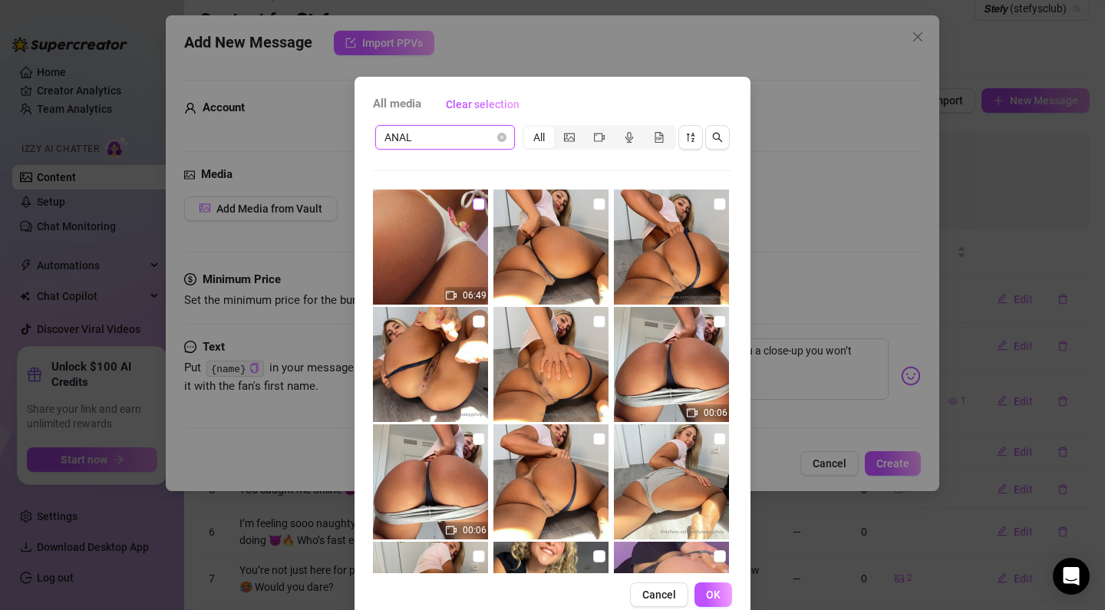
click at [477, 208] on span at bounding box center [479, 204] width 12 height 12
click at [477, 208] on input "checkbox" at bounding box center [479, 204] width 12 height 12
click at [477, 201] on input "checkbox" at bounding box center [479, 204] width 12 height 12
checkbox input "false"
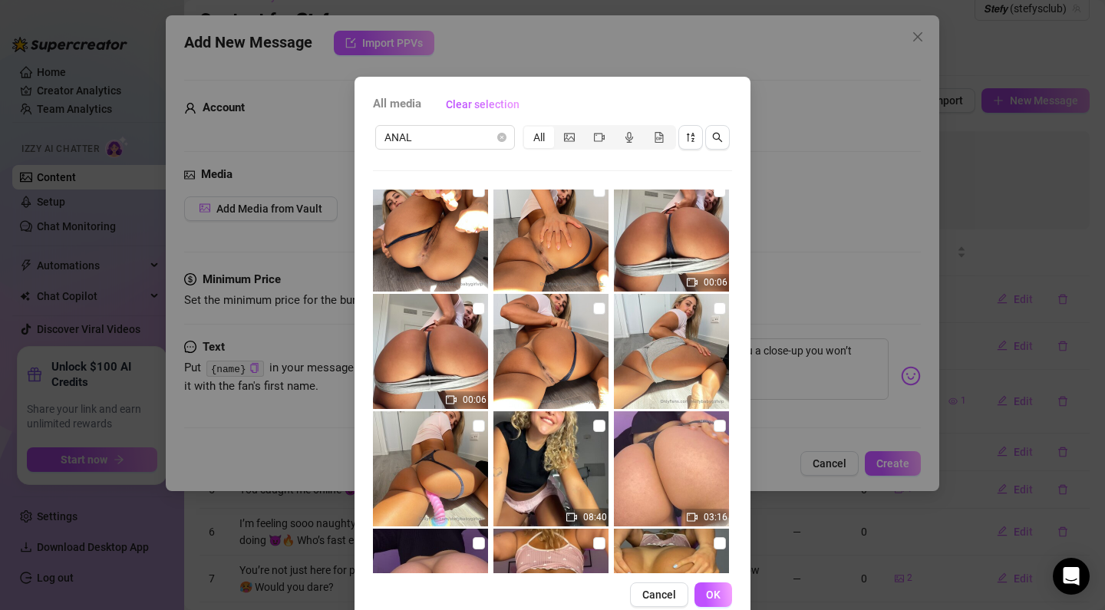
scroll to position [132, 0]
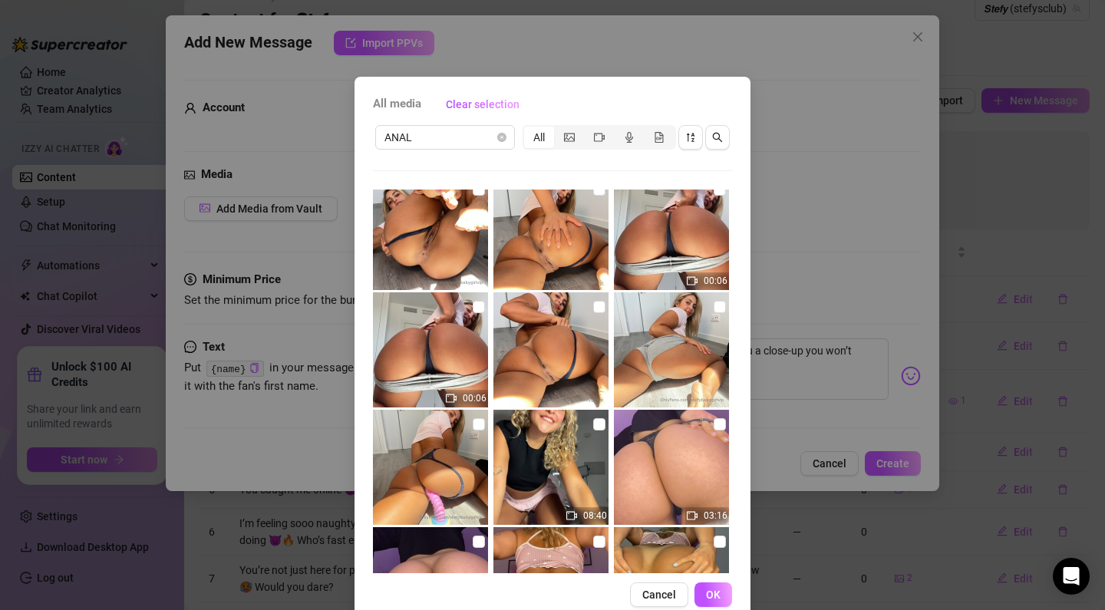
click at [583, 302] on img at bounding box center [551, 349] width 115 height 115
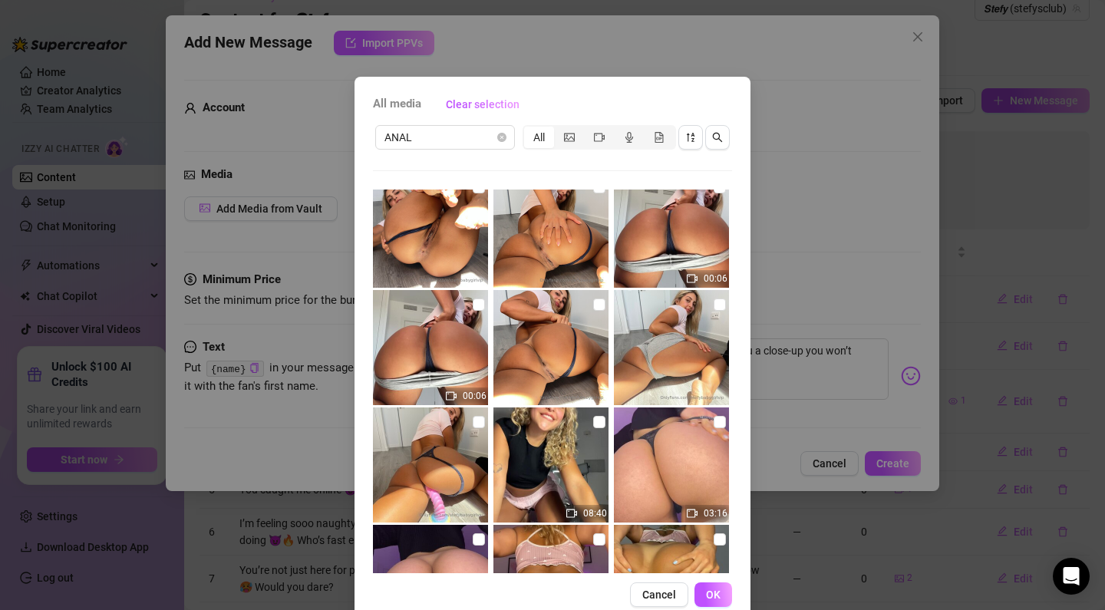
click at [590, 303] on img at bounding box center [551, 347] width 115 height 115
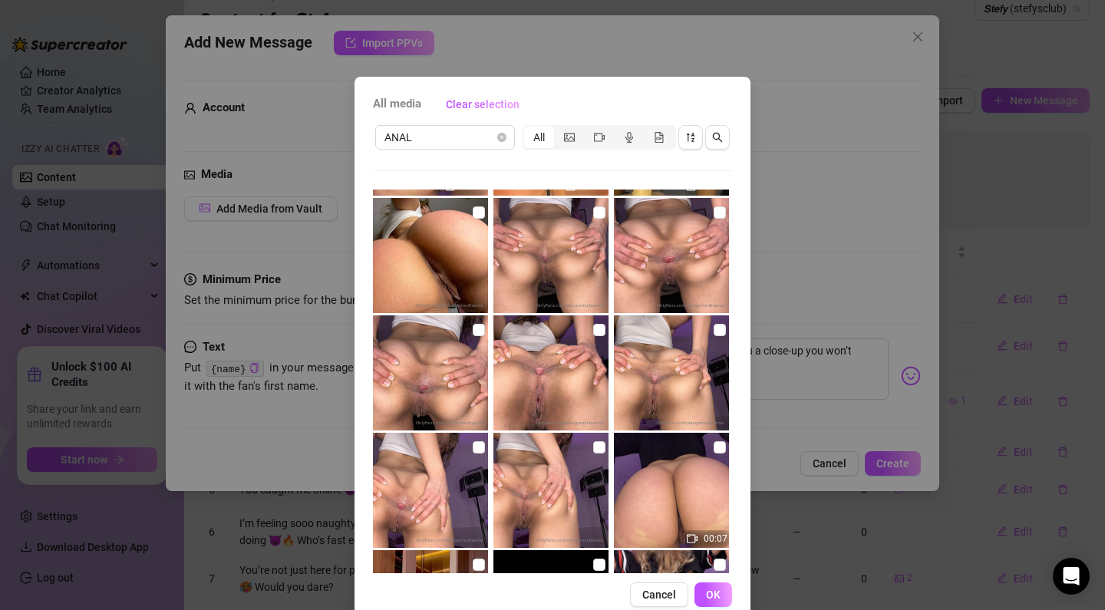
scroll to position [578, 0]
click at [479, 215] on input "checkbox" at bounding box center [479, 213] width 12 height 12
checkbox input "true"
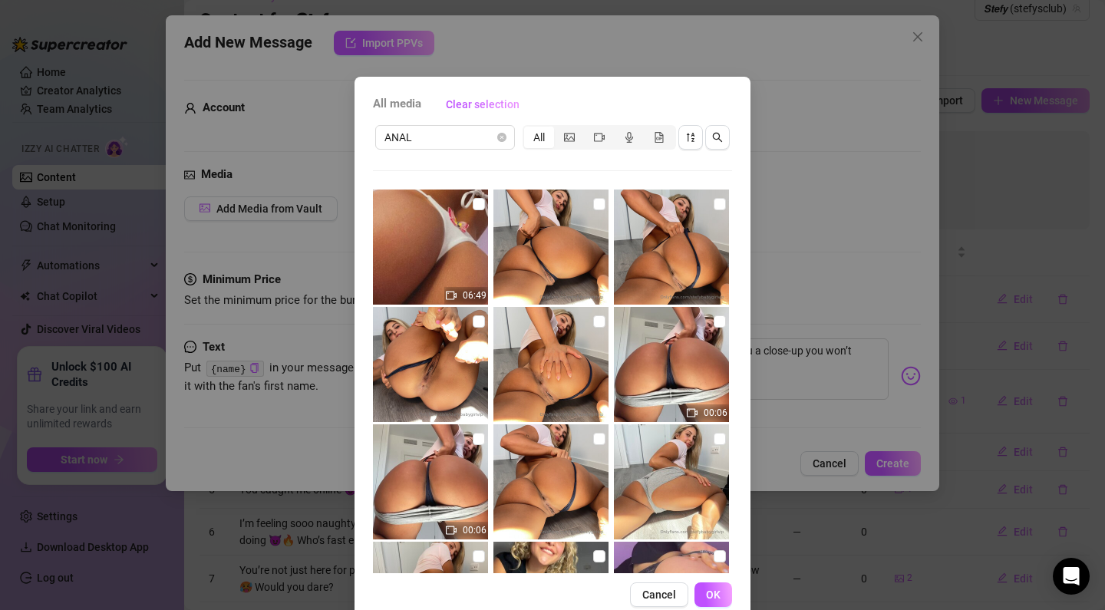
scroll to position [0, 0]
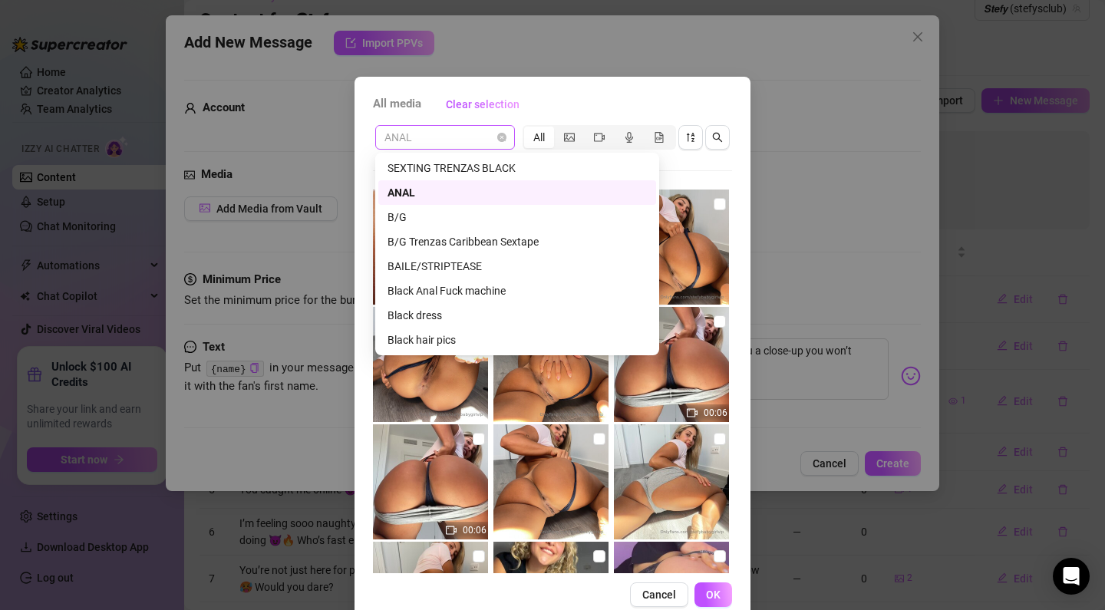
click at [491, 139] on span "ANAL" at bounding box center [445, 137] width 121 height 23
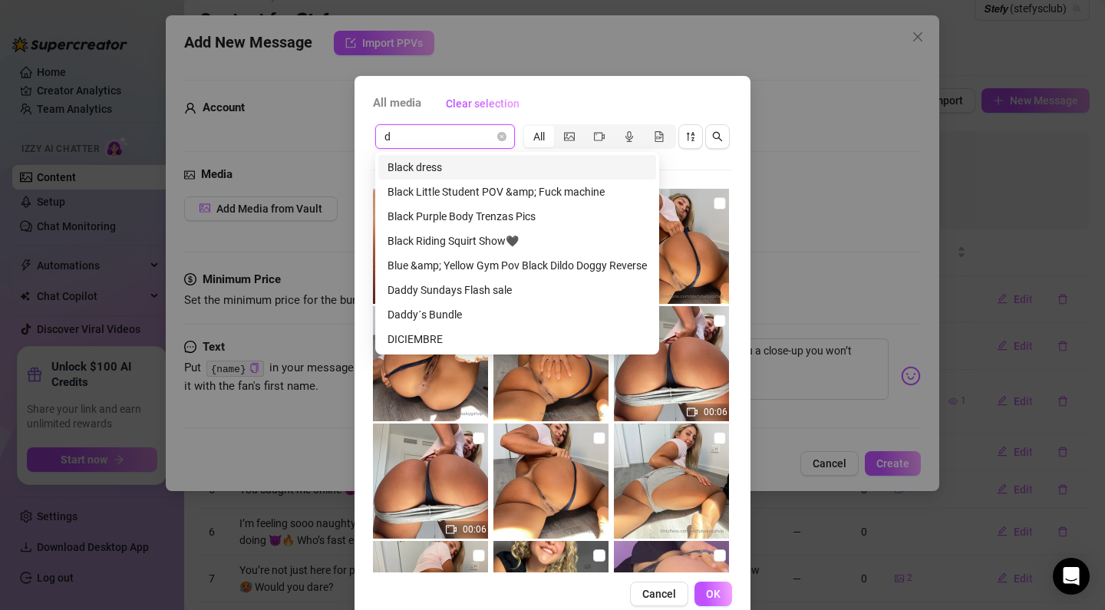
type input "dp"
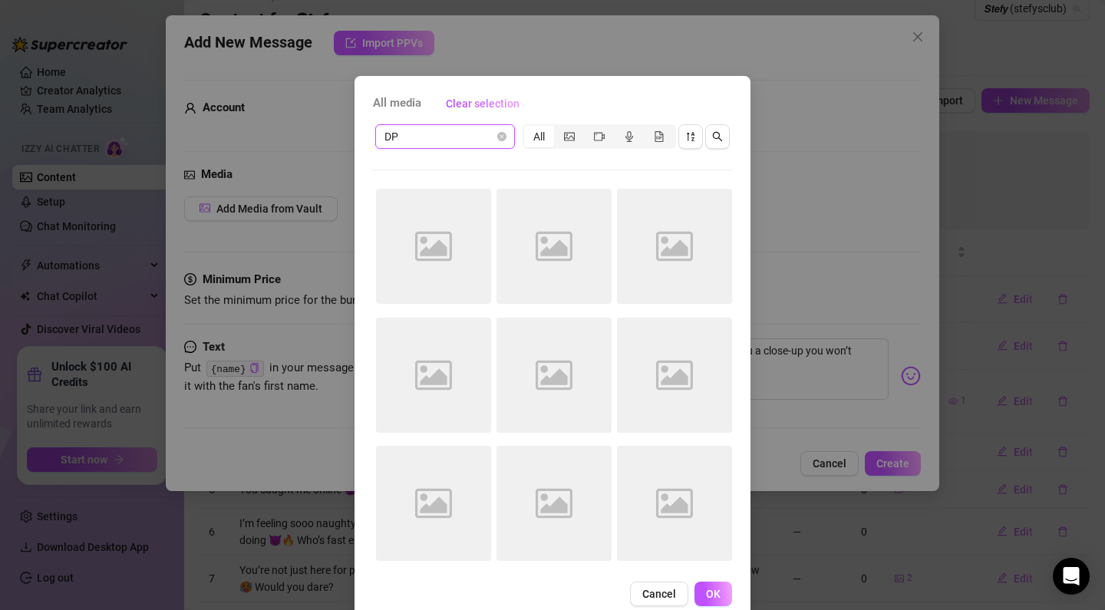
click at [456, 124] on div "DP" at bounding box center [445, 136] width 140 height 25
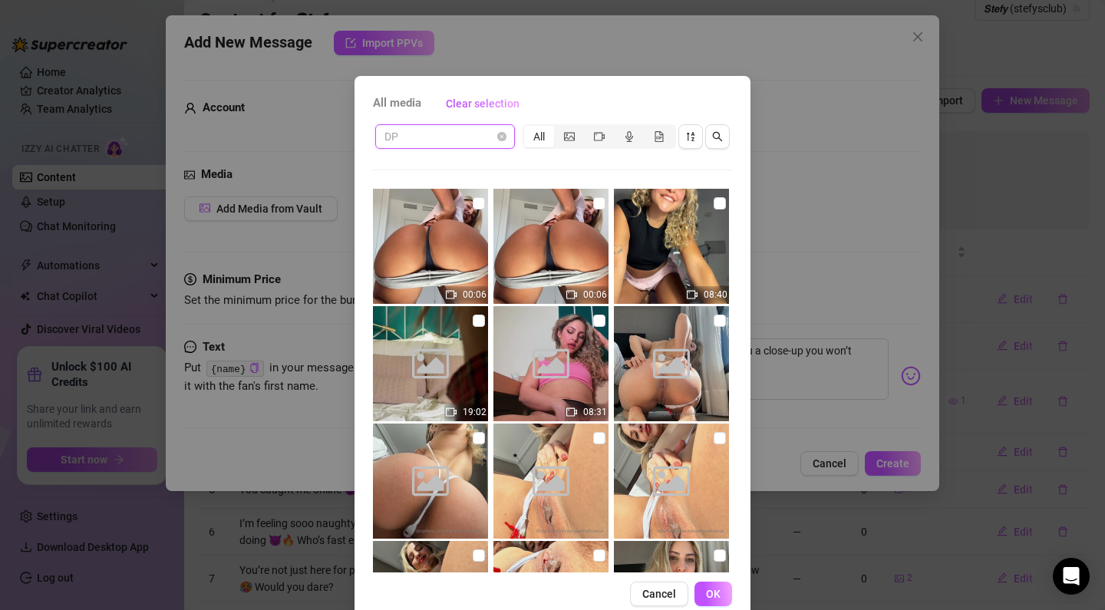
scroll to position [295, 0]
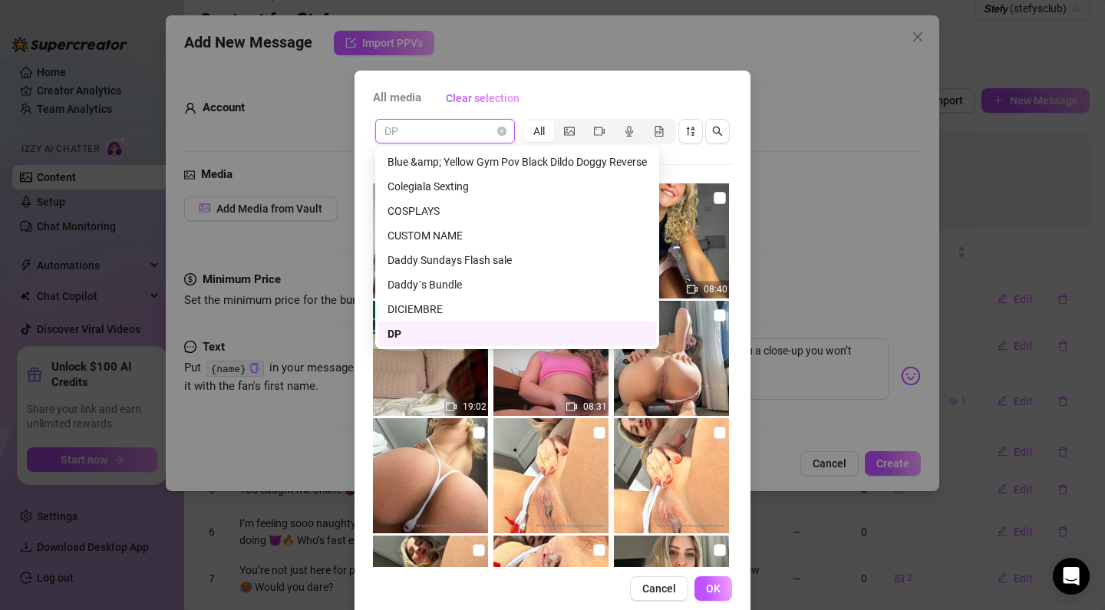
click at [455, 128] on span "DP" at bounding box center [445, 131] width 121 height 23
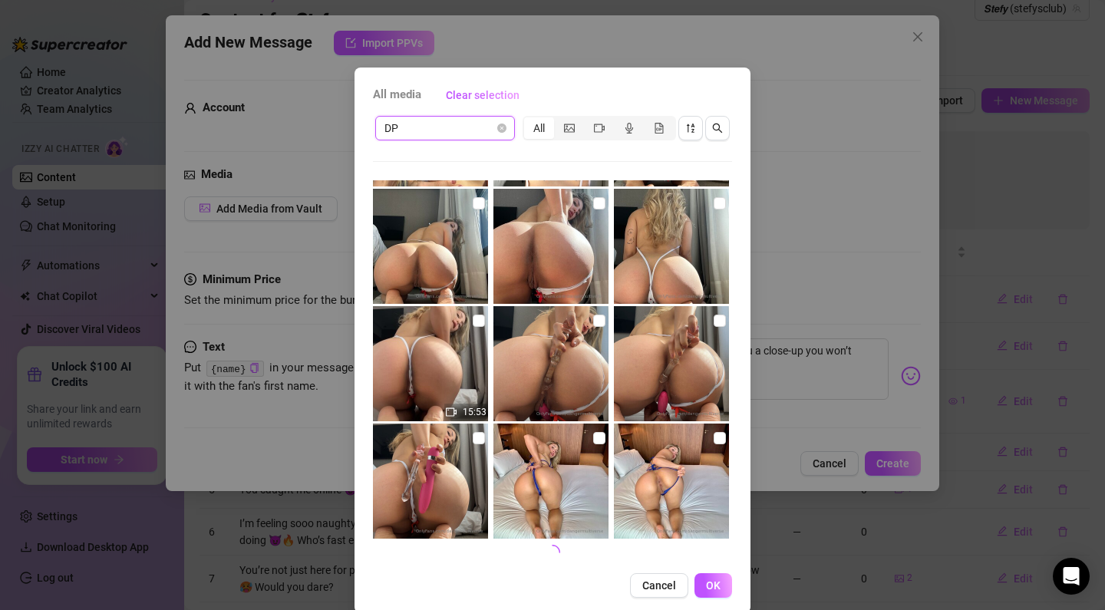
scroll to position [579, 0]
click at [488, 327] on div "15:53" at bounding box center [432, 363] width 118 height 115
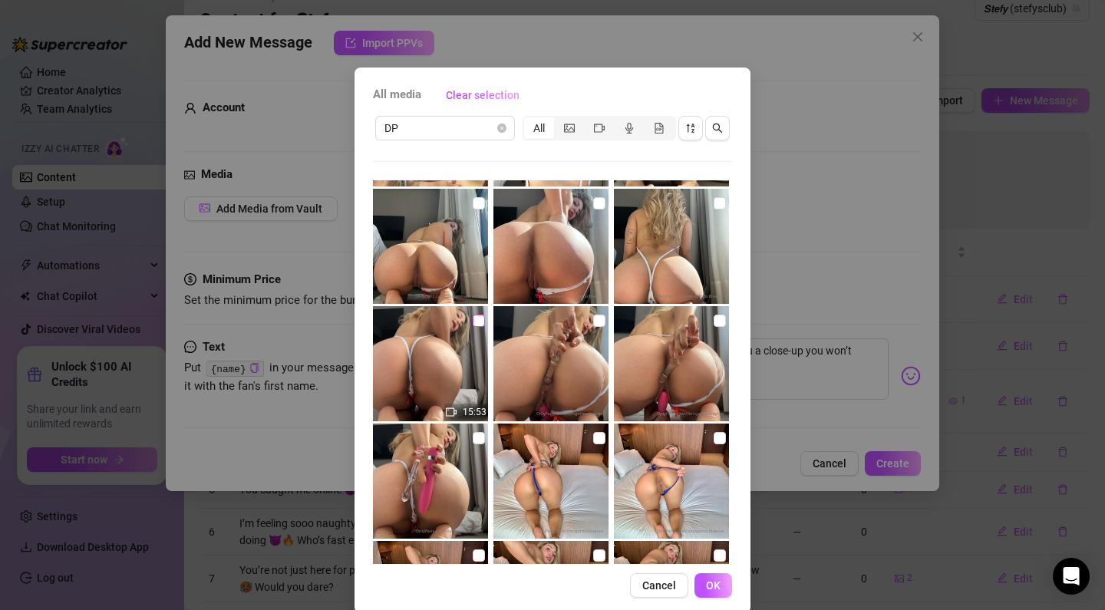
click at [483, 323] on span at bounding box center [479, 321] width 12 height 12
click at [483, 323] on input "checkbox" at bounding box center [479, 321] width 12 height 12
checkbox input "true"
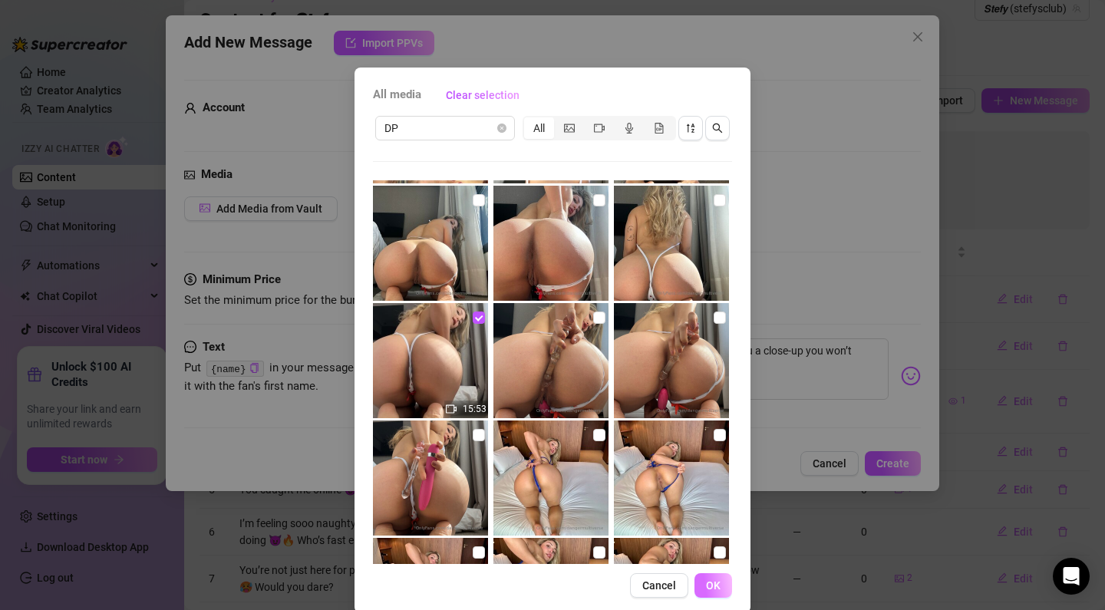
click at [725, 590] on button "OK" at bounding box center [714, 585] width 38 height 25
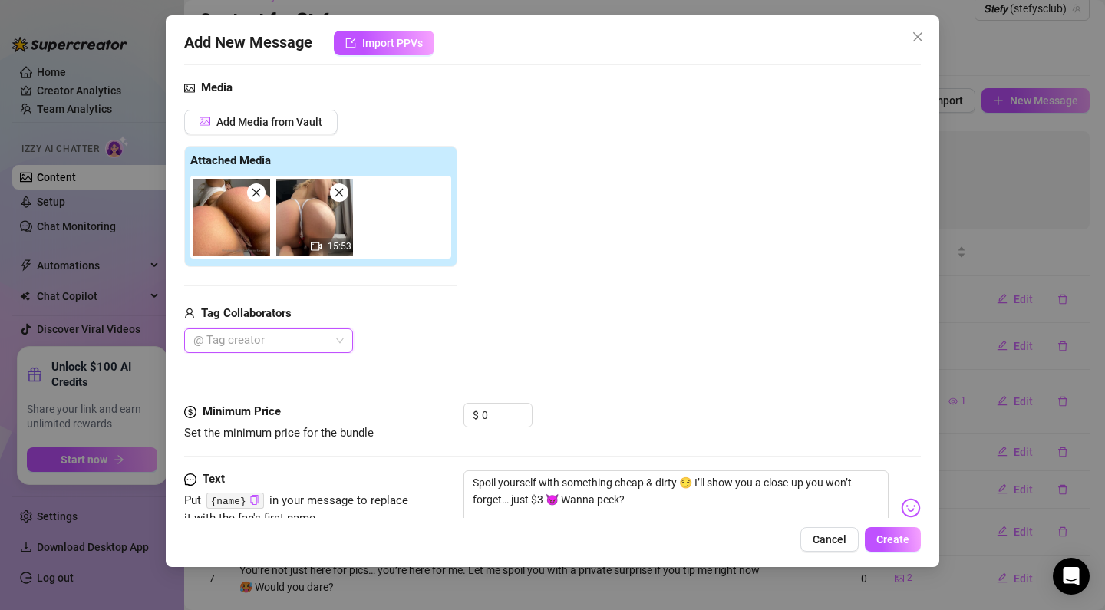
scroll to position [127, 0]
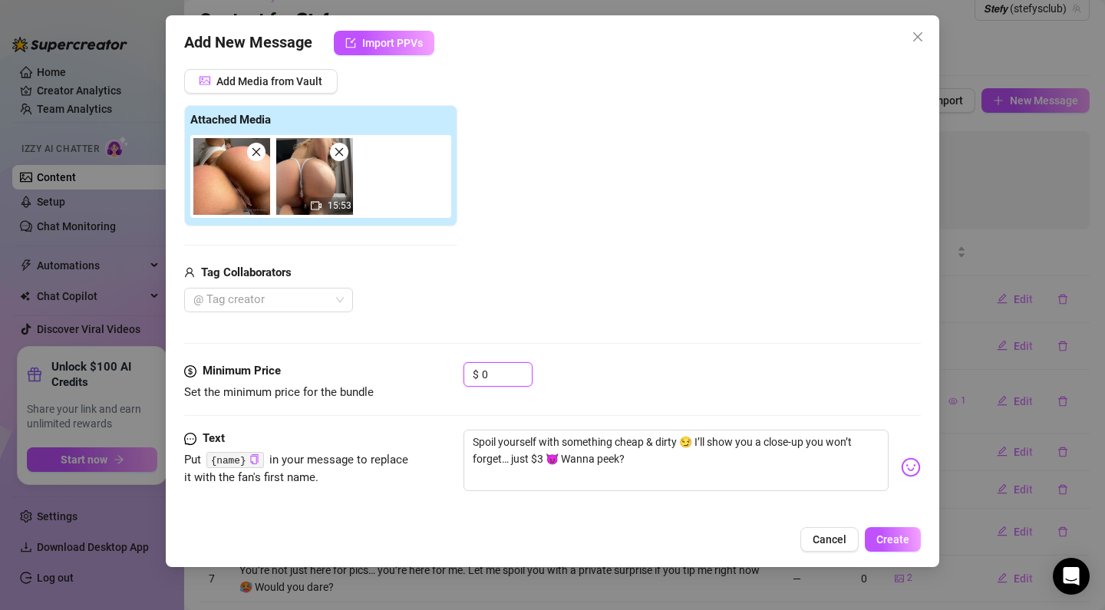
drag, startPoint x: 461, startPoint y: 374, endPoint x: 430, endPoint y: 372, distance: 30.8
click at [430, 372] on div "Minimum Price Set the minimum price for the bundle $ 0" at bounding box center [552, 381] width 737 height 39
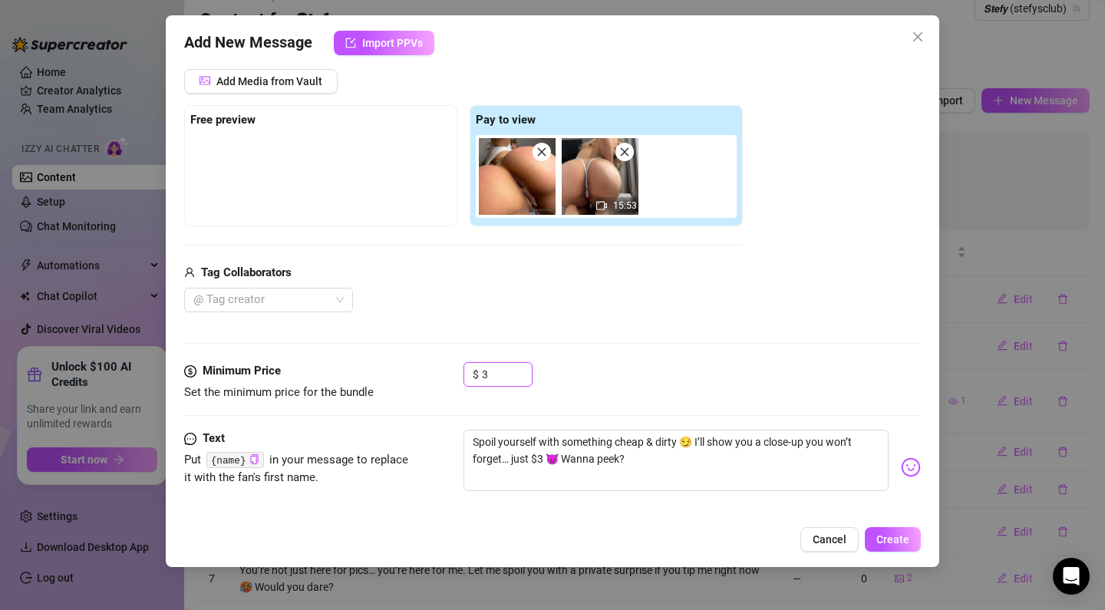
type input "3"
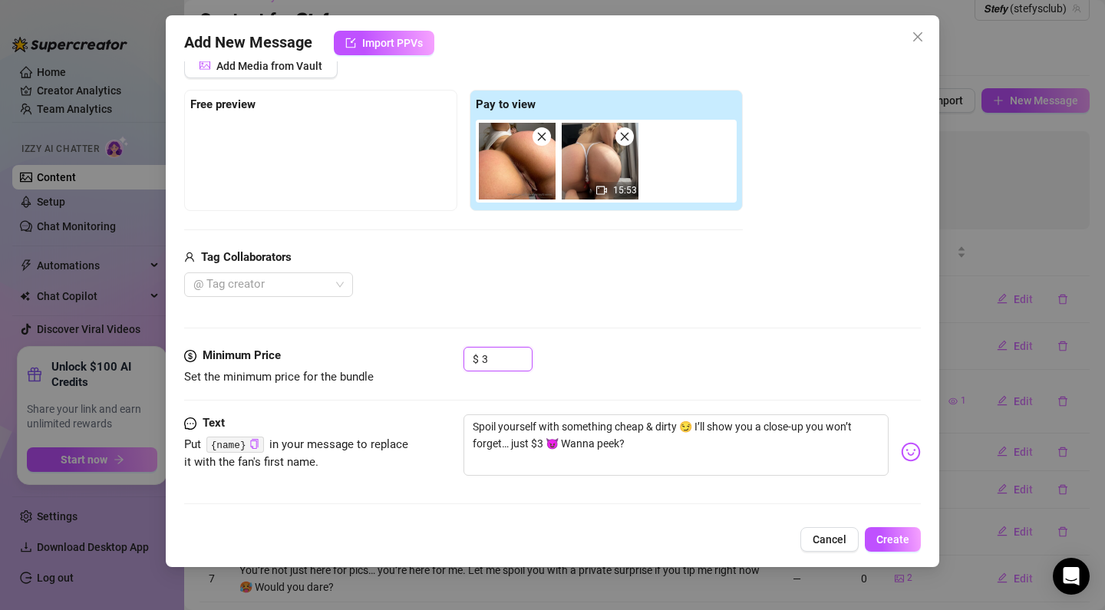
scroll to position [0, 0]
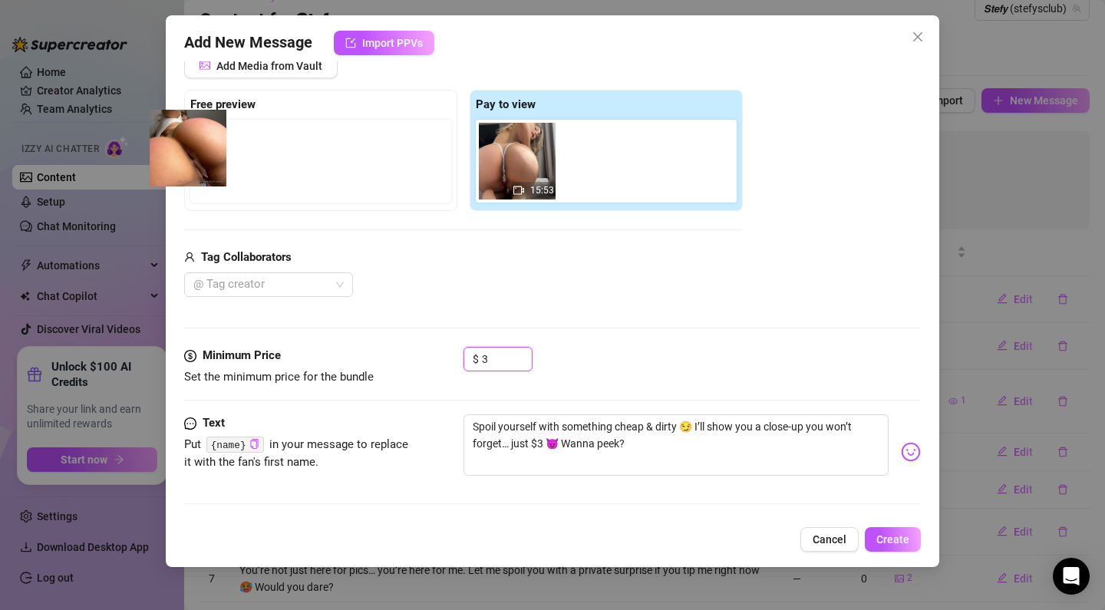
drag, startPoint x: 508, startPoint y: 158, endPoint x: 173, endPoint y: 147, distance: 335.7
click at [173, 147] on div "Add New Message Import PPVs Account 𝙎𝙩𝙚𝙛𝙮 (@stefysclub) Media Add Media from Va…" at bounding box center [553, 291] width 774 height 552
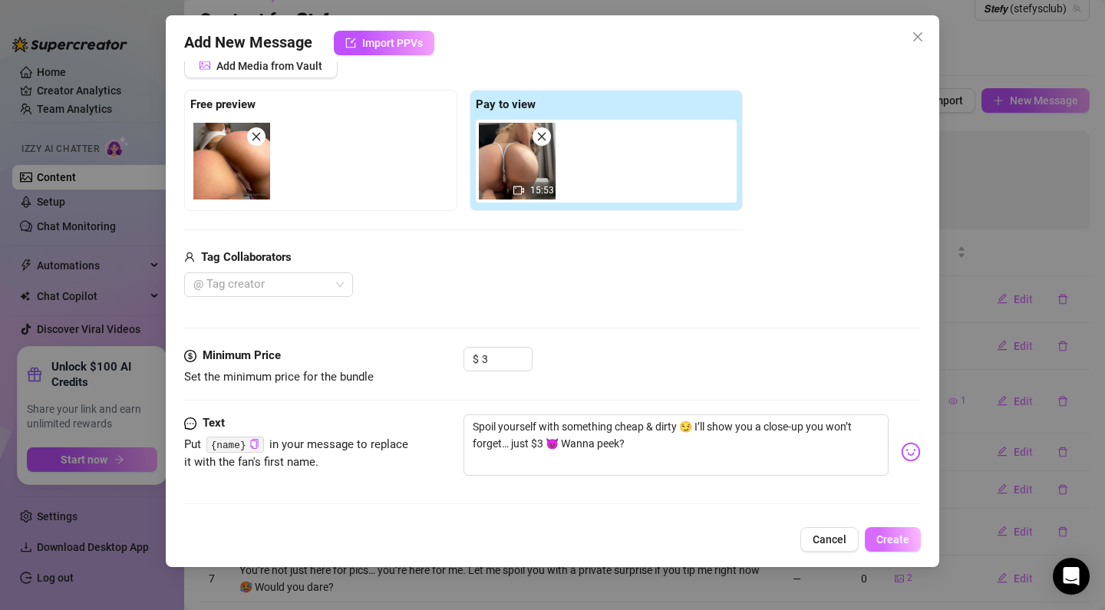
click at [900, 543] on span "Create" at bounding box center [893, 540] width 33 height 12
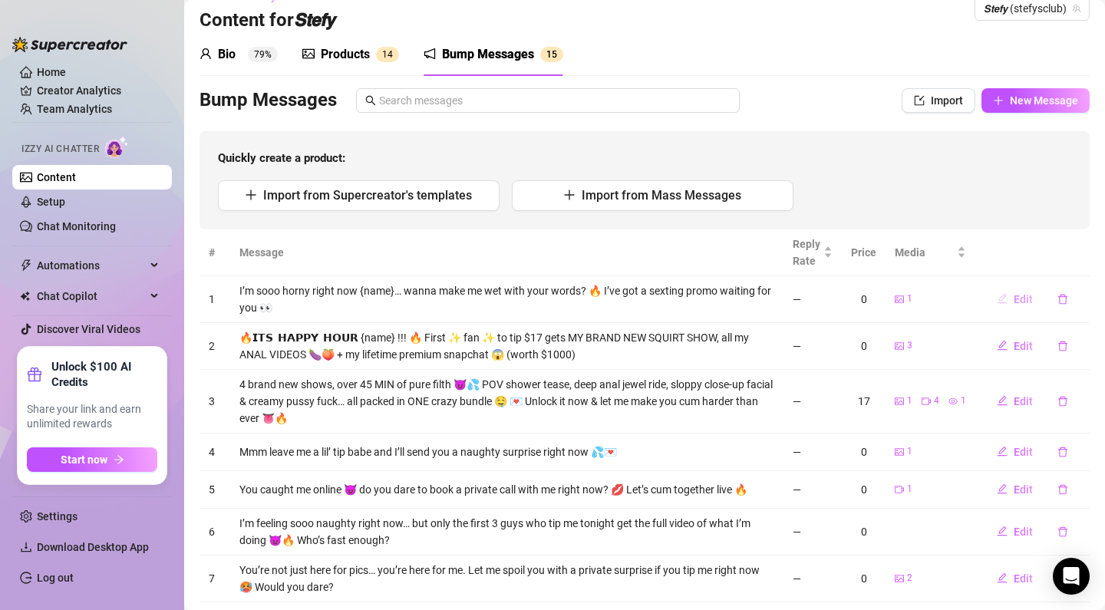
click at [1010, 302] on button "Edit" at bounding box center [1015, 299] width 61 height 25
type textarea "I’m sooo horny right now {name}… wanna make me wet with your words? 🔥 I’ve got …"
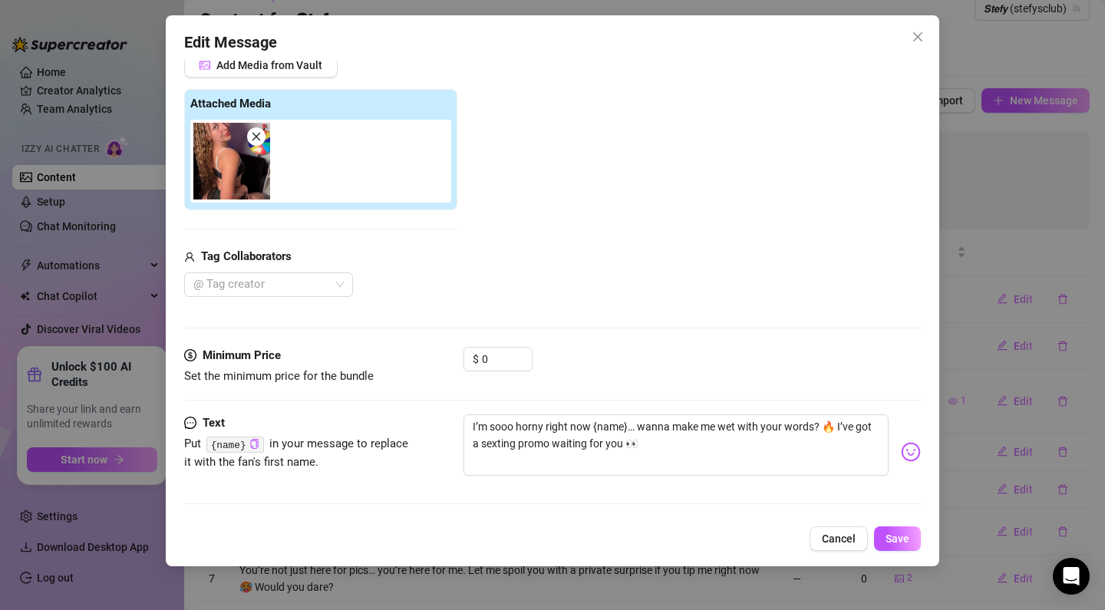
scroll to position [143, 0]
click at [837, 540] on span "Cancel" at bounding box center [839, 539] width 34 height 12
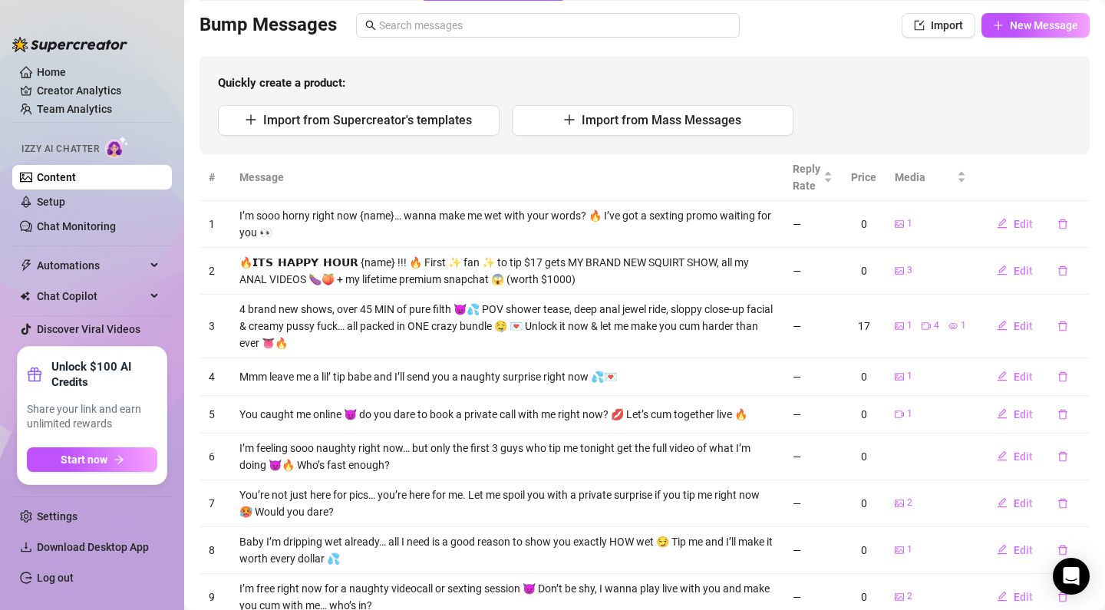
scroll to position [139, 0]
